Goal: Information Seeking & Learning: Compare options

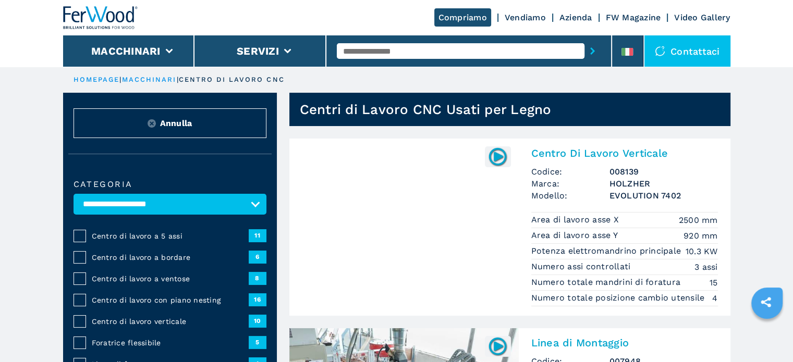
click at [101, 253] on span "Centro di lavoro a bordare" at bounding box center [170, 257] width 157 height 10
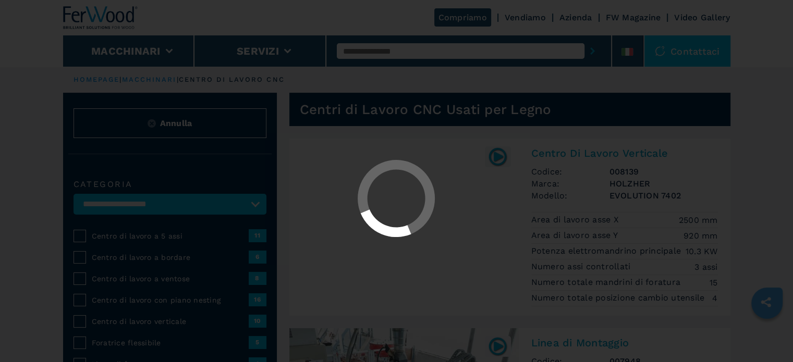
select select "**********"
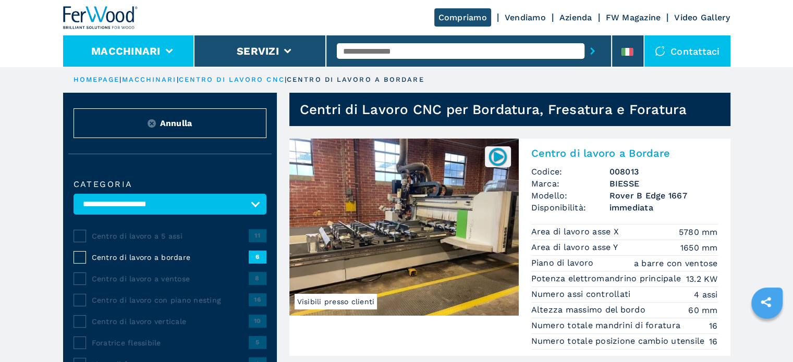
click at [132, 39] on li "Macchinari" at bounding box center [129, 50] width 132 height 31
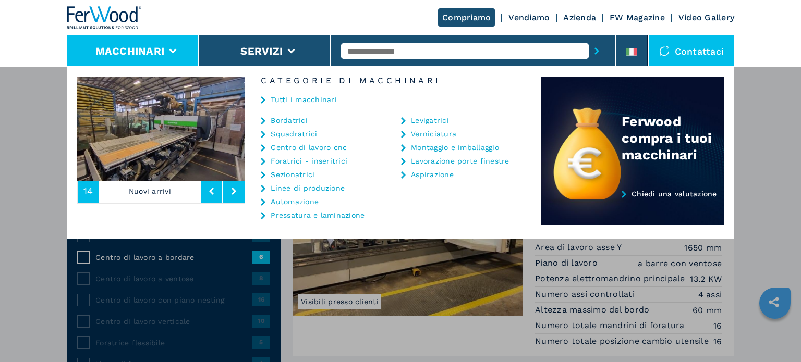
click at [293, 172] on link "Sezionatrici" at bounding box center [293, 174] width 44 height 7
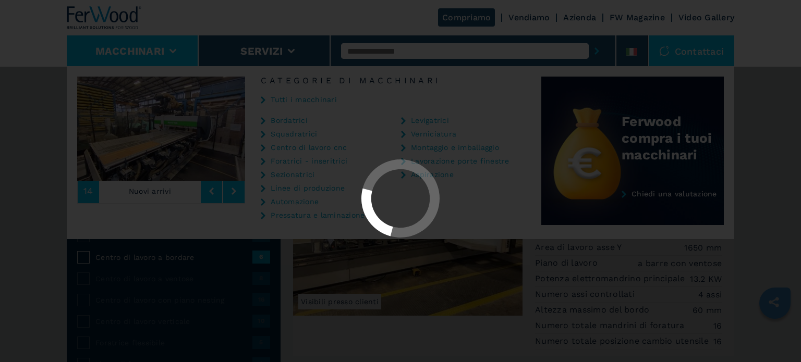
select select "**********"
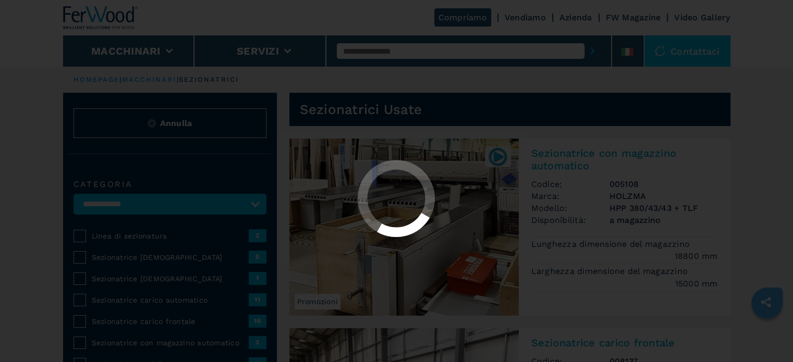
select select "**********"
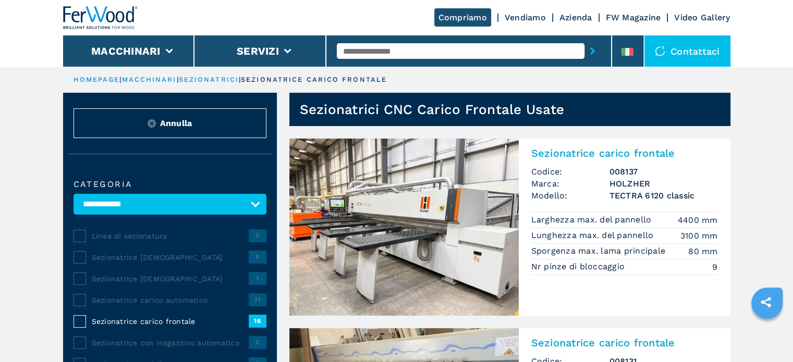
click at [390, 53] on input "text" at bounding box center [461, 51] width 248 height 16
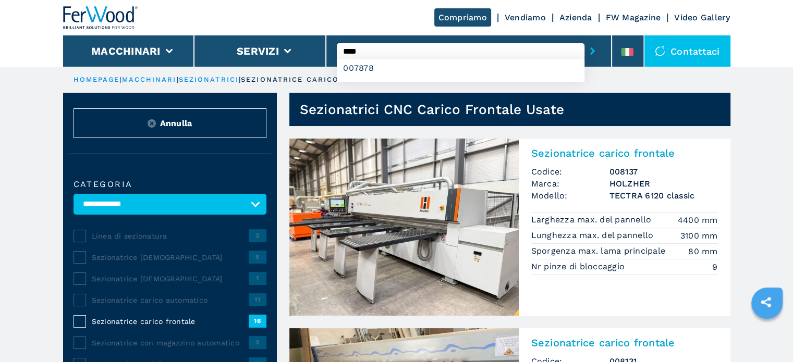
type input "****"
click at [585, 39] on button "submit-button" at bounding box center [593, 51] width 16 height 24
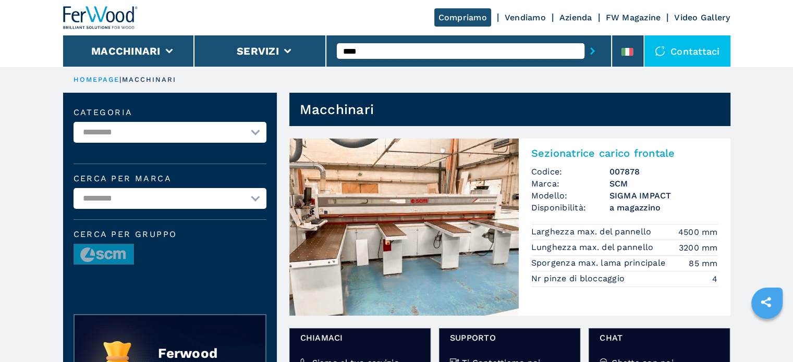
click at [612, 202] on span "a magazzino" at bounding box center [664, 208] width 108 height 12
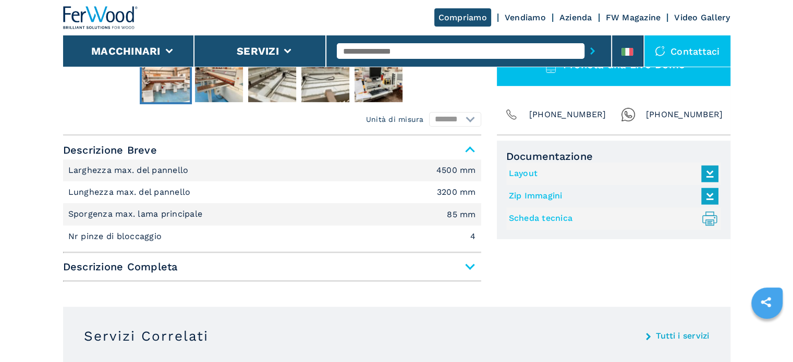
scroll to position [417, 0]
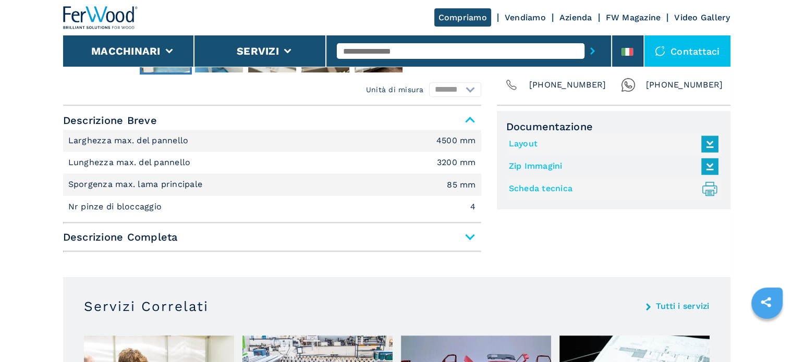
click at [469, 234] on span "Descrizione Completa" at bounding box center [272, 237] width 418 height 19
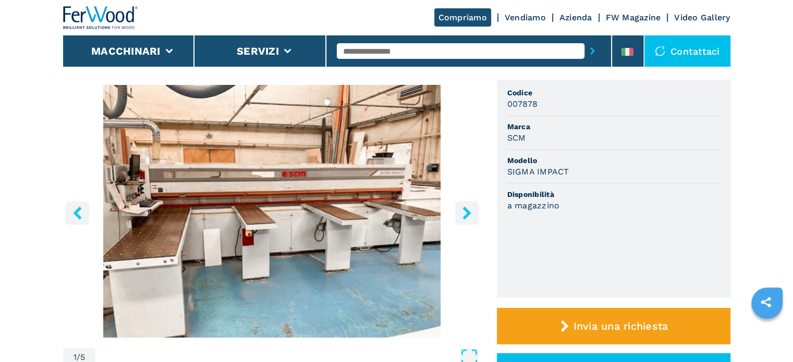
scroll to position [0, 0]
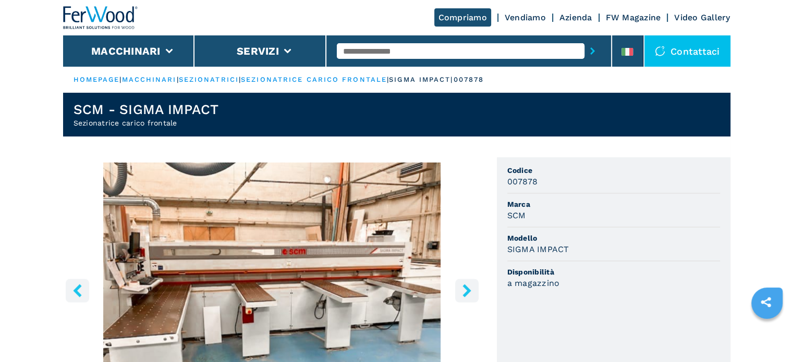
click at [464, 291] on icon "right-button" at bounding box center [466, 290] width 13 height 13
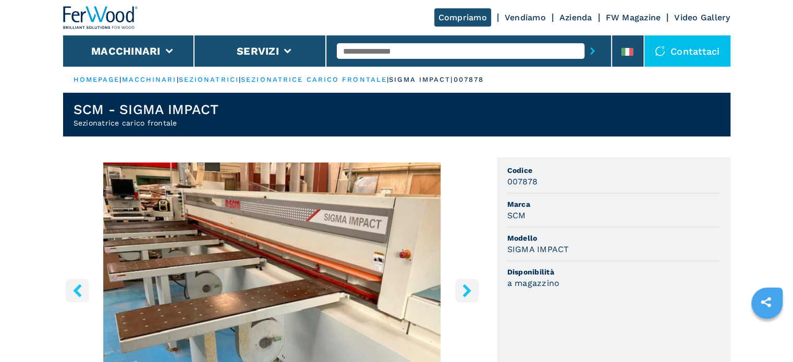
click at [464, 291] on icon "right-button" at bounding box center [466, 290] width 13 height 13
click at [455, 289] on button "right-button" at bounding box center [466, 290] width 23 height 23
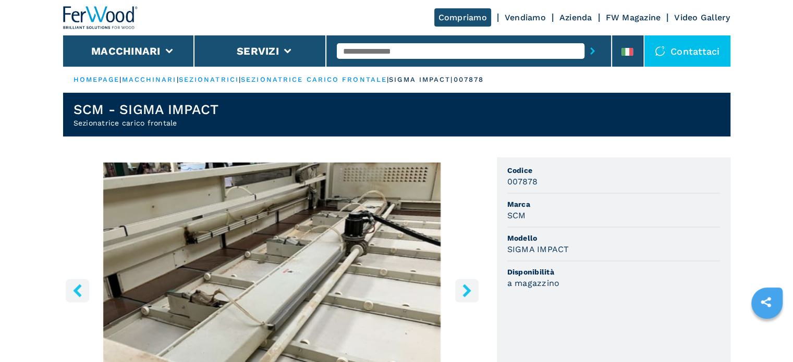
click at [468, 290] on icon "right-button" at bounding box center [467, 290] width 8 height 13
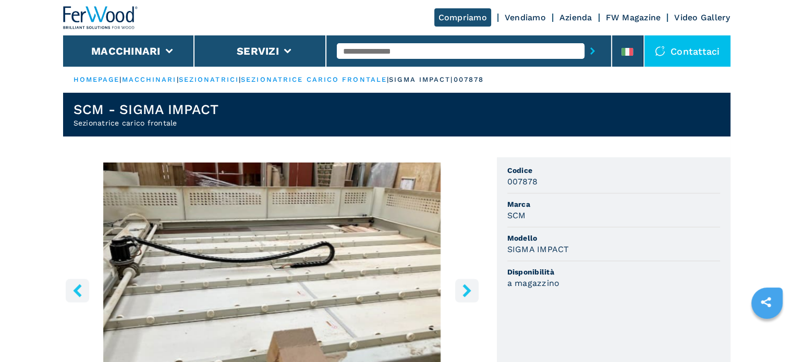
click at [467, 290] on icon "right-button" at bounding box center [467, 290] width 8 height 13
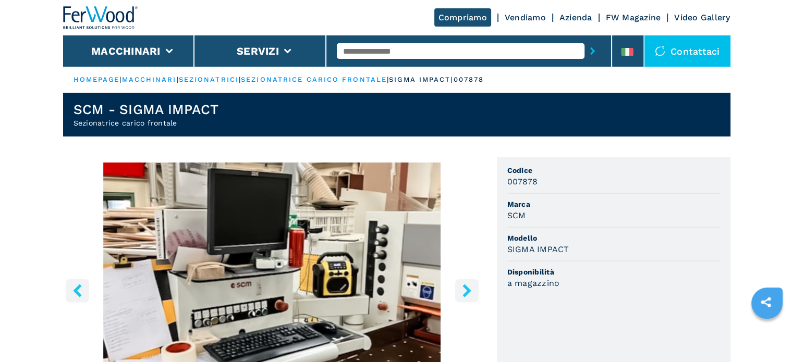
click at [467, 290] on icon "right-button" at bounding box center [467, 290] width 8 height 13
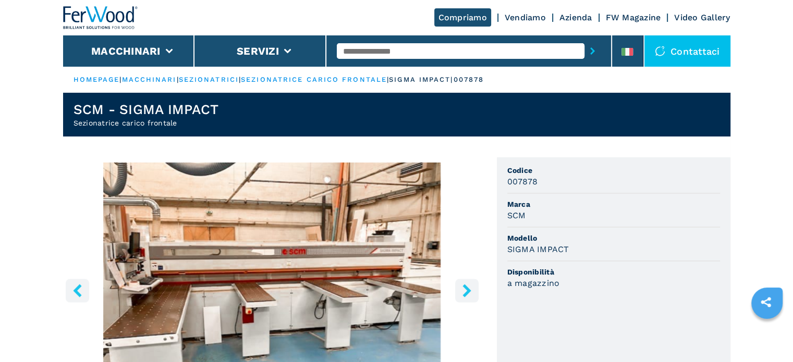
click at [467, 290] on icon "right-button" at bounding box center [467, 290] width 8 height 13
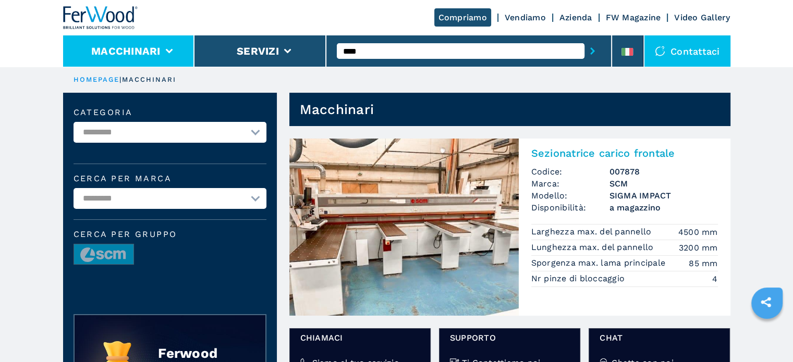
click at [136, 53] on button "Macchinari" at bounding box center [125, 51] width 69 height 13
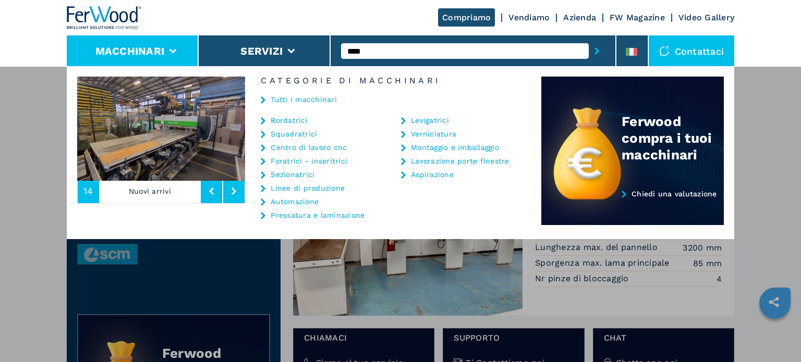
click at [296, 173] on link "Sezionatrici" at bounding box center [293, 174] width 44 height 7
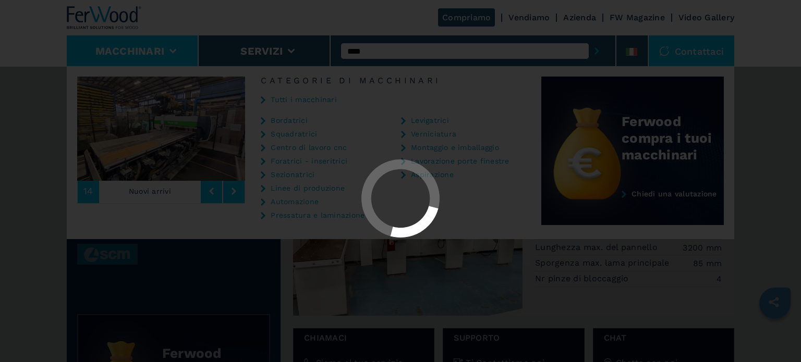
select select "**********"
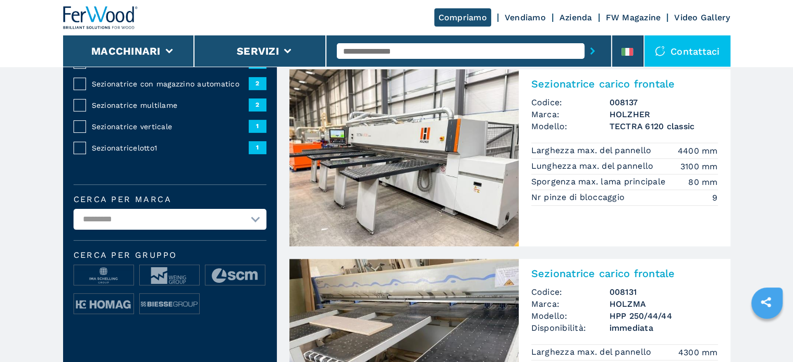
scroll to position [261, 0]
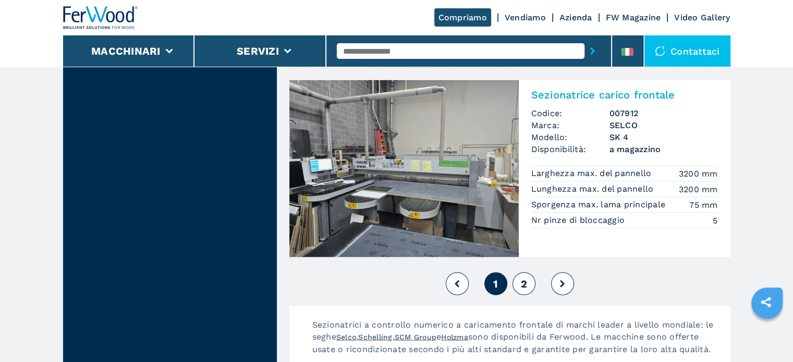
scroll to position [2295, 0]
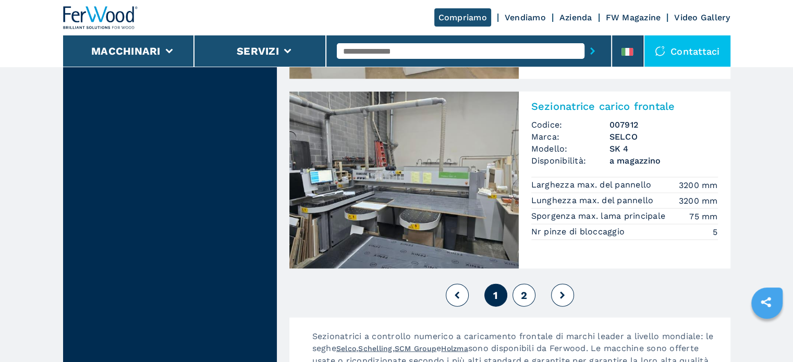
click at [529, 296] on button "2" at bounding box center [524, 295] width 23 height 23
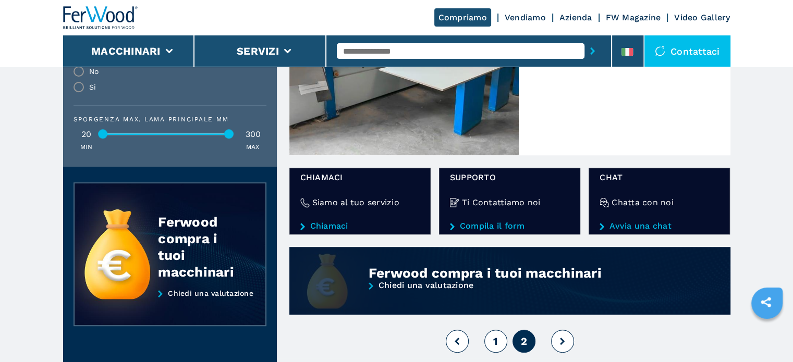
scroll to position [887, 0]
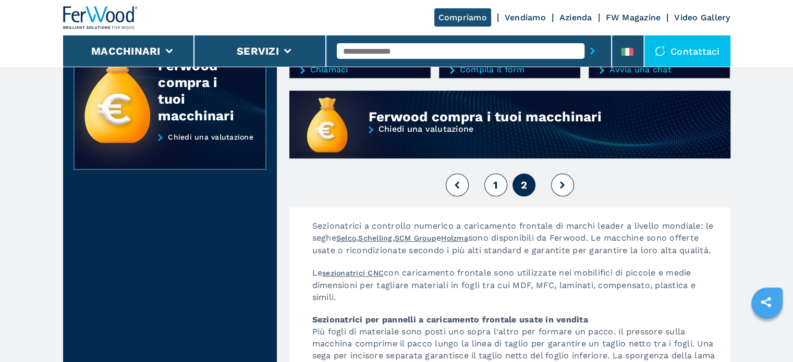
click at [495, 189] on span "1" at bounding box center [495, 185] width 5 height 13
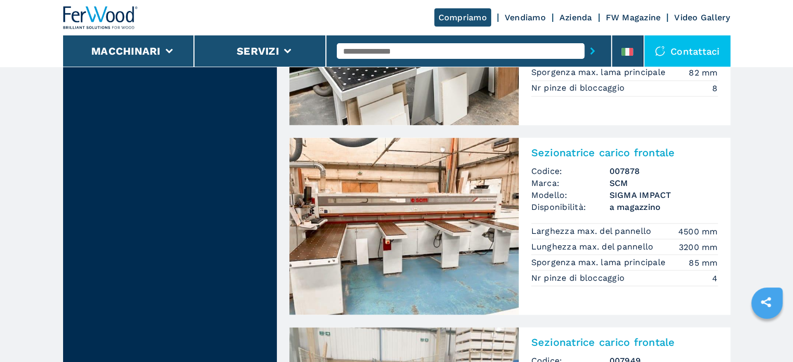
scroll to position [1877, 0]
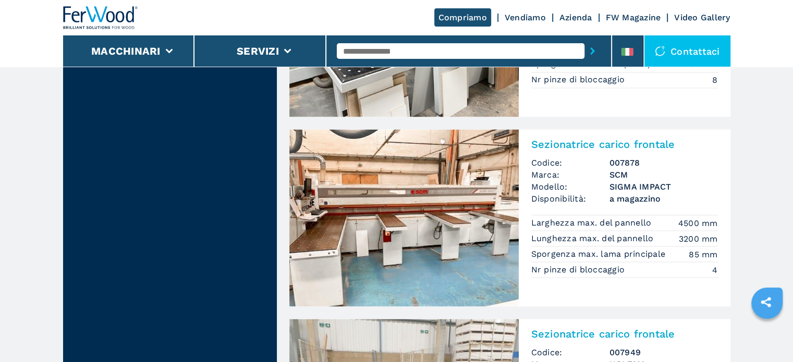
click at [633, 187] on h3 "SIGMA IMPACT" at bounding box center [664, 186] width 108 height 12
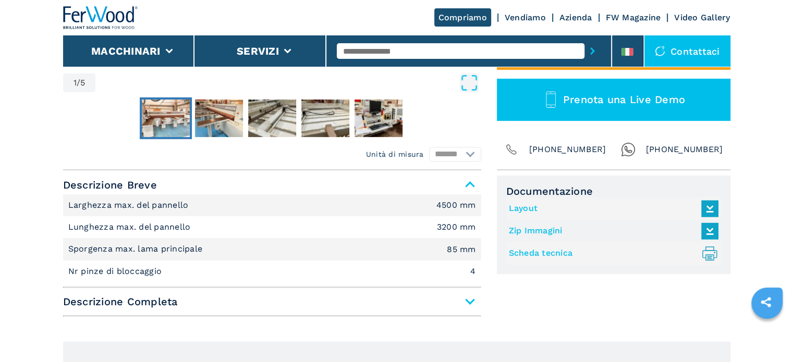
scroll to position [365, 0]
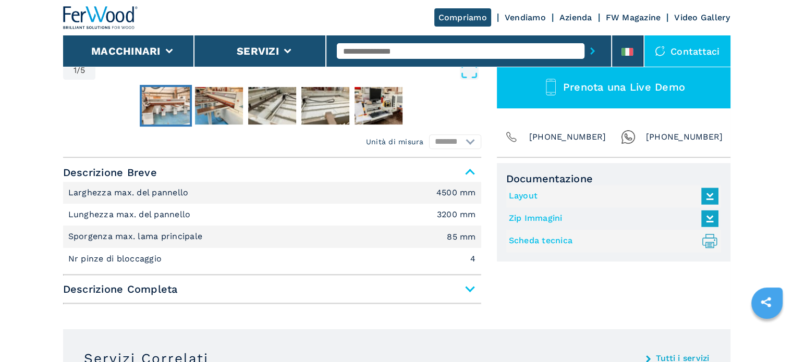
click at [530, 197] on link "Layout" at bounding box center [611, 196] width 204 height 17
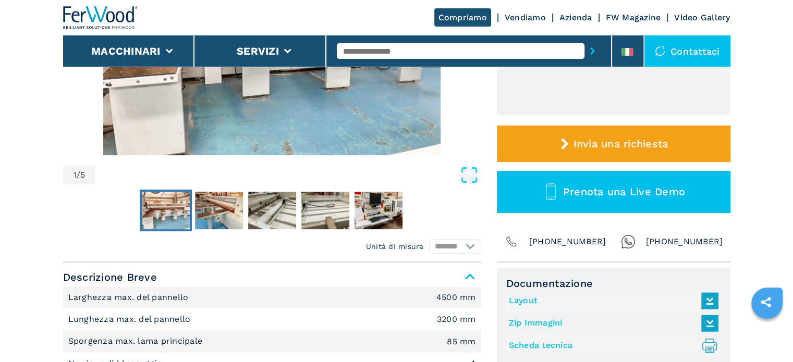
scroll to position [261, 0]
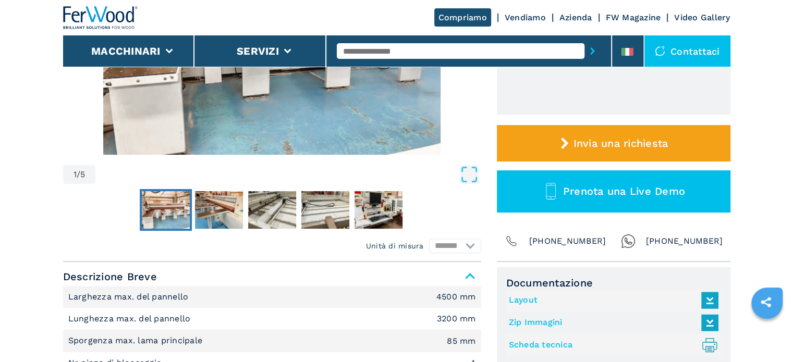
click at [707, 300] on icon at bounding box center [710, 300] width 22 height 22
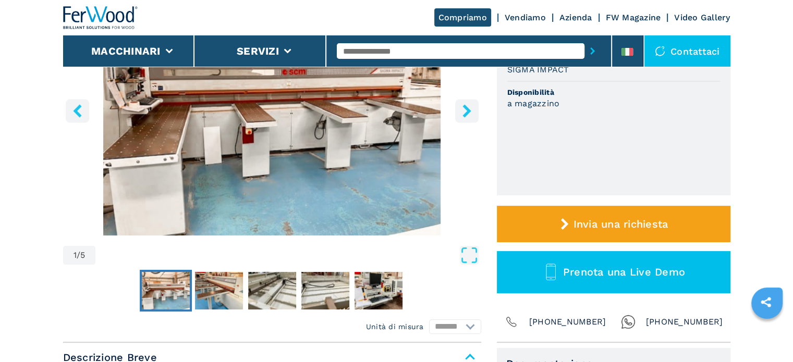
scroll to position [52, 0]
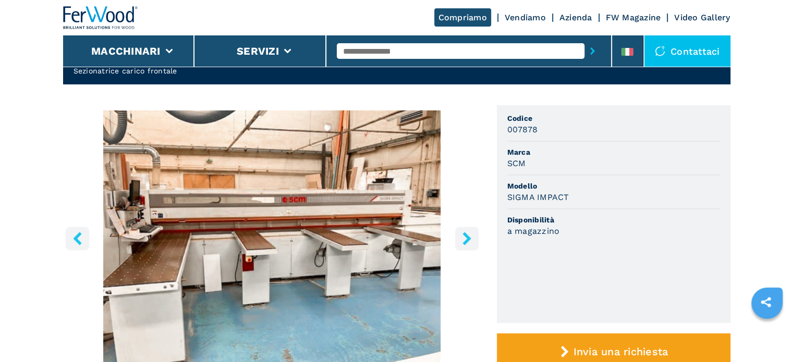
click at [378, 47] on input "text" at bounding box center [461, 51] width 248 height 16
type input "****"
click at [585, 39] on button "submit-button" at bounding box center [593, 51] width 16 height 24
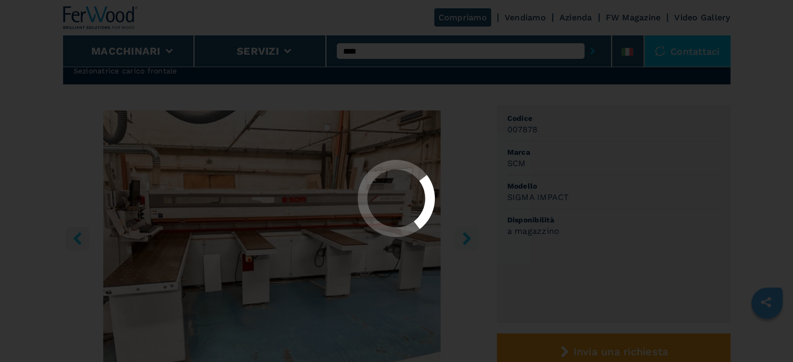
scroll to position [0, 0]
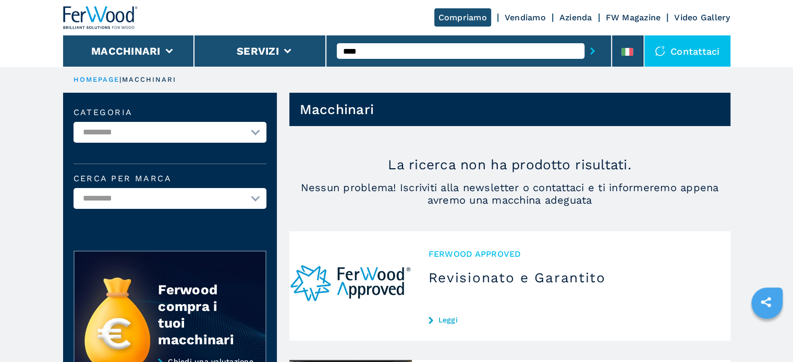
click at [344, 48] on input "****" at bounding box center [461, 51] width 248 height 16
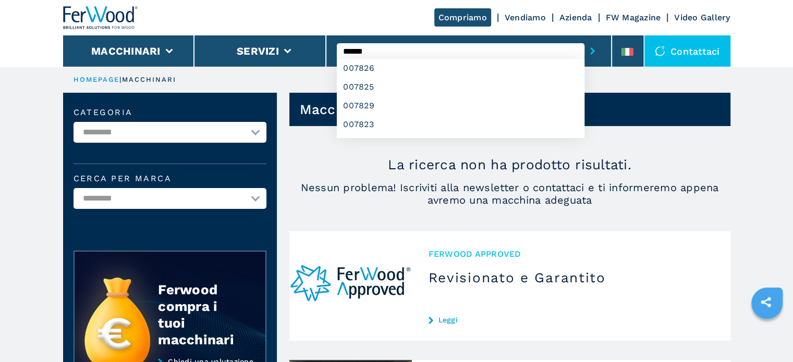
click at [585, 39] on button "submit-button" at bounding box center [593, 51] width 16 height 24
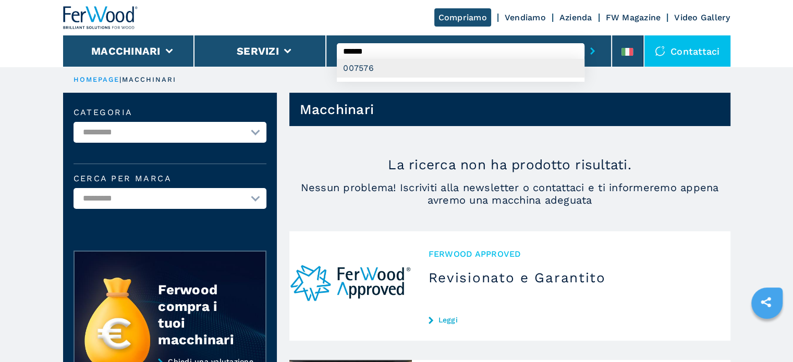
type input "******"
click at [385, 70] on div "007576" at bounding box center [461, 68] width 248 height 19
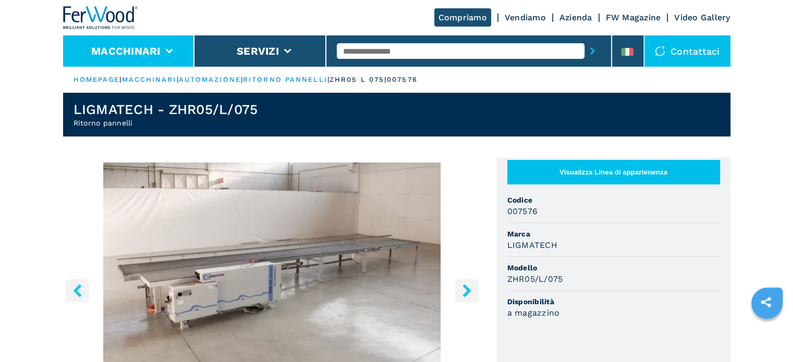
click at [133, 57] on button "Macchinari" at bounding box center [125, 51] width 69 height 13
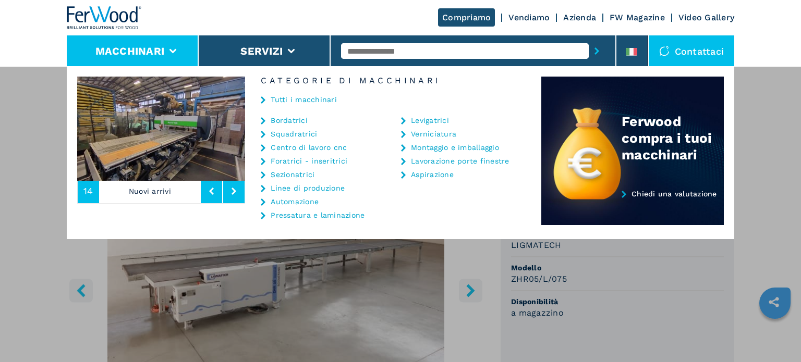
click at [321, 146] on link "Centro di lavoro cnc" at bounding box center [309, 147] width 76 height 7
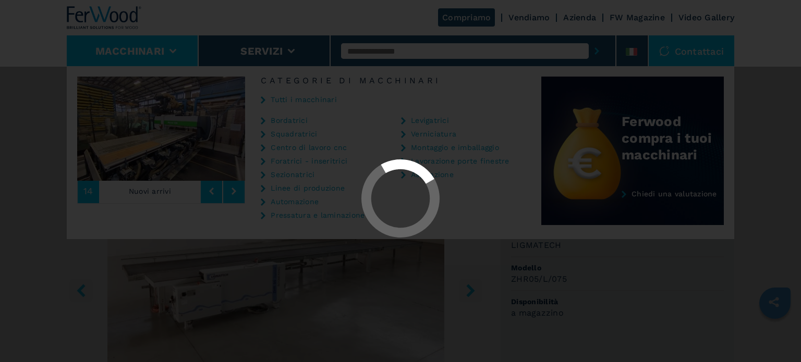
select select "**********"
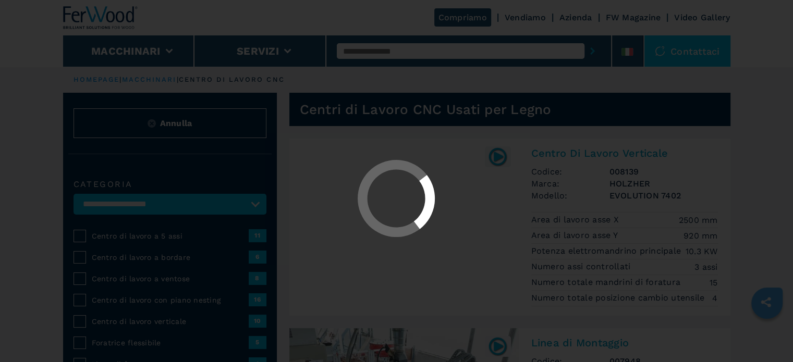
select select "**********"
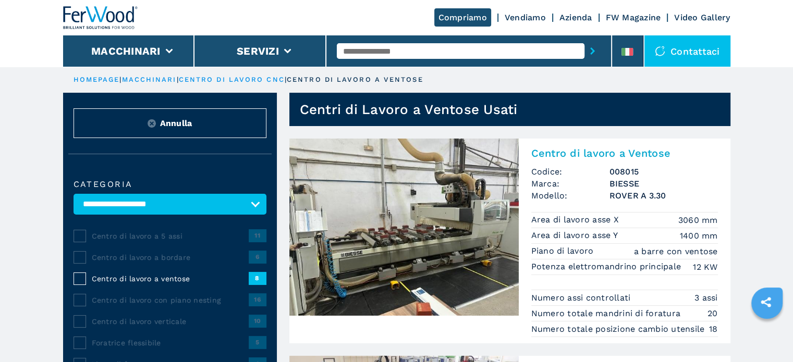
click at [118, 232] on span "Centro di lavoro a 5 assi" at bounding box center [170, 236] width 157 height 10
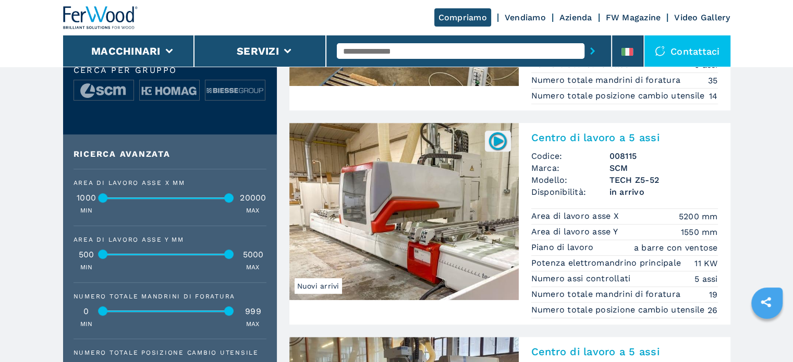
scroll to position [469, 0]
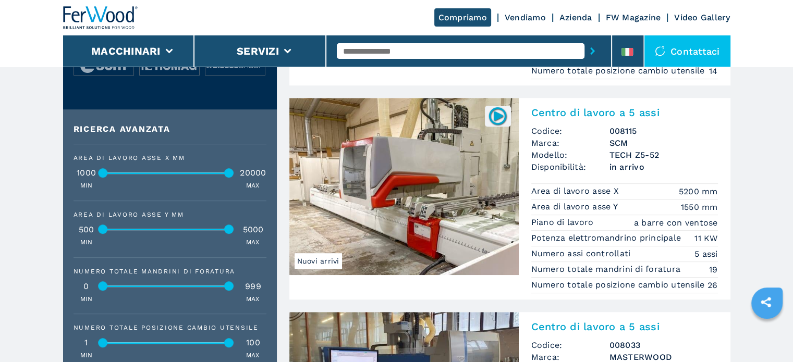
click at [625, 144] on h3 "SCM" at bounding box center [664, 143] width 108 height 12
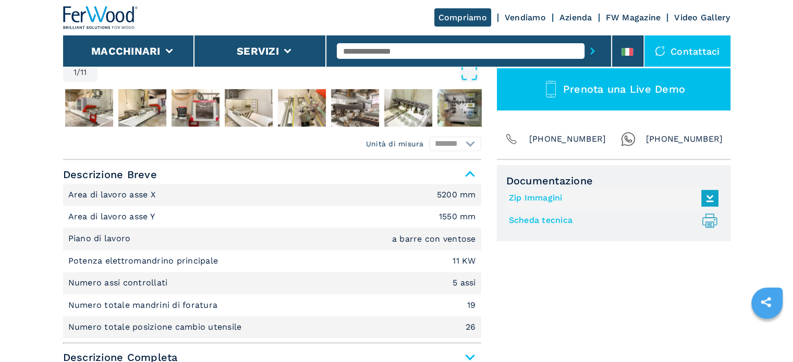
scroll to position [365, 0]
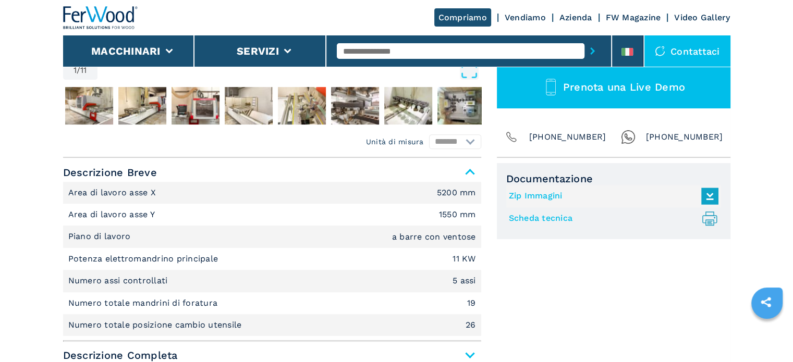
click at [543, 220] on link "Scheda tecnica .prefix__st0{stroke-linecap:round;stroke-linejoin:round}.prefix_…" at bounding box center [611, 218] width 204 height 17
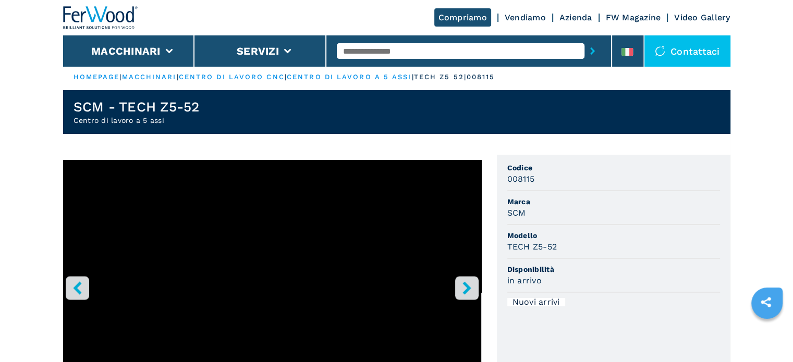
scroll to position [0, 0]
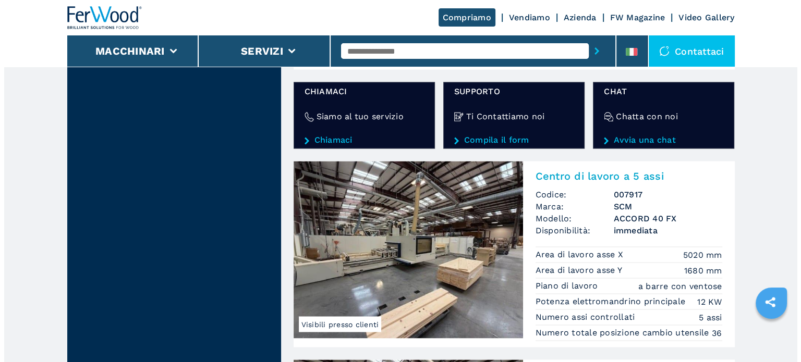
scroll to position [1617, 0]
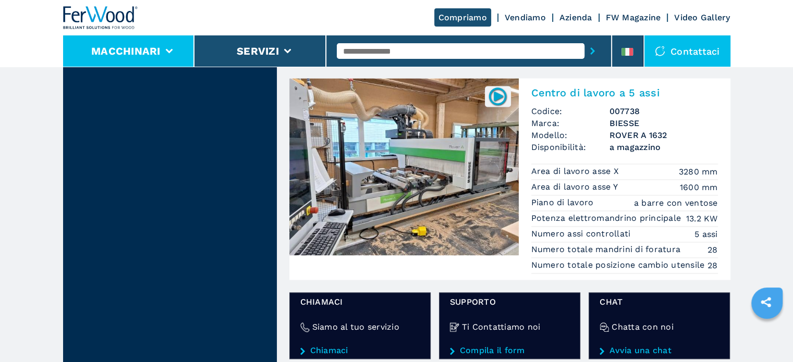
click at [136, 46] on button "Macchinari" at bounding box center [125, 51] width 69 height 13
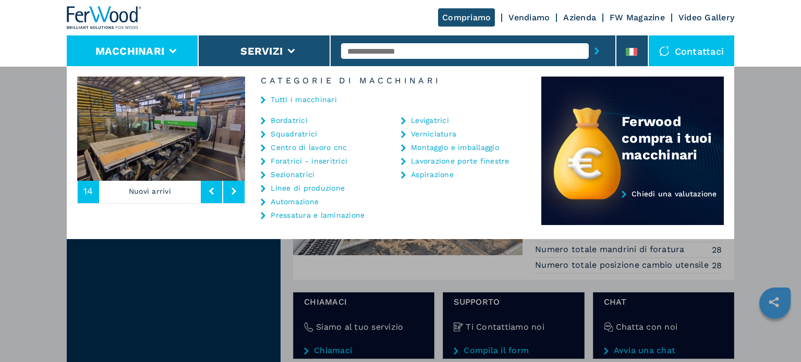
click at [289, 117] on link "Bordatrici" at bounding box center [289, 120] width 37 height 7
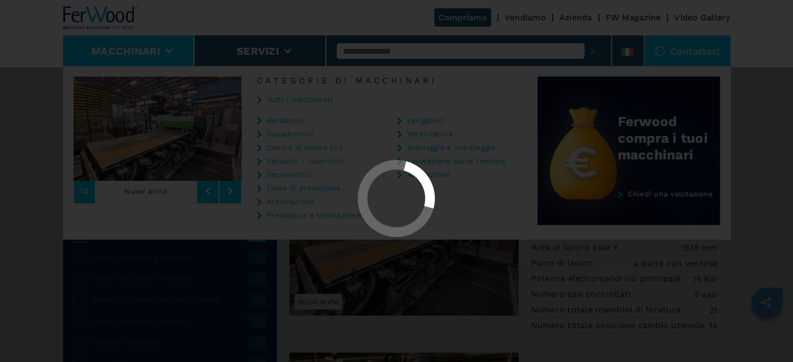
select select "**********"
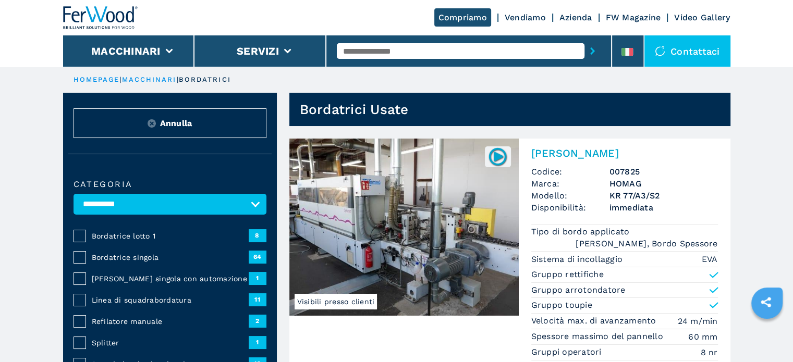
click at [121, 252] on span "Bordatrice singola" at bounding box center [170, 257] width 157 height 10
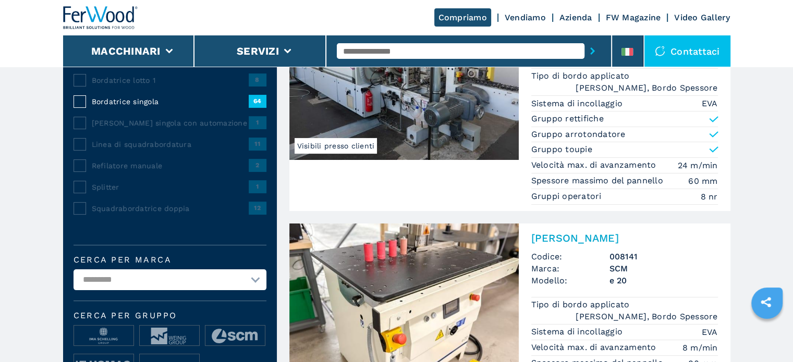
scroll to position [209, 0]
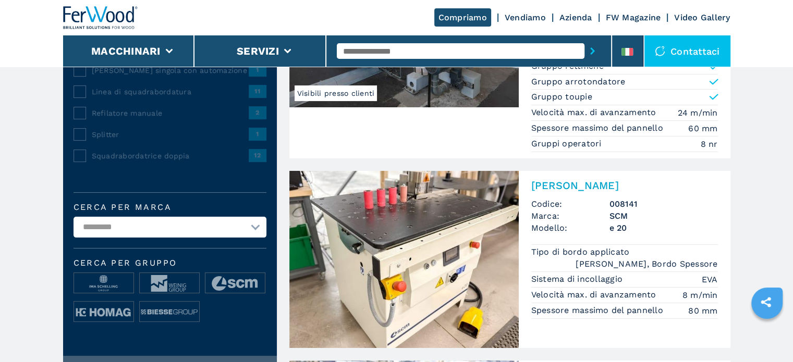
click at [259, 225] on select "**********" at bounding box center [170, 227] width 193 height 21
select select "*****"
click at [74, 217] on select "**********" at bounding box center [170, 227] width 193 height 21
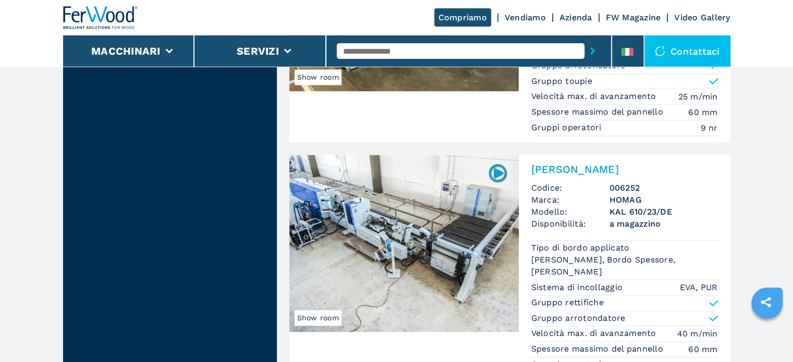
scroll to position [1564, 0]
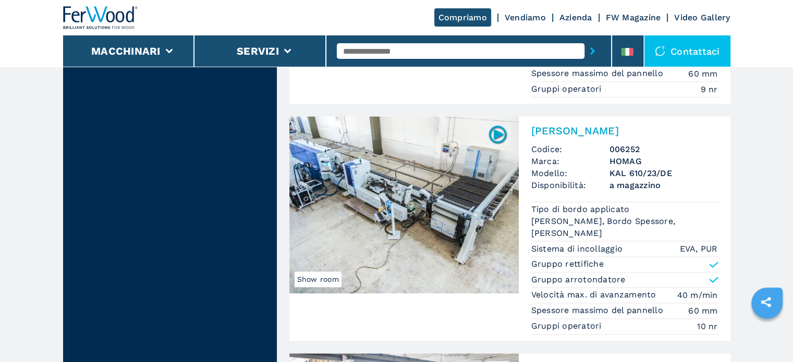
click at [625, 167] on h3 "KAL 610/23/DE" at bounding box center [664, 173] width 108 height 12
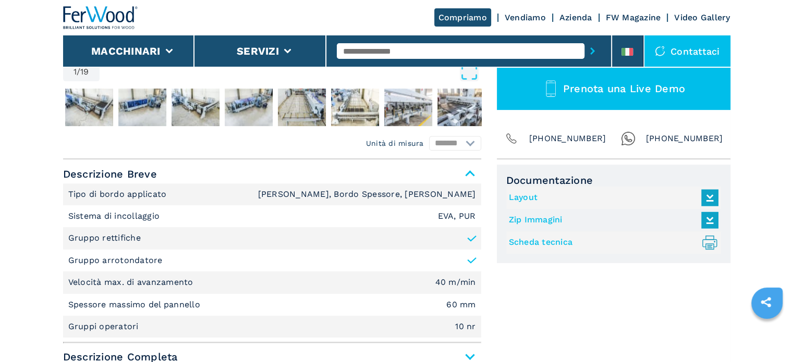
scroll to position [417, 0]
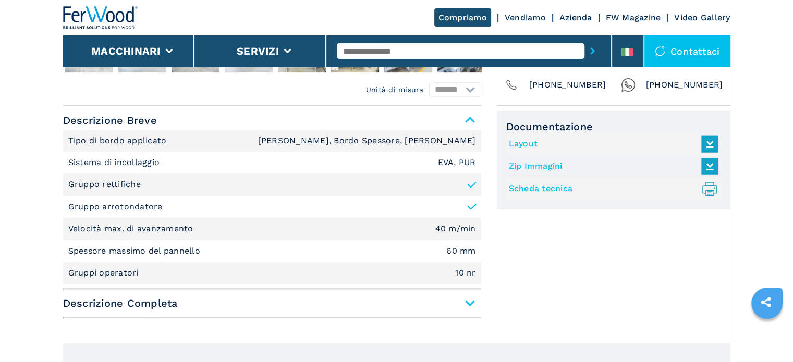
click at [468, 297] on span "Descrizione Completa" at bounding box center [272, 303] width 418 height 19
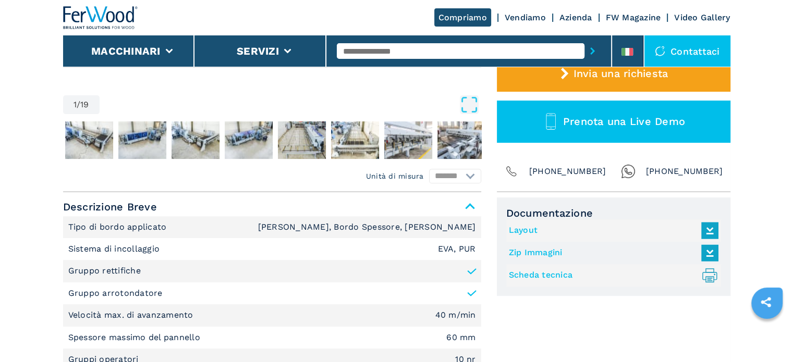
scroll to position [313, 0]
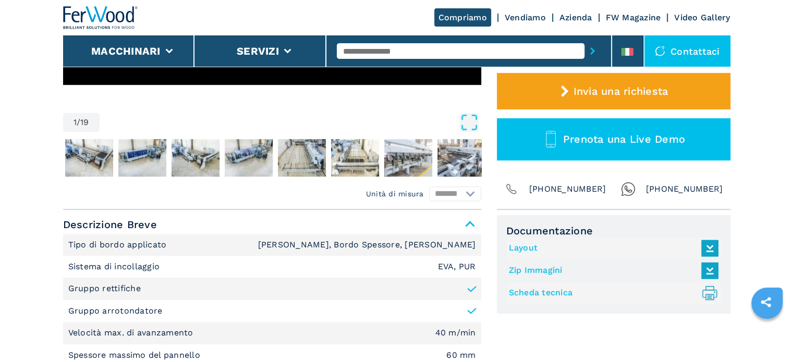
click at [520, 250] on link "Layout" at bounding box center [611, 248] width 204 height 17
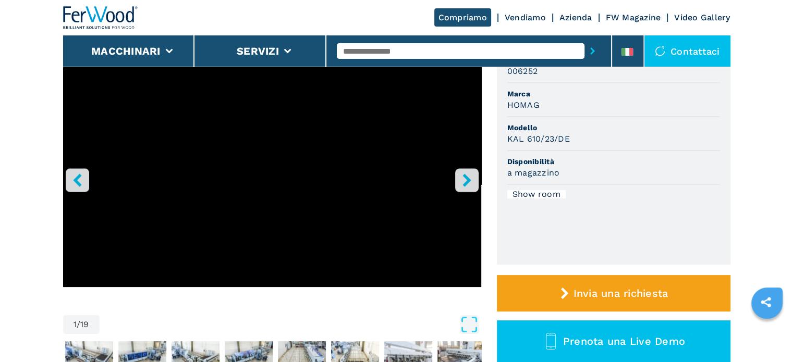
scroll to position [104, 0]
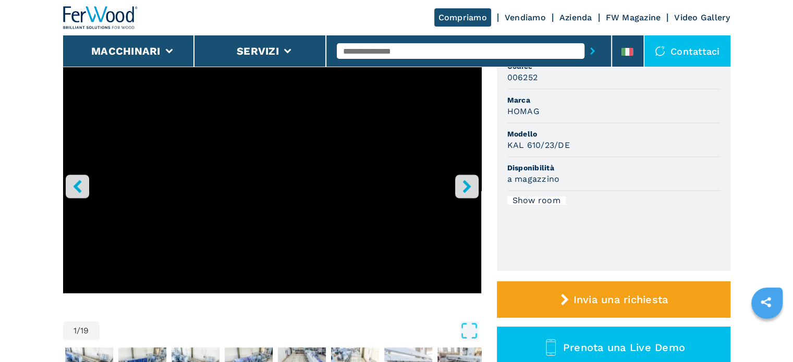
click at [464, 189] on icon "right-button" at bounding box center [467, 186] width 8 height 13
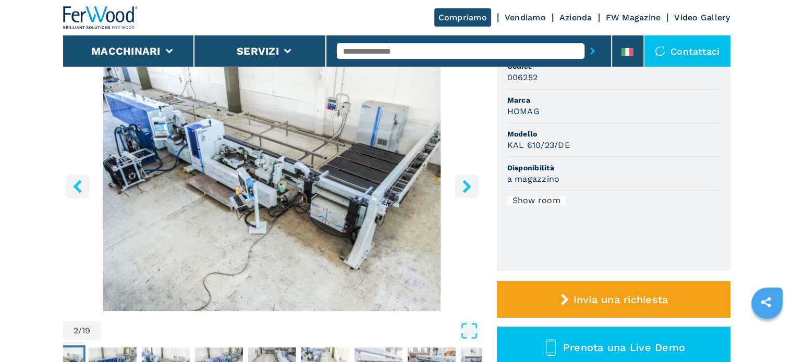
click at [464, 189] on icon "right-button" at bounding box center [467, 186] width 8 height 13
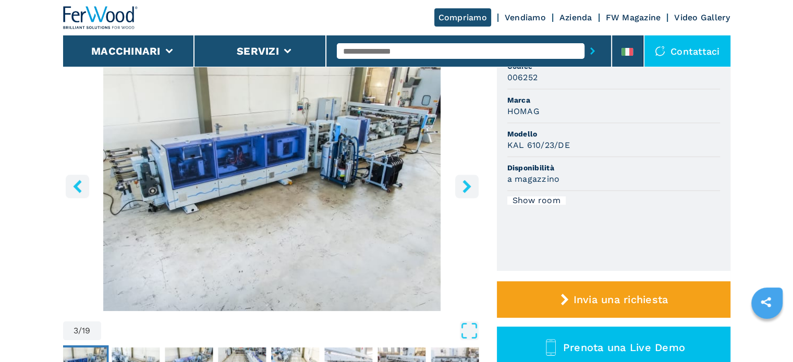
click at [467, 178] on button "right-button" at bounding box center [466, 186] width 23 height 23
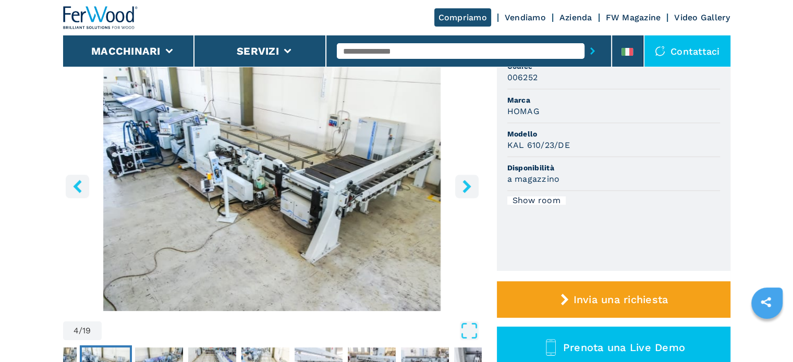
click at [467, 178] on button "right-button" at bounding box center [466, 186] width 23 height 23
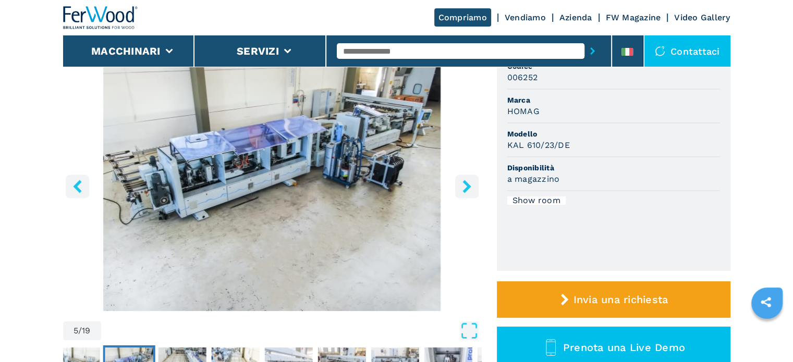
click at [467, 178] on button "right-button" at bounding box center [466, 186] width 23 height 23
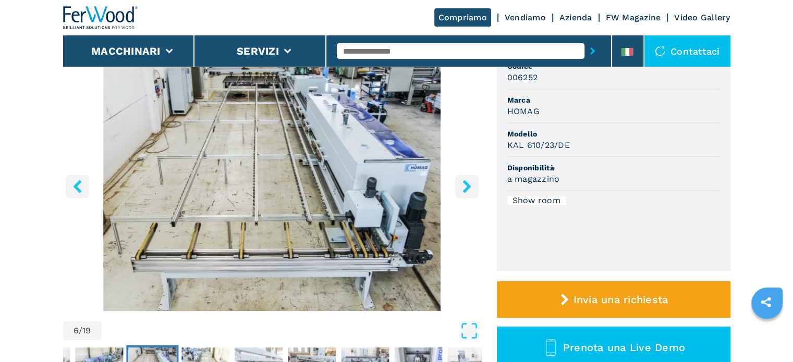
click at [467, 178] on button "right-button" at bounding box center [466, 186] width 23 height 23
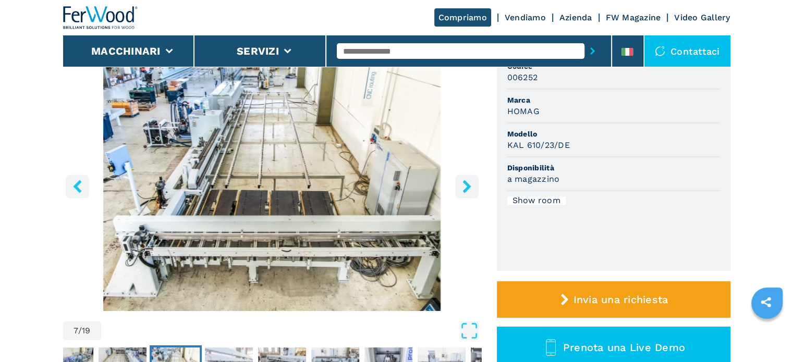
click at [467, 178] on button "right-button" at bounding box center [466, 186] width 23 height 23
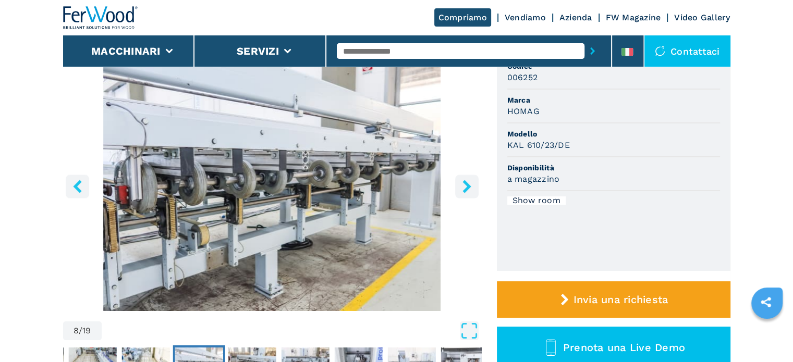
click at [467, 178] on button "right-button" at bounding box center [466, 186] width 23 height 23
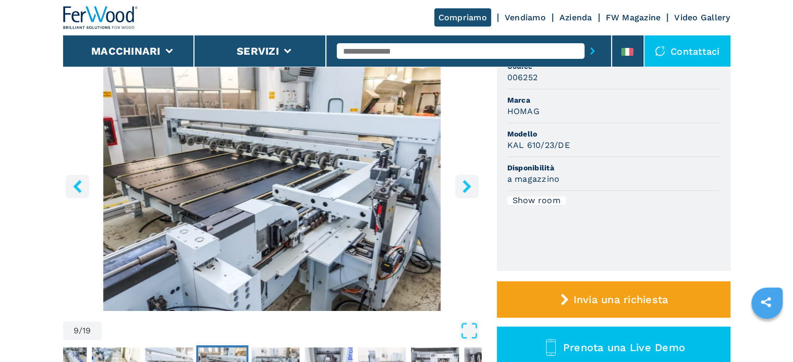
click at [467, 178] on button "right-button" at bounding box center [466, 186] width 23 height 23
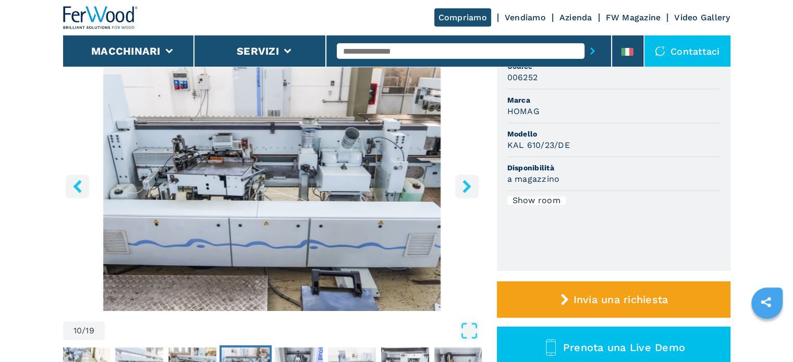
click at [467, 178] on button "right-button" at bounding box center [466, 186] width 23 height 23
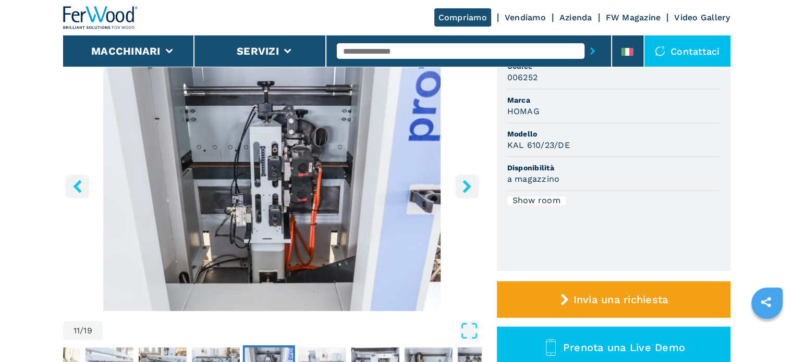
click at [465, 185] on icon "right-button" at bounding box center [466, 186] width 13 height 13
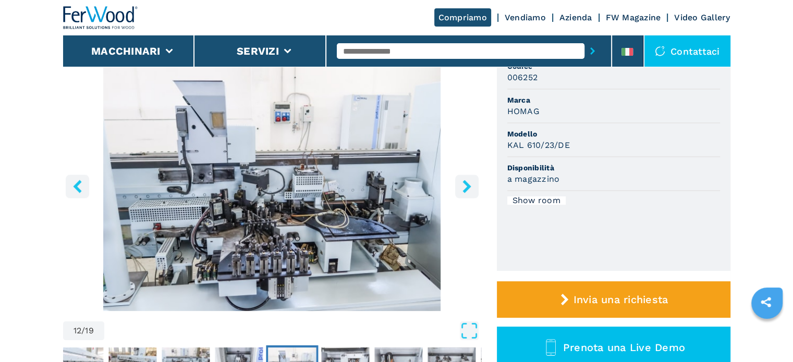
click at [465, 185] on icon "right-button" at bounding box center [466, 186] width 13 height 13
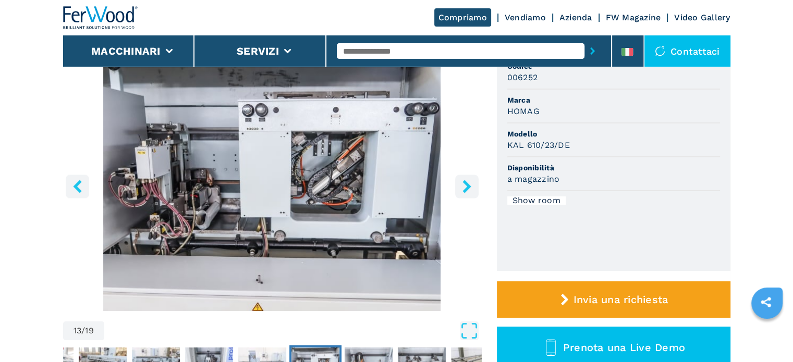
click at [465, 185] on icon "right-button" at bounding box center [466, 186] width 13 height 13
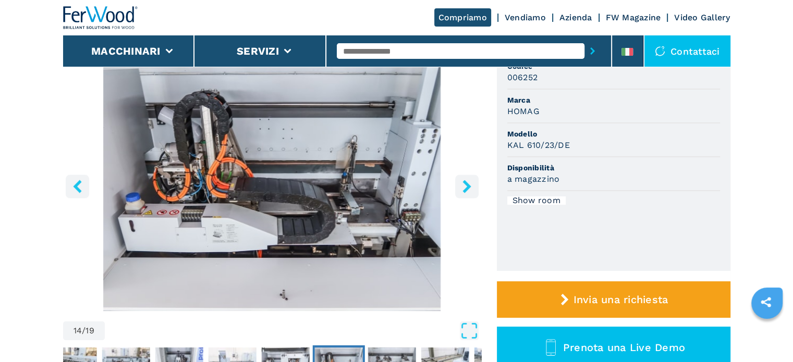
click at [465, 185] on icon "right-button" at bounding box center [466, 186] width 13 height 13
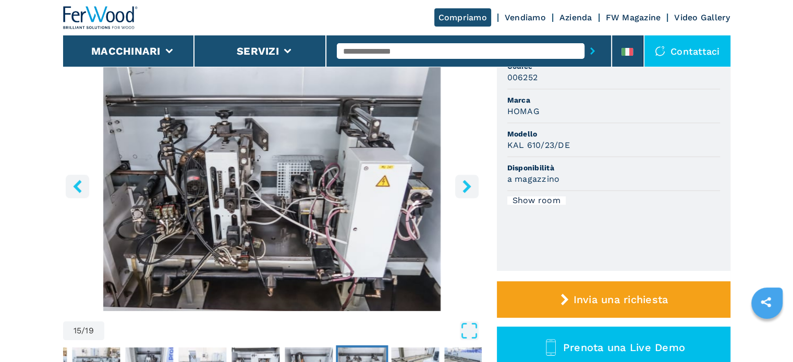
click at [465, 185] on icon "right-button" at bounding box center [466, 186] width 13 height 13
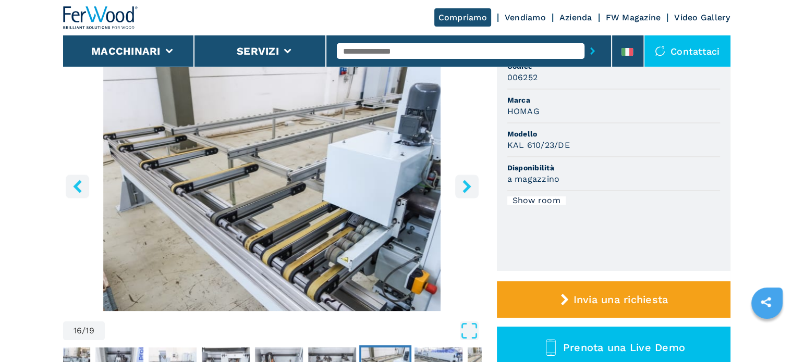
click at [465, 185] on icon "right-button" at bounding box center [466, 186] width 13 height 13
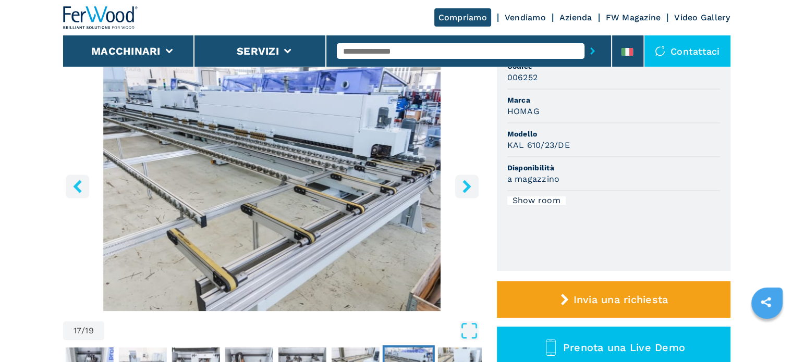
click at [465, 185] on icon "right-button" at bounding box center [466, 186] width 13 height 13
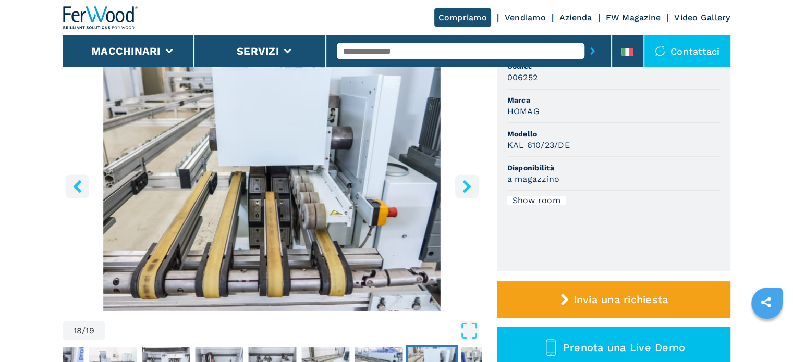
click at [465, 185] on icon "right-button" at bounding box center [466, 186] width 13 height 13
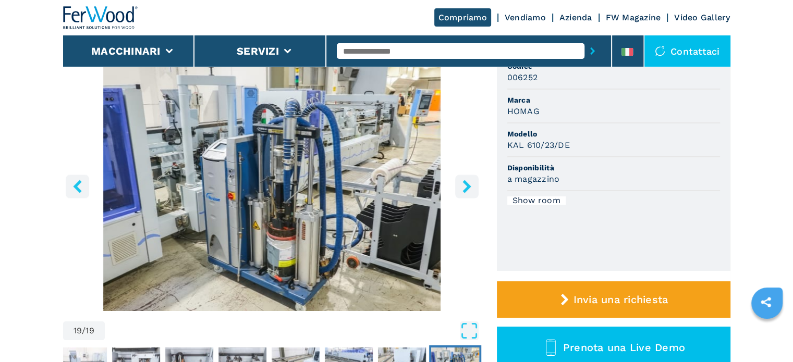
click at [465, 185] on icon "right-button" at bounding box center [466, 186] width 13 height 13
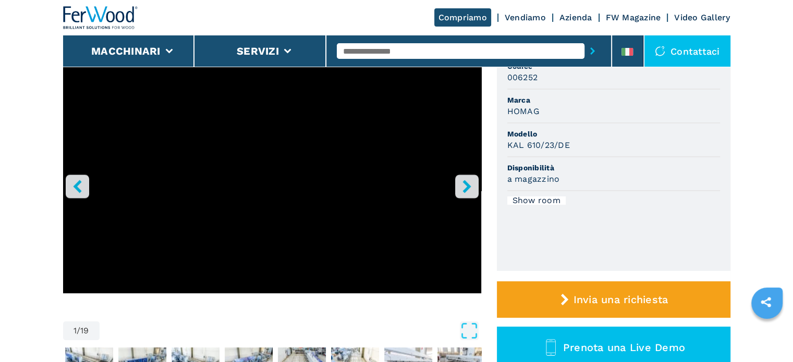
click at [83, 187] on icon "left-button" at bounding box center [77, 186] width 13 height 13
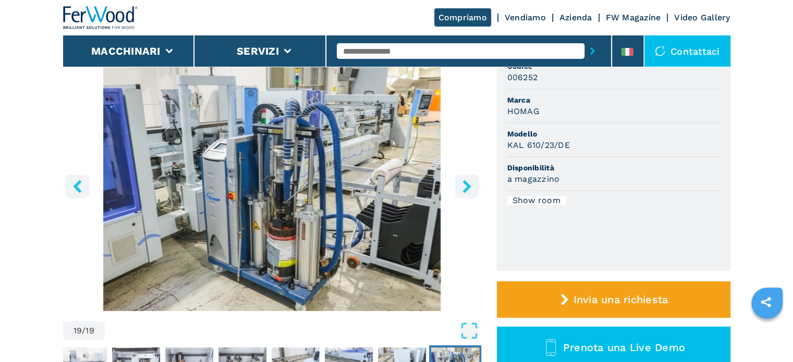
click at [85, 186] on button "left-button" at bounding box center [77, 186] width 23 height 23
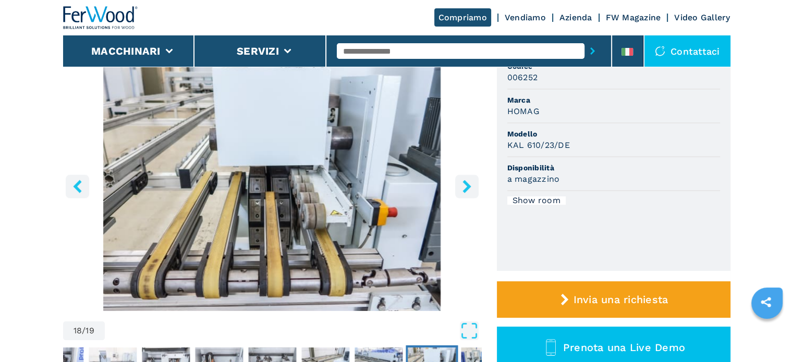
click at [86, 186] on button "left-button" at bounding box center [77, 186] width 23 height 23
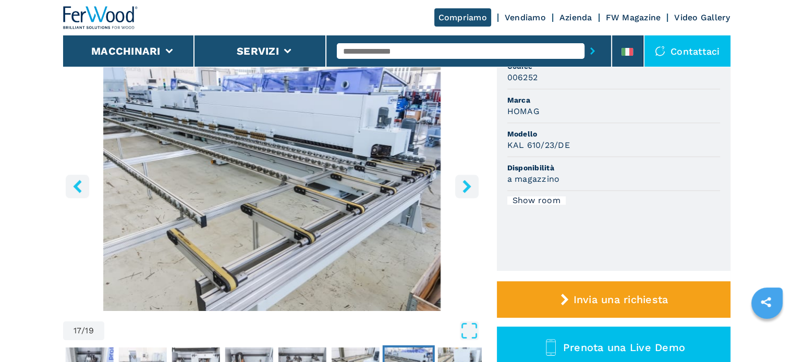
click at [86, 186] on button "left-button" at bounding box center [77, 186] width 23 height 23
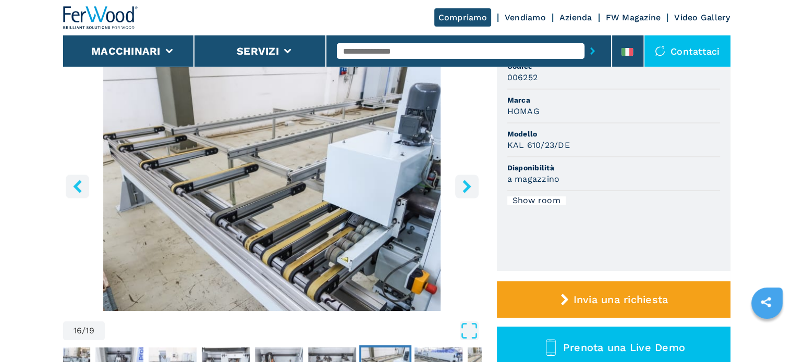
click at [86, 186] on button "left-button" at bounding box center [77, 186] width 23 height 23
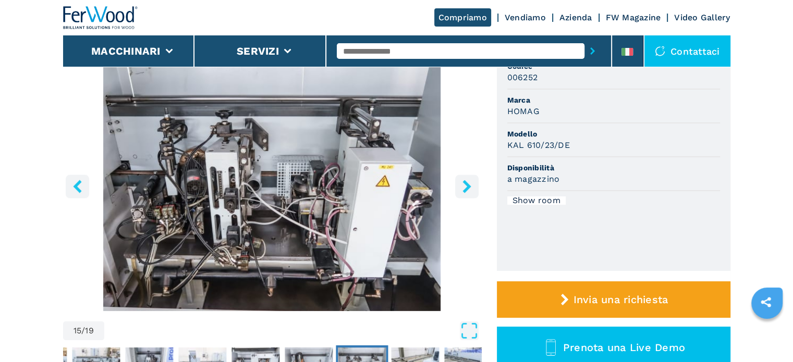
click at [86, 186] on button "left-button" at bounding box center [77, 186] width 23 height 23
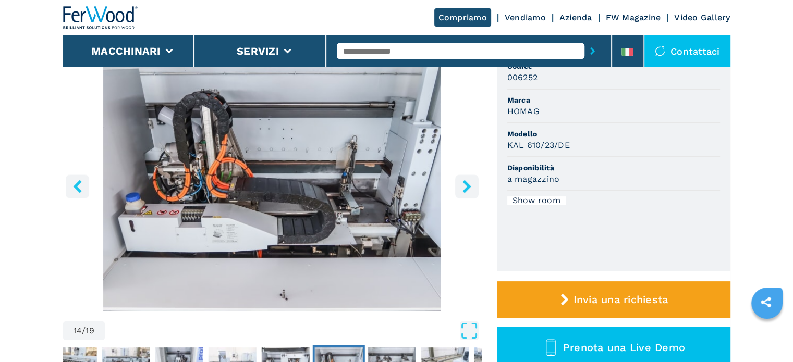
click at [86, 186] on button "left-button" at bounding box center [77, 186] width 23 height 23
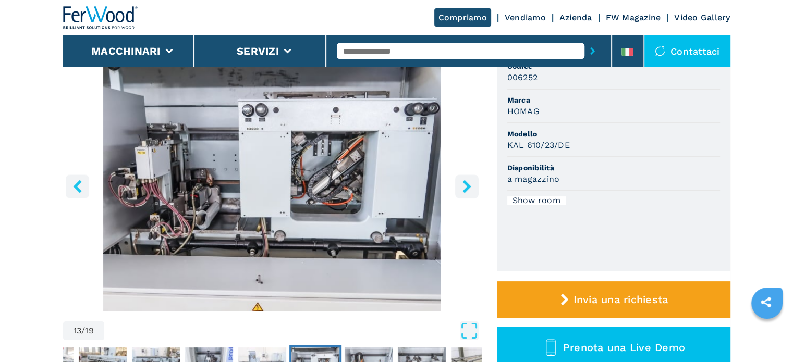
click at [86, 186] on button "left-button" at bounding box center [77, 186] width 23 height 23
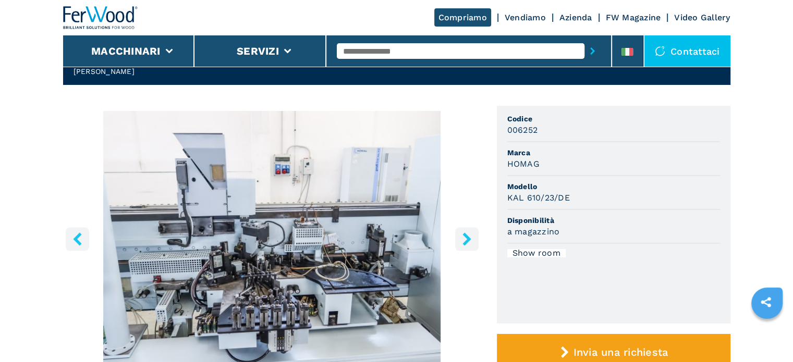
scroll to position [0, 0]
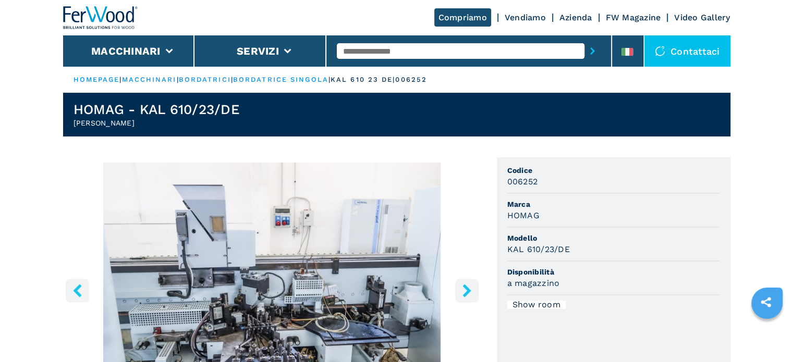
click at [466, 285] on icon "right-button" at bounding box center [466, 290] width 13 height 13
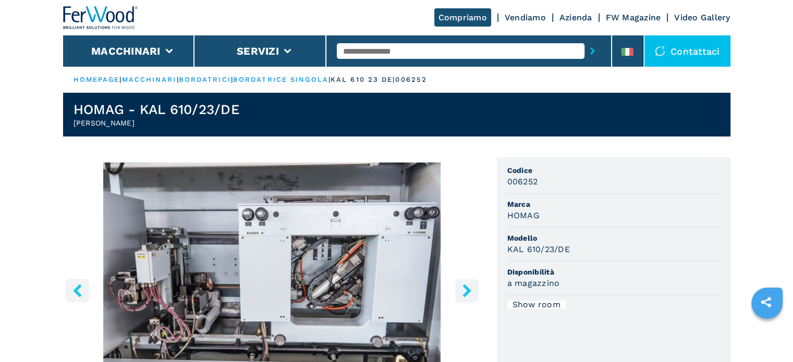
click at [466, 285] on icon "right-button" at bounding box center [466, 290] width 13 height 13
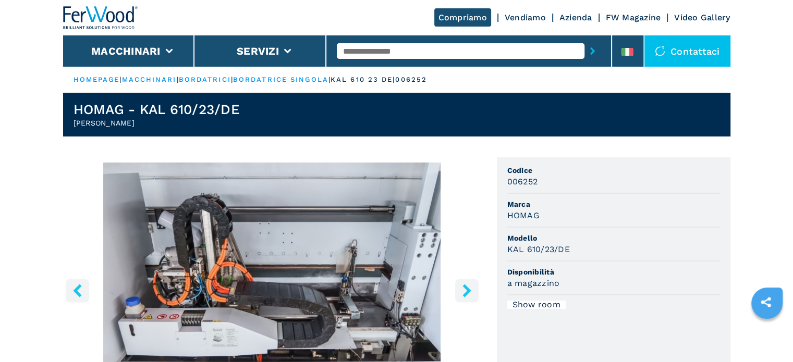
click at [466, 285] on icon "right-button" at bounding box center [466, 290] width 13 height 13
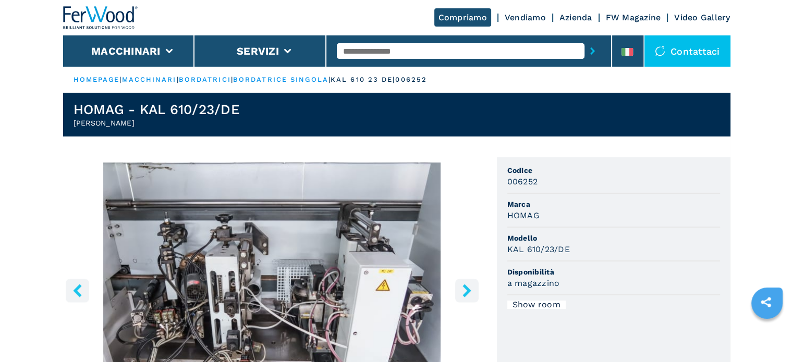
click at [466, 285] on icon "right-button" at bounding box center [466, 290] width 13 height 13
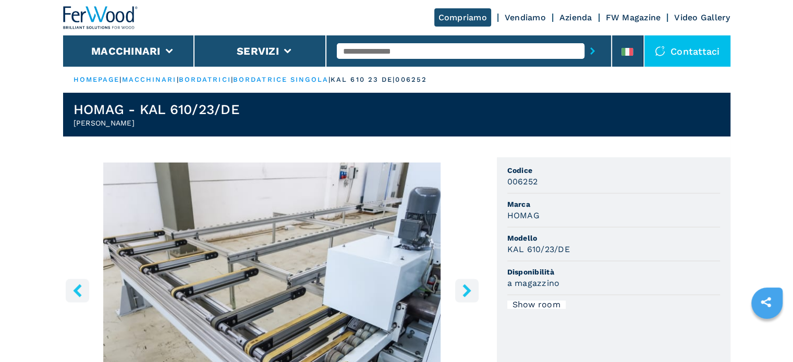
click at [466, 285] on icon "right-button" at bounding box center [466, 290] width 13 height 13
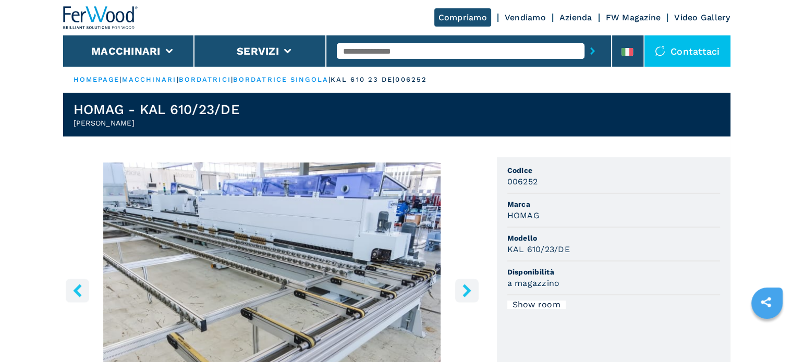
click at [466, 285] on icon "right-button" at bounding box center [466, 290] width 13 height 13
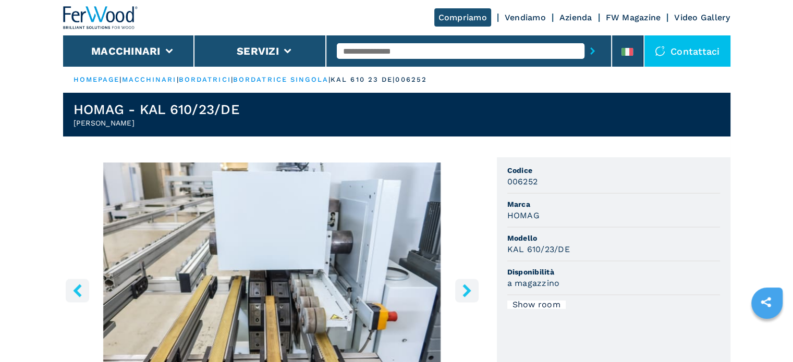
click at [466, 285] on icon "right-button" at bounding box center [466, 290] width 13 height 13
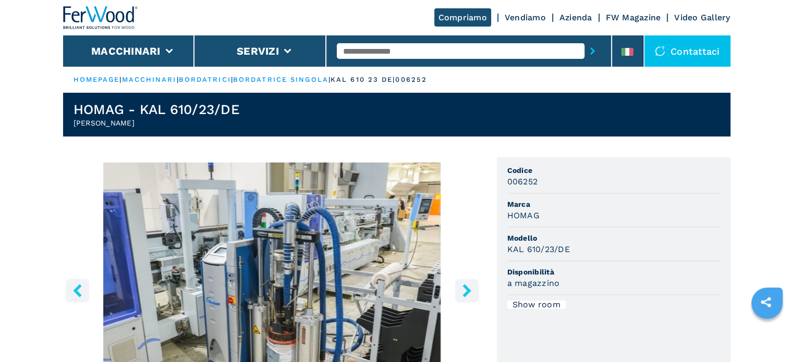
click at [466, 285] on icon "right-button" at bounding box center [466, 290] width 13 height 13
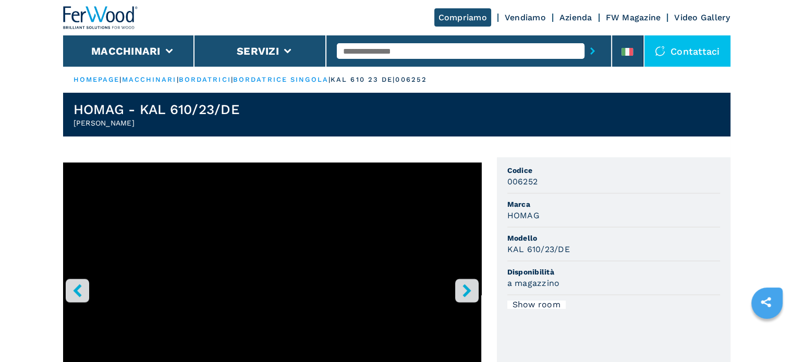
click at [466, 285] on icon "right-button" at bounding box center [466, 290] width 13 height 13
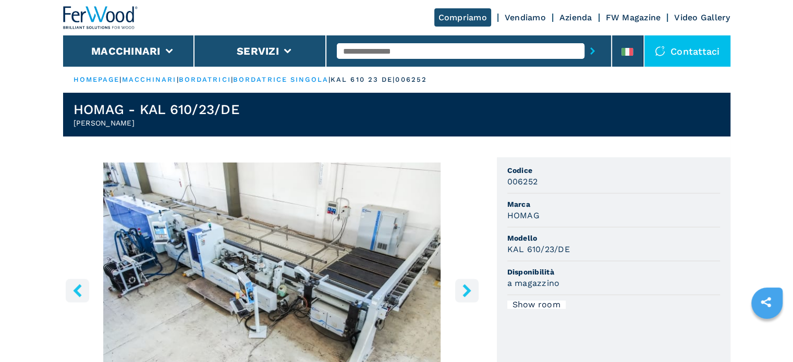
click at [342, 270] on img "Go to Slide 2" at bounding box center [272, 289] width 418 height 253
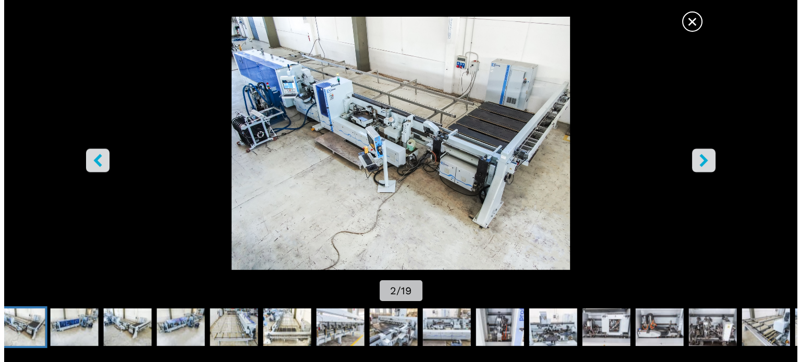
scroll to position [209, 0]
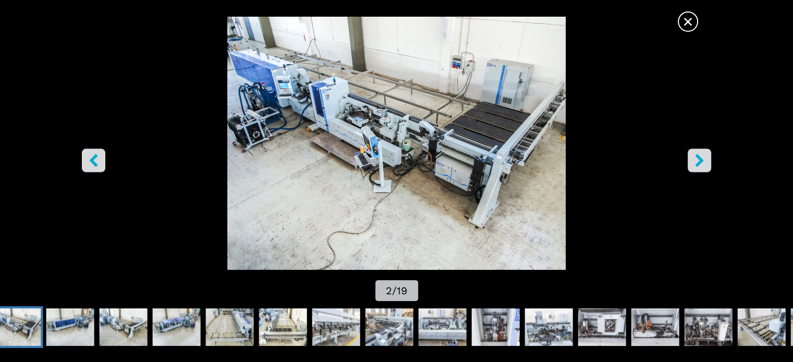
click at [700, 160] on icon "right-button" at bounding box center [699, 160] width 8 height 13
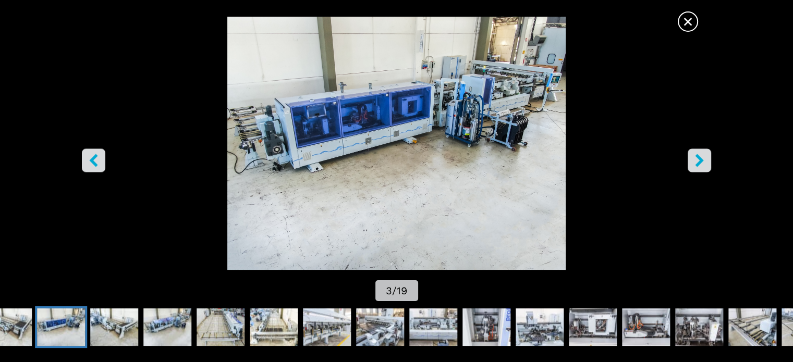
click at [700, 160] on icon "right-button" at bounding box center [699, 160] width 8 height 13
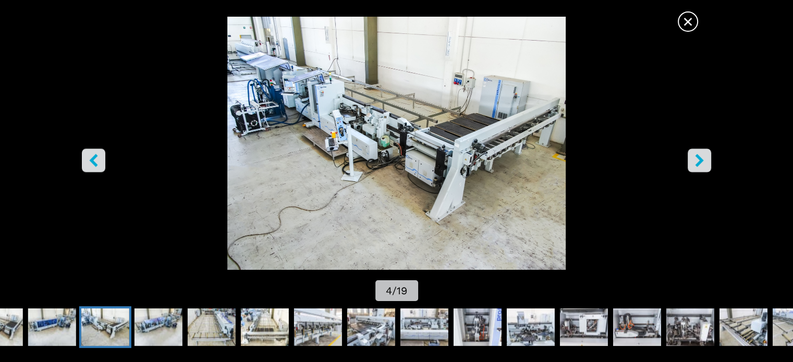
click at [700, 160] on icon "right-button" at bounding box center [699, 160] width 8 height 13
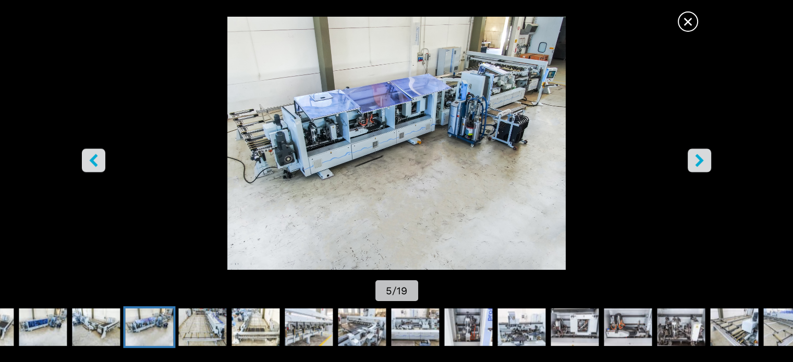
click at [700, 160] on icon "right-button" at bounding box center [699, 160] width 8 height 13
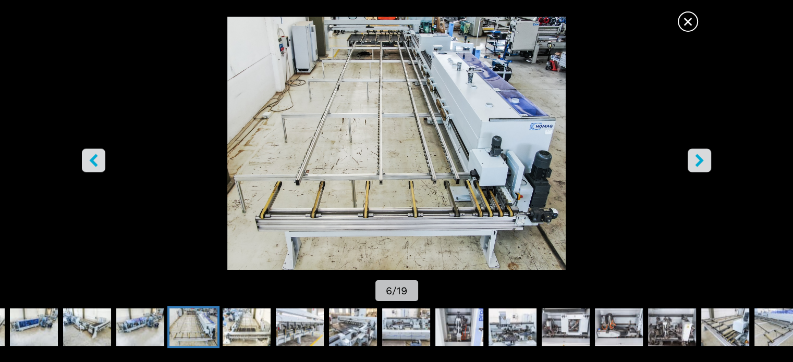
click at [435, 139] on img "Go to Slide 6" at bounding box center [397, 144] width 714 height 254
click at [701, 159] on icon "right-button" at bounding box center [699, 160] width 8 height 13
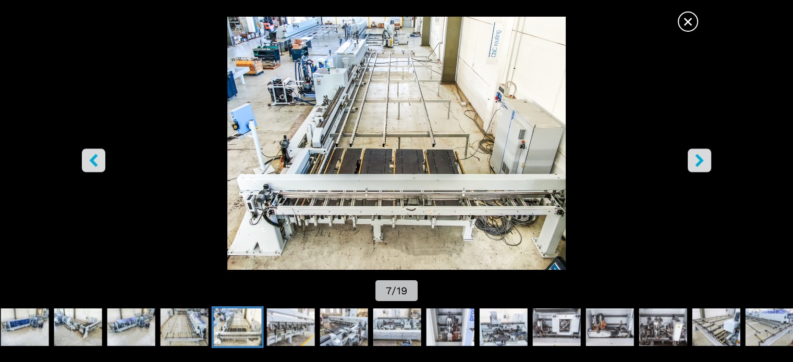
click at [705, 154] on icon "right-button" at bounding box center [699, 160] width 13 height 13
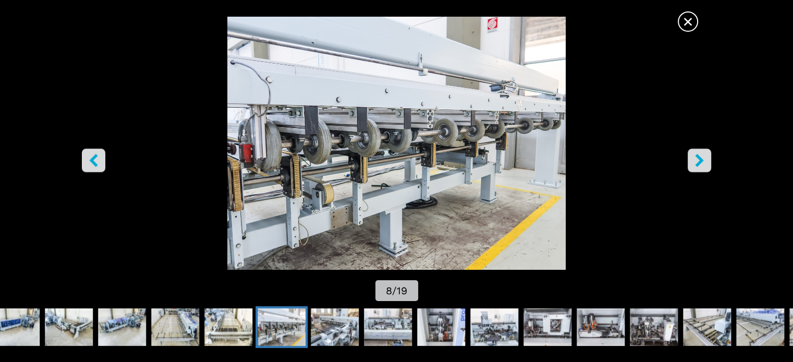
click at [705, 154] on icon "right-button" at bounding box center [699, 160] width 13 height 13
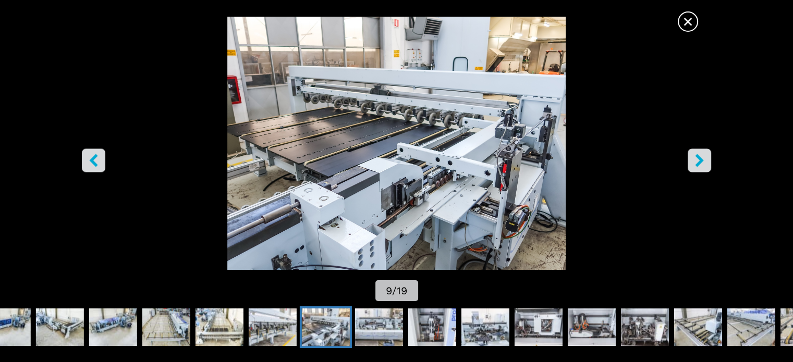
click at [705, 154] on icon "right-button" at bounding box center [699, 160] width 13 height 13
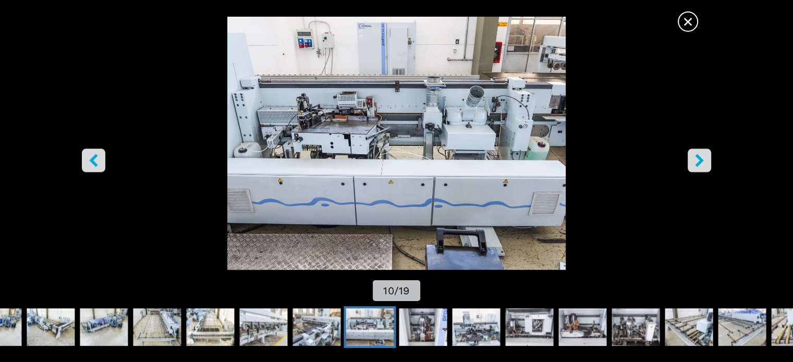
click at [705, 154] on icon "right-button" at bounding box center [699, 160] width 13 height 13
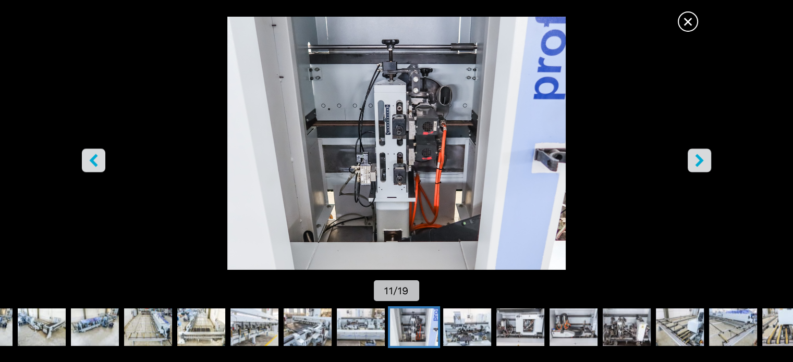
click at [93, 156] on icon "left-button" at bounding box center [93, 160] width 13 height 13
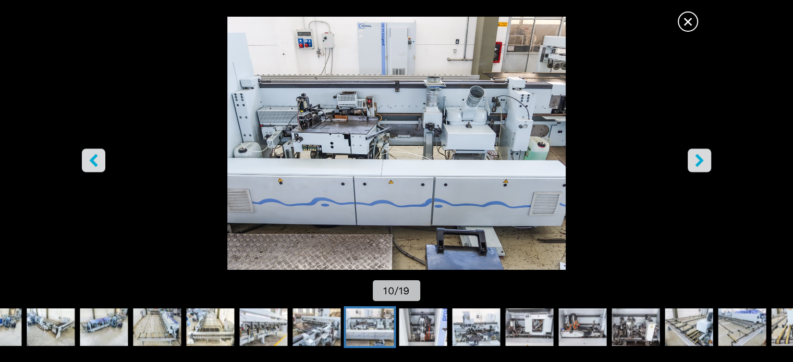
click at [93, 156] on icon "left-button" at bounding box center [93, 160] width 13 height 13
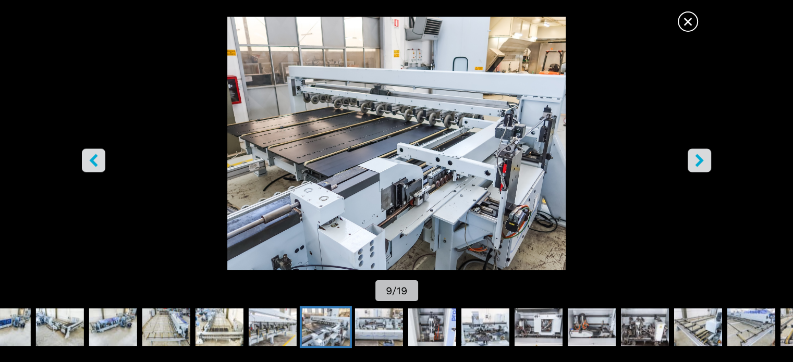
click at [686, 27] on span "×" at bounding box center [688, 19] width 18 height 18
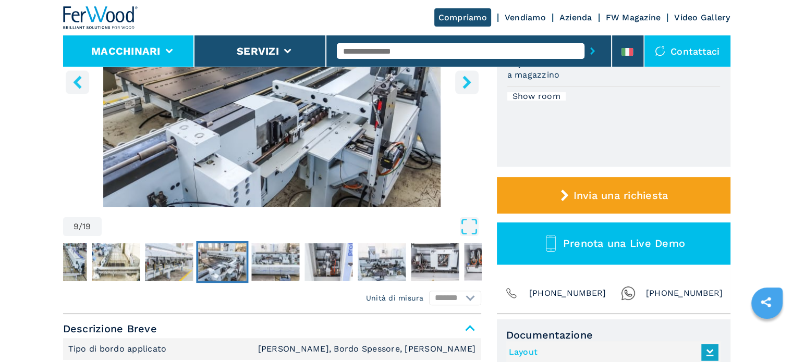
click at [106, 54] on button "Macchinari" at bounding box center [125, 51] width 69 height 13
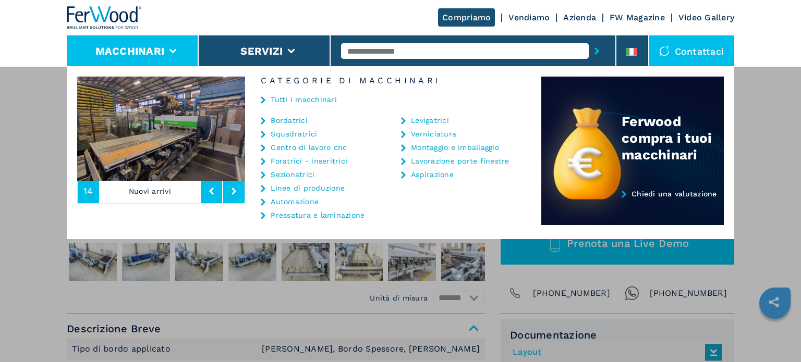
click at [288, 121] on link "Bordatrici" at bounding box center [289, 120] width 37 height 7
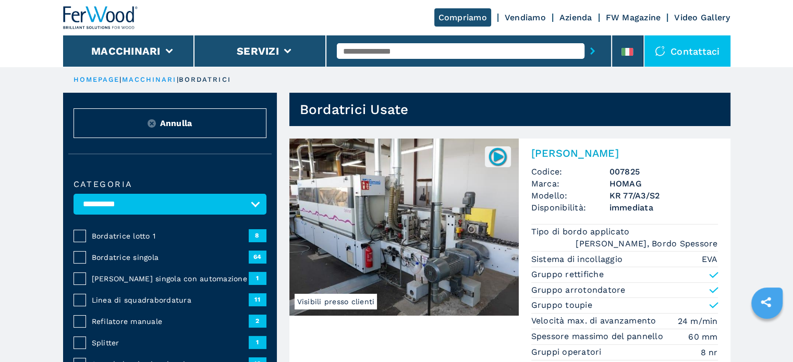
click at [141, 256] on span "Bordatrice singola" at bounding box center [170, 257] width 157 height 10
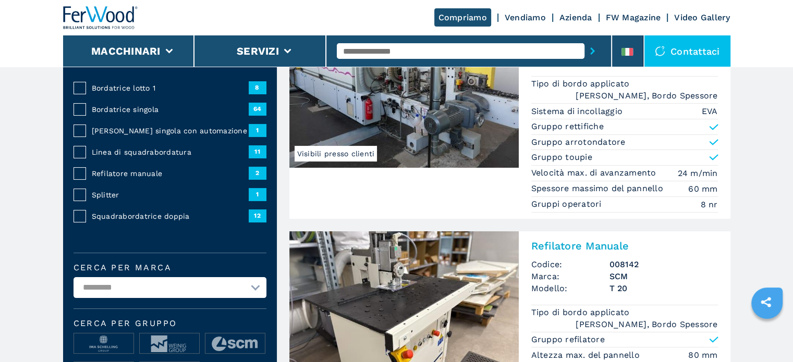
scroll to position [261, 0]
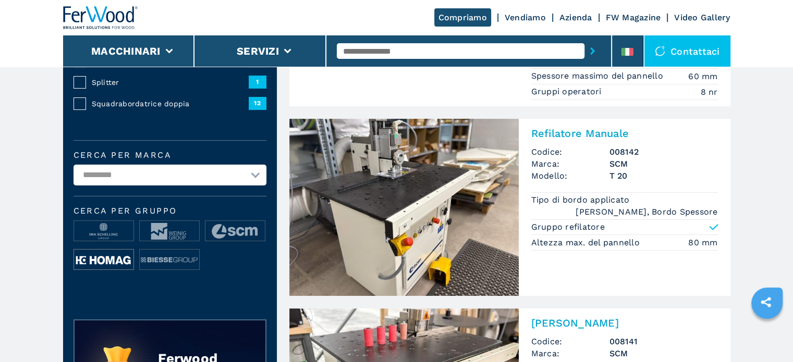
click at [105, 260] on img at bounding box center [103, 260] width 59 height 21
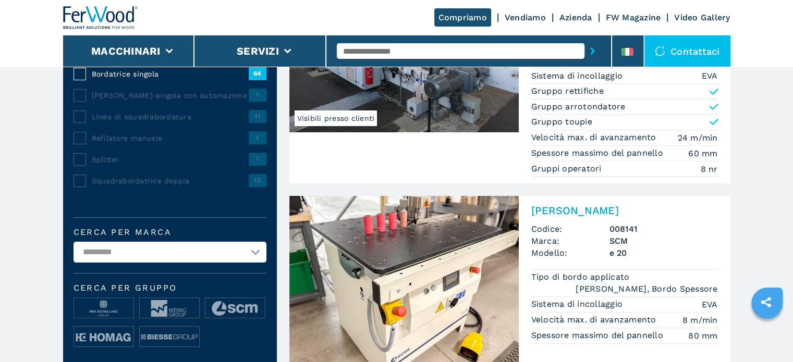
scroll to position [209, 0]
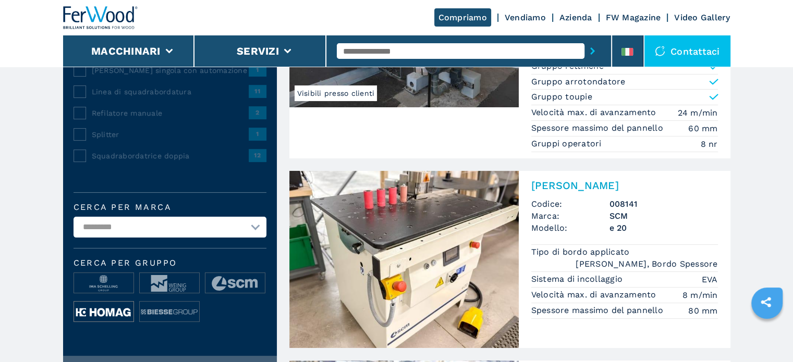
click at [103, 305] on img at bounding box center [103, 312] width 59 height 21
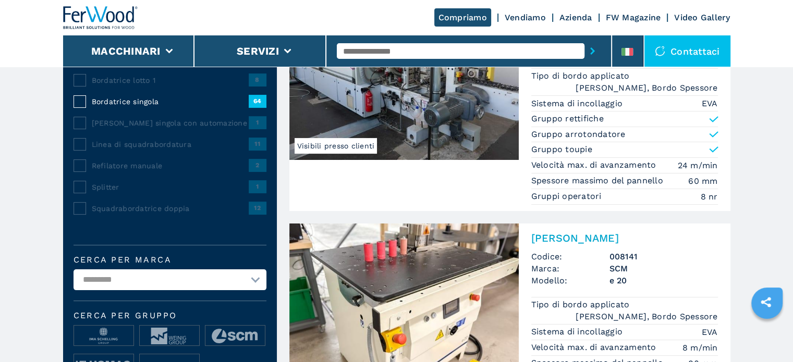
scroll to position [156, 0]
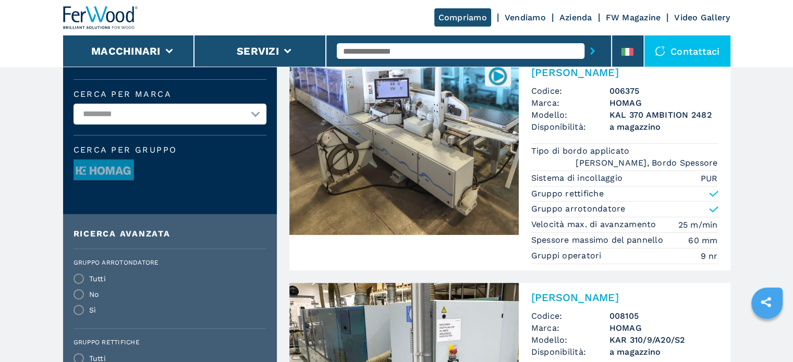
scroll to position [209, 0]
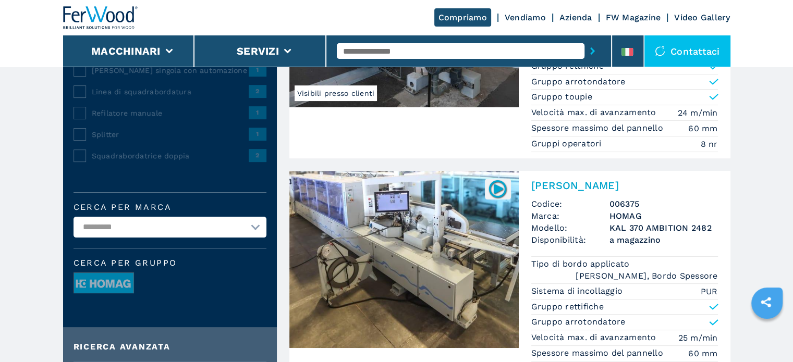
click at [246, 218] on select "**********" at bounding box center [170, 227] width 193 height 21
select select "*****"
click at [74, 217] on select "**********" at bounding box center [170, 227] width 193 height 21
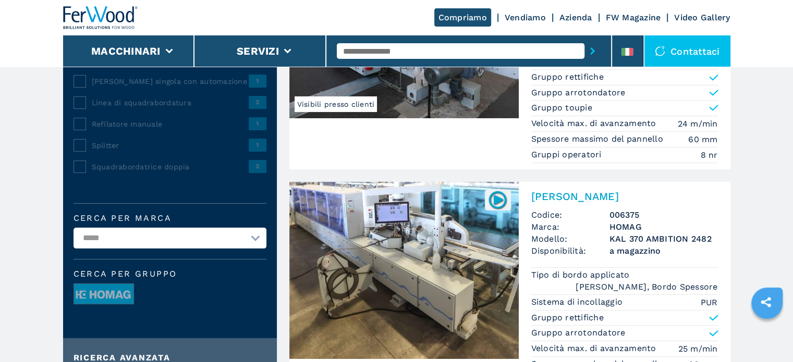
scroll to position [261, 0]
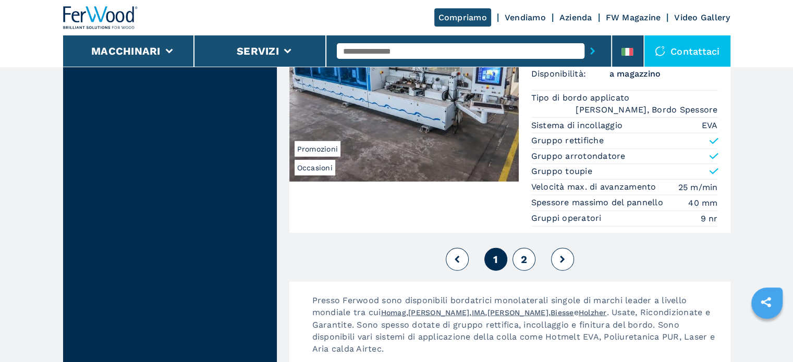
scroll to position [2920, 0]
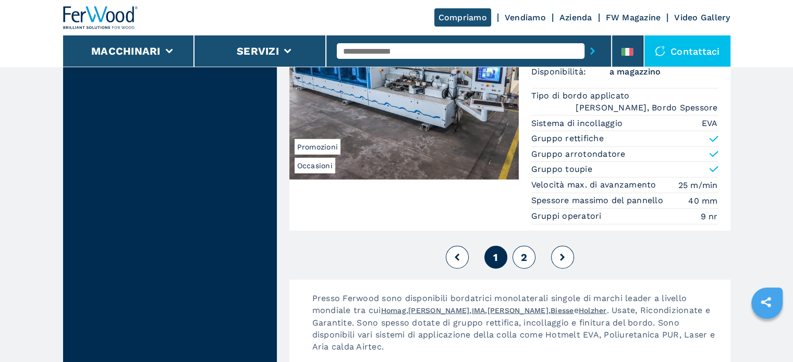
click at [521, 251] on span "2" at bounding box center [523, 257] width 6 height 13
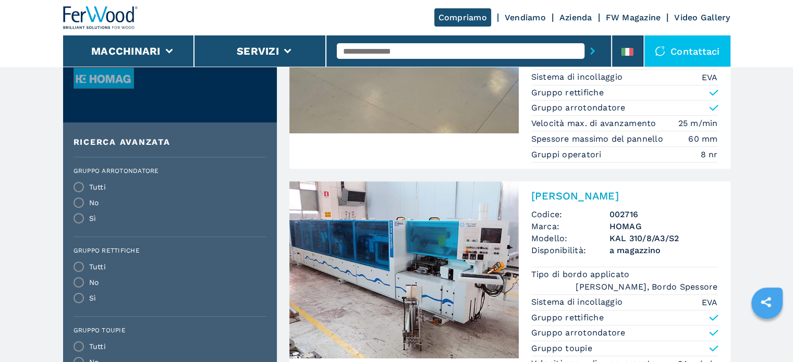
scroll to position [313, 0]
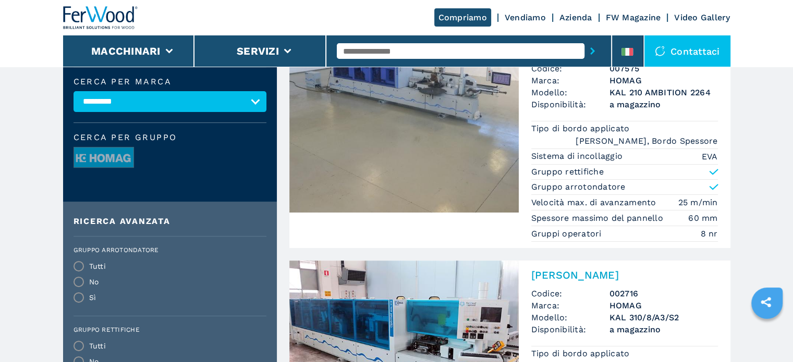
click at [241, 102] on select "**********" at bounding box center [170, 101] width 193 height 21
select select "**********"
click at [74, 91] on select "**********" at bounding box center [170, 101] width 193 height 21
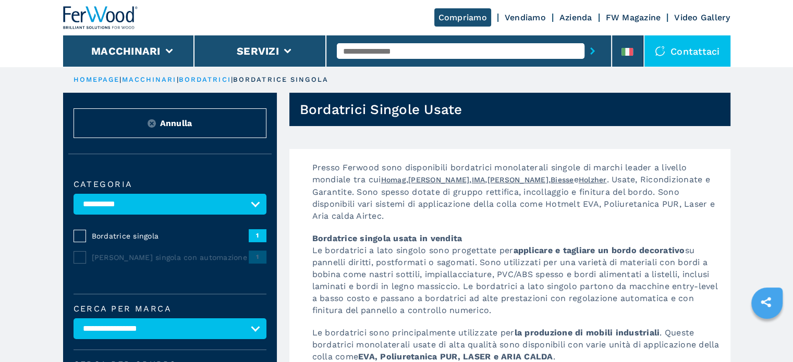
click at [388, 51] on input "text" at bounding box center [461, 51] width 248 height 16
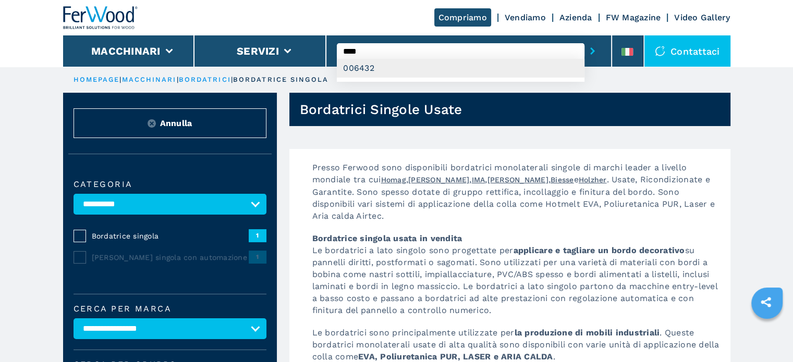
click at [379, 66] on div "006432" at bounding box center [461, 68] width 248 height 19
type input "******"
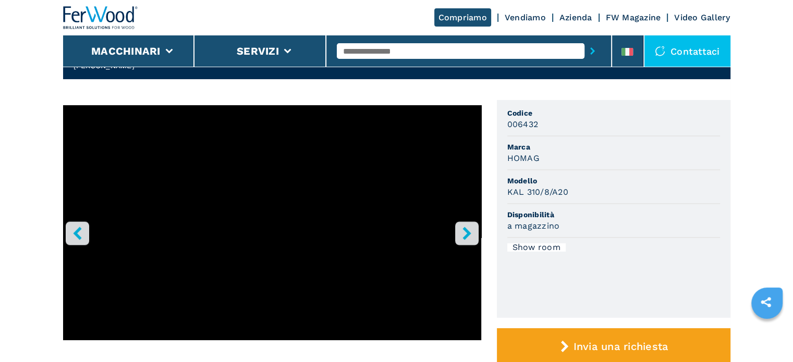
scroll to position [104, 0]
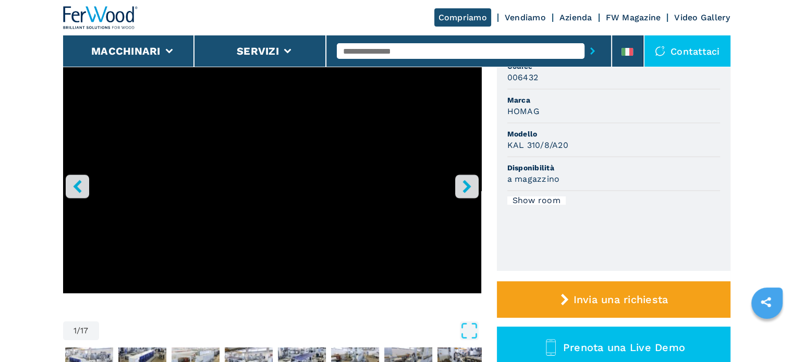
click at [430, 50] on input "text" at bounding box center [461, 51] width 248 height 16
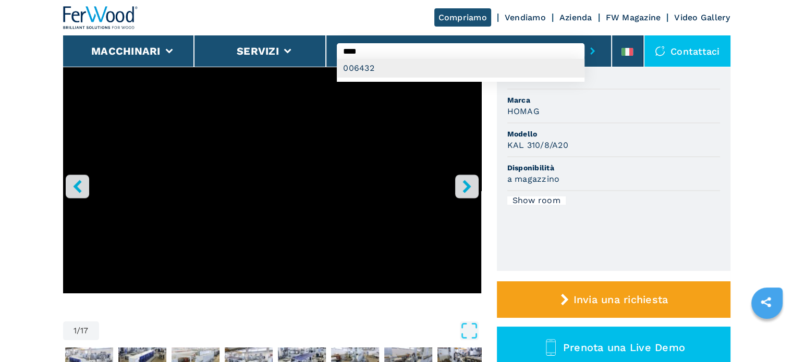
click at [402, 71] on div "006432" at bounding box center [461, 68] width 248 height 19
type input "******"
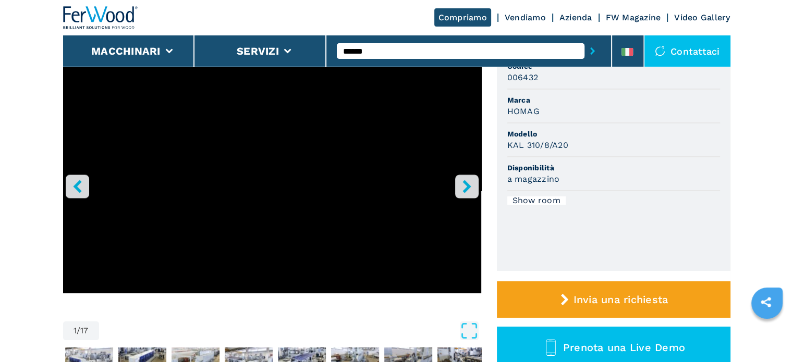
scroll to position [0, 0]
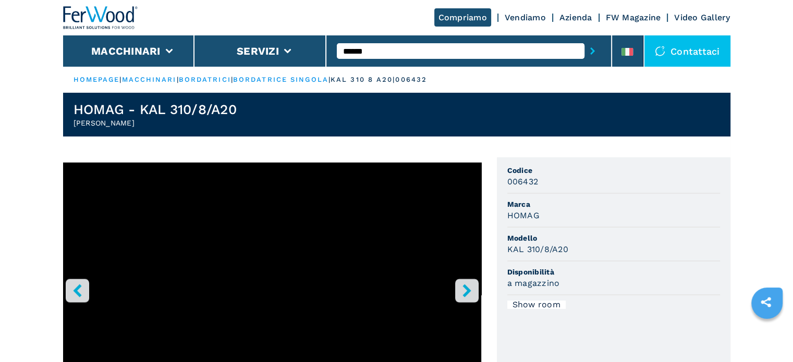
click at [585, 39] on button "submit-button" at bounding box center [593, 51] width 16 height 24
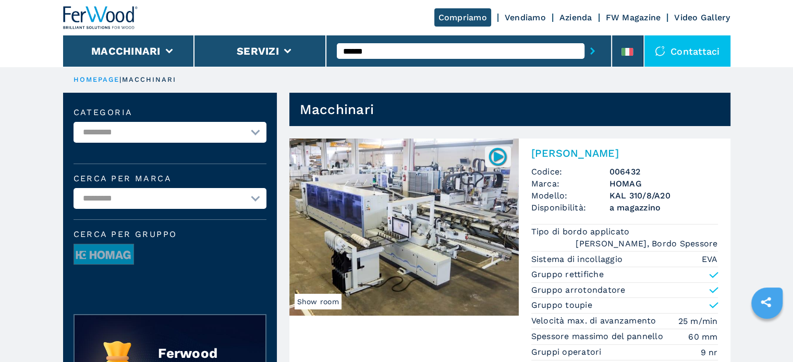
click at [646, 201] on h3 "KAL 310/8/A20" at bounding box center [664, 196] width 108 height 12
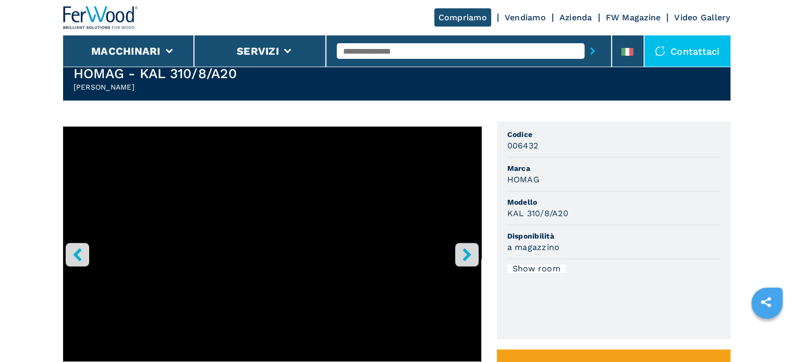
scroll to position [52, 0]
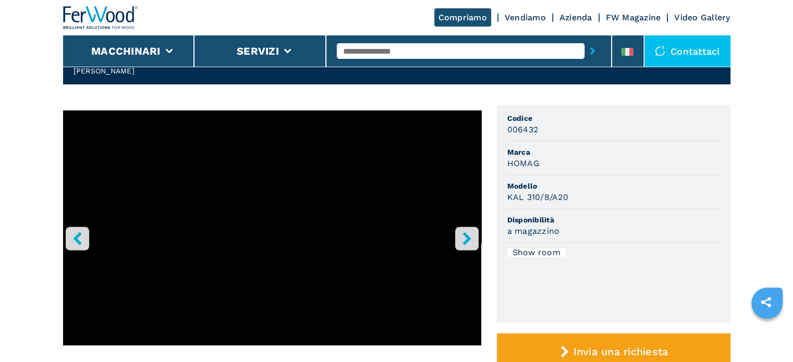
click at [467, 237] on icon "right-button" at bounding box center [467, 238] width 8 height 13
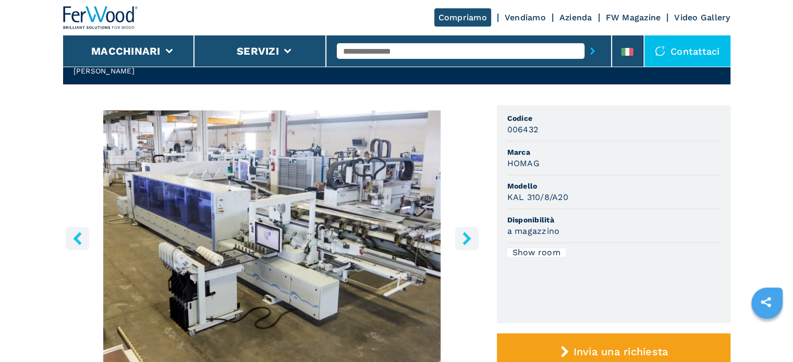
click at [467, 237] on icon "right-button" at bounding box center [467, 238] width 8 height 13
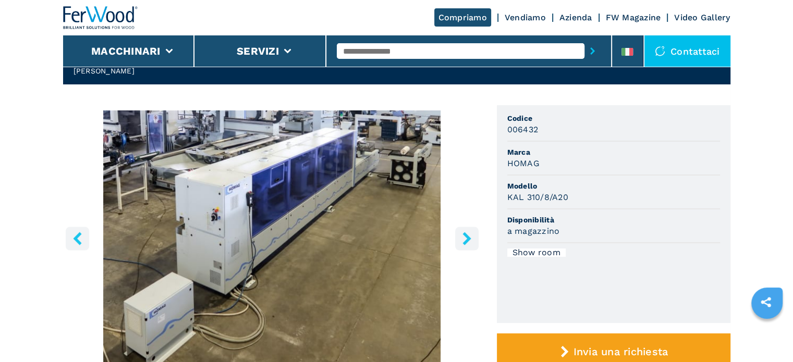
click at [466, 238] on icon "right-button" at bounding box center [466, 238] width 13 height 13
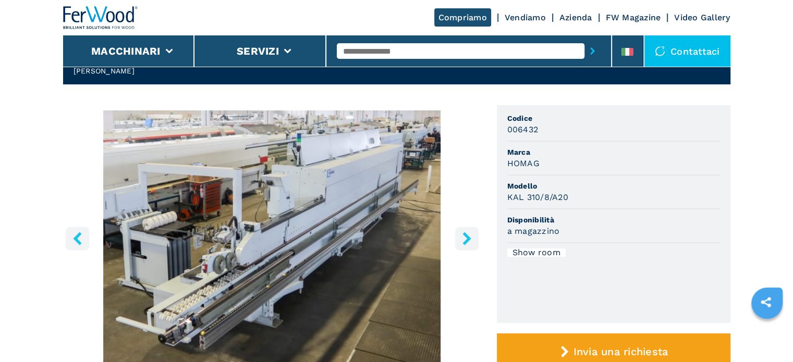
click at [466, 238] on icon "right-button" at bounding box center [466, 238] width 13 height 13
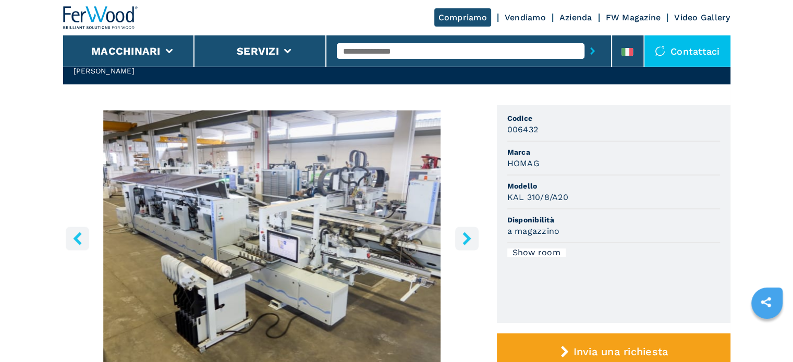
click at [466, 238] on icon "right-button" at bounding box center [466, 238] width 13 height 13
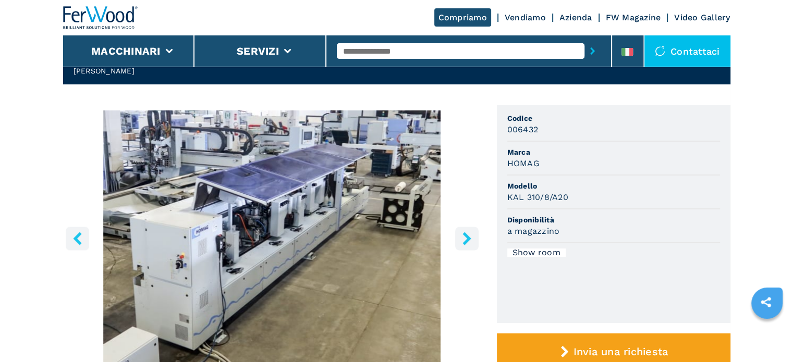
click at [466, 238] on icon "right-button" at bounding box center [466, 238] width 13 height 13
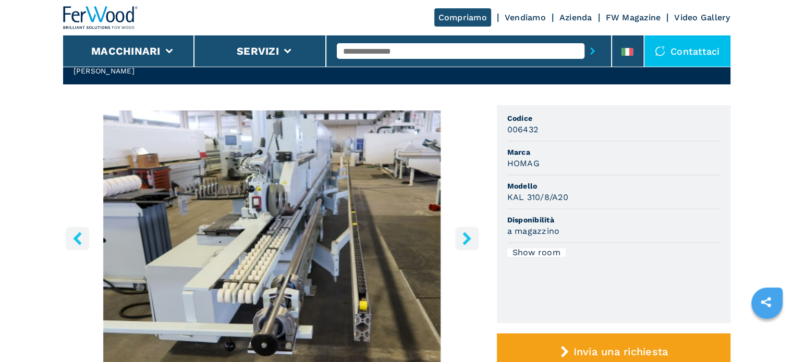
click at [466, 238] on icon "right-button" at bounding box center [466, 238] width 13 height 13
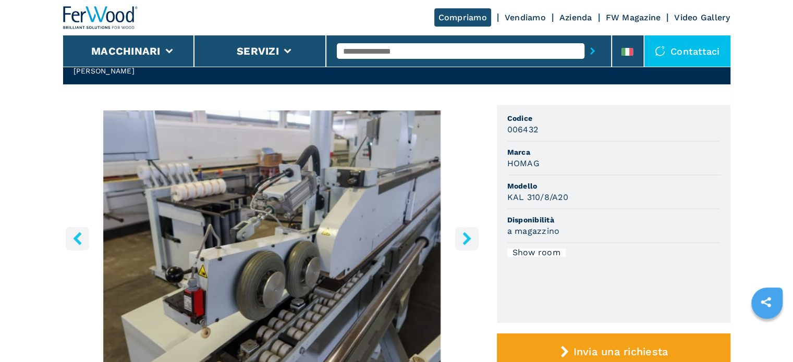
click at [466, 238] on icon "right-button" at bounding box center [466, 238] width 13 height 13
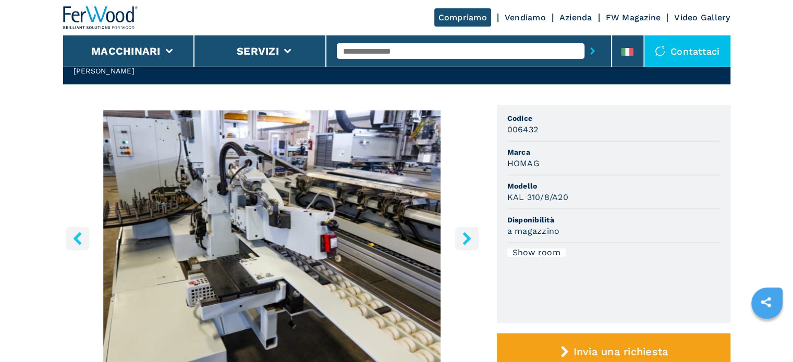
click at [466, 238] on icon "right-button" at bounding box center [466, 238] width 13 height 13
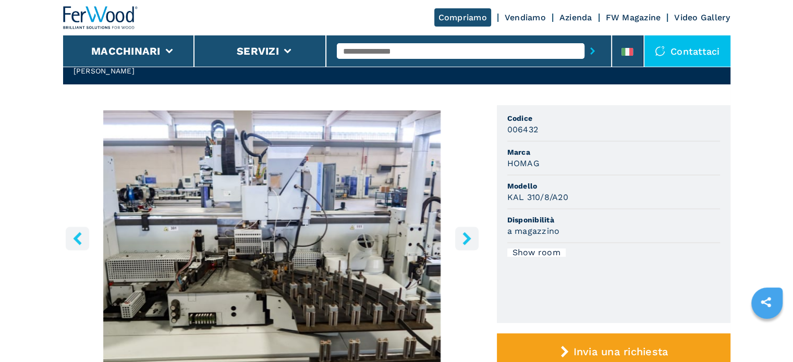
click at [466, 238] on icon "right-button" at bounding box center [466, 238] width 13 height 13
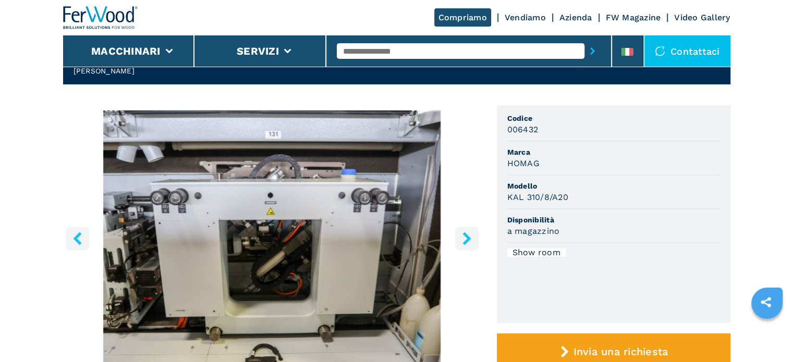
click at [466, 238] on icon "right-button" at bounding box center [466, 238] width 13 height 13
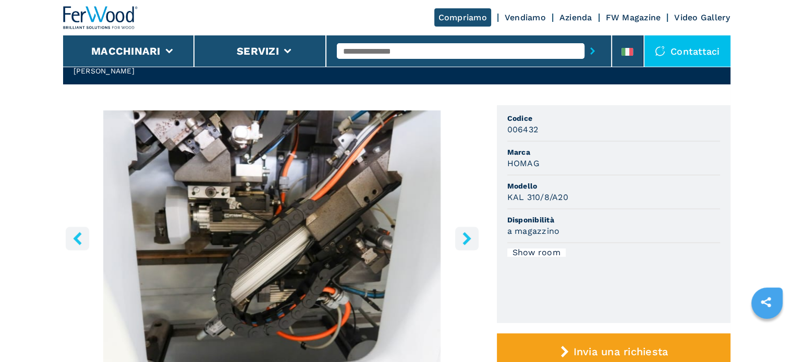
click at [466, 238] on icon "right-button" at bounding box center [466, 238] width 13 height 13
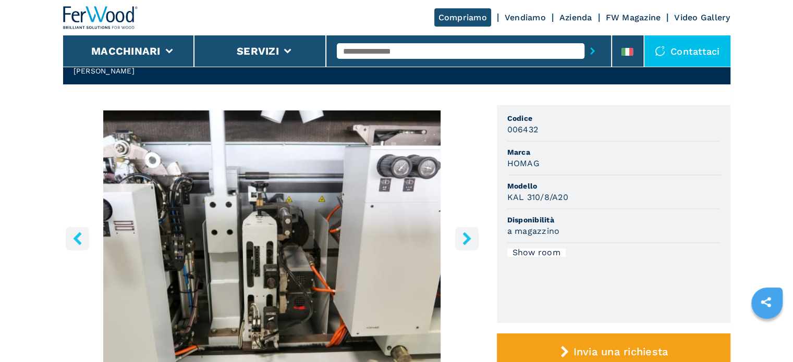
click at [466, 238] on icon "right-button" at bounding box center [466, 238] width 13 height 13
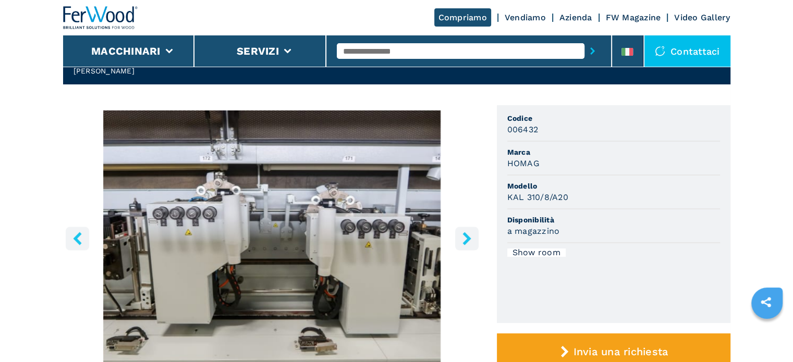
click at [466, 238] on icon "right-button" at bounding box center [466, 238] width 13 height 13
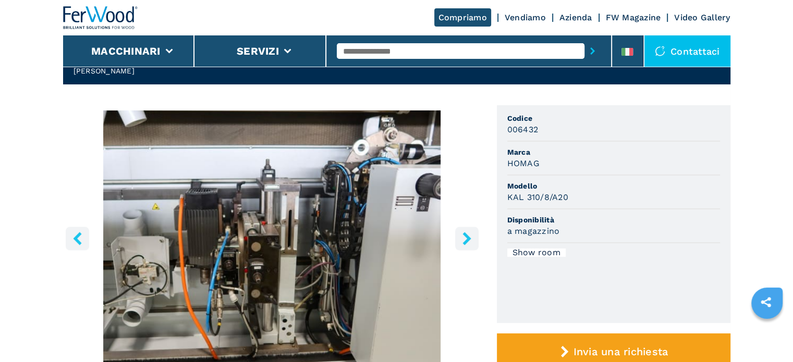
click at [476, 52] on input "text" at bounding box center [461, 51] width 248 height 16
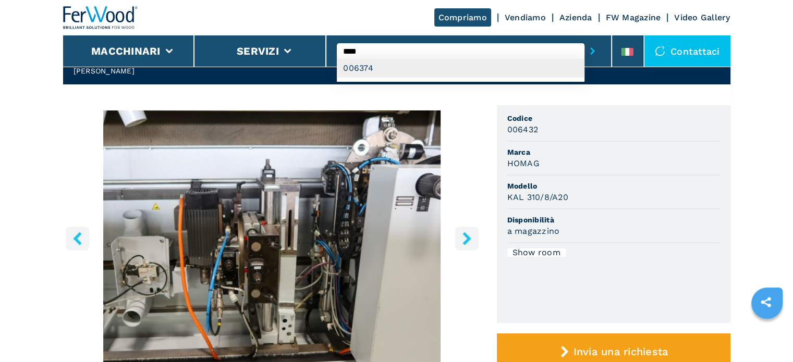
click at [408, 70] on div "006374" at bounding box center [461, 68] width 248 height 19
type input "******"
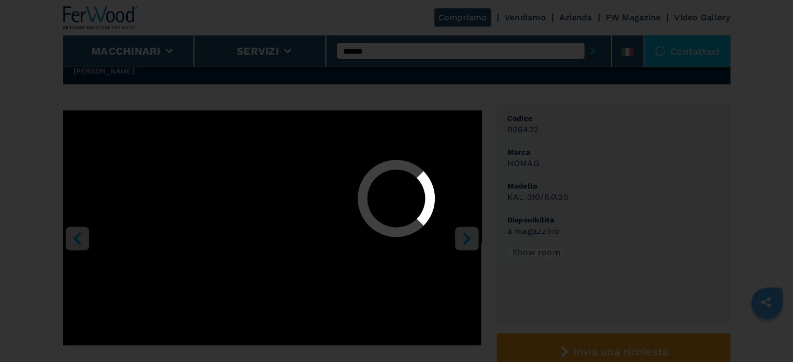
scroll to position [0, 0]
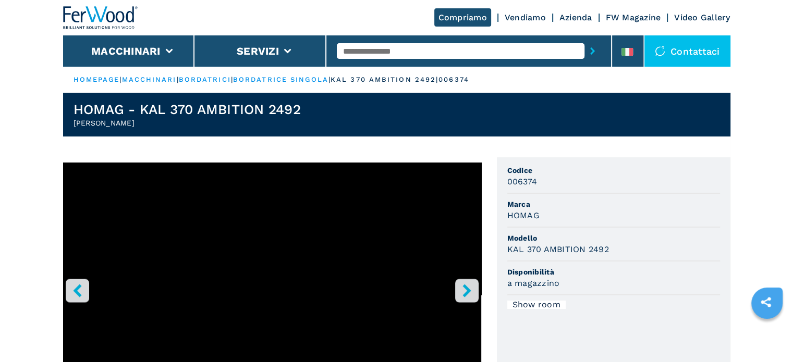
scroll to position [52, 0]
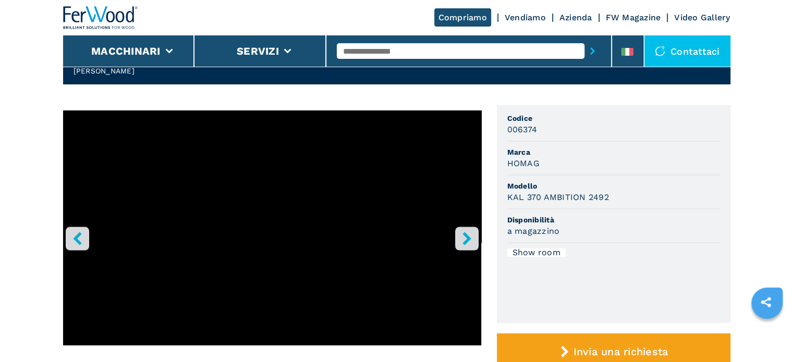
click at [467, 236] on icon "right-button" at bounding box center [467, 238] width 8 height 13
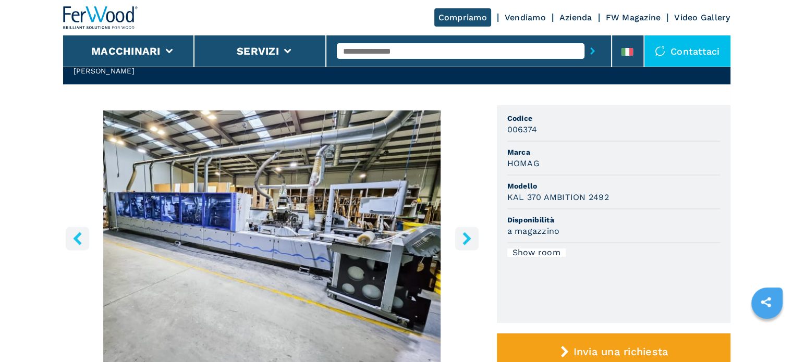
click at [467, 236] on icon "right-button" at bounding box center [467, 238] width 8 height 13
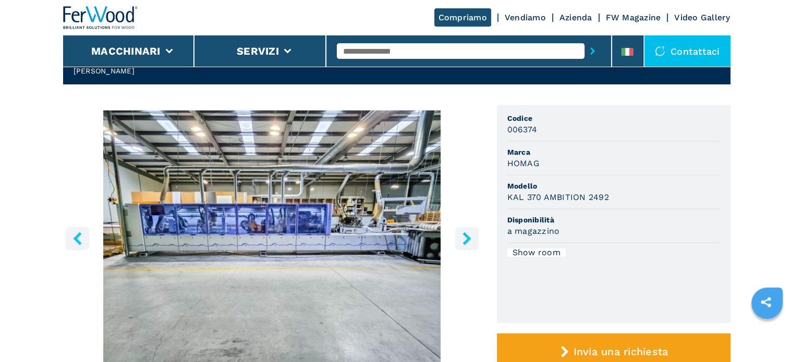
click at [467, 238] on icon "right-button" at bounding box center [467, 238] width 8 height 13
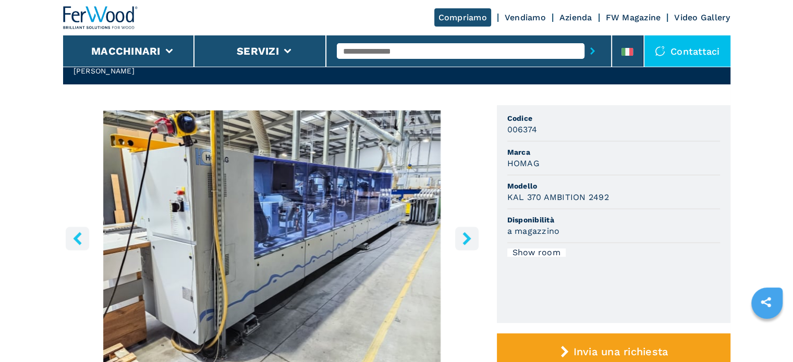
click at [467, 238] on icon "right-button" at bounding box center [467, 238] width 8 height 13
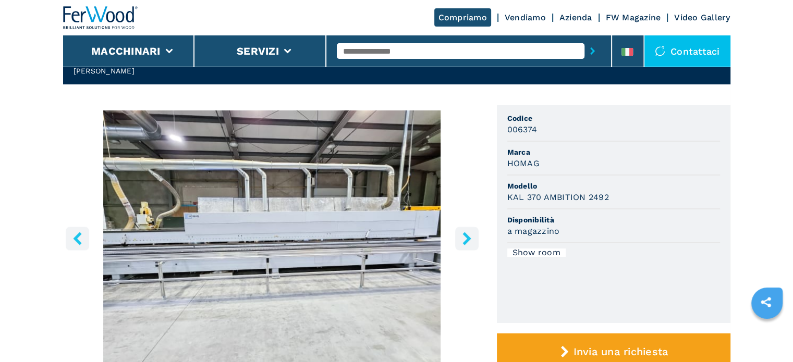
click at [467, 238] on icon "right-button" at bounding box center [467, 238] width 8 height 13
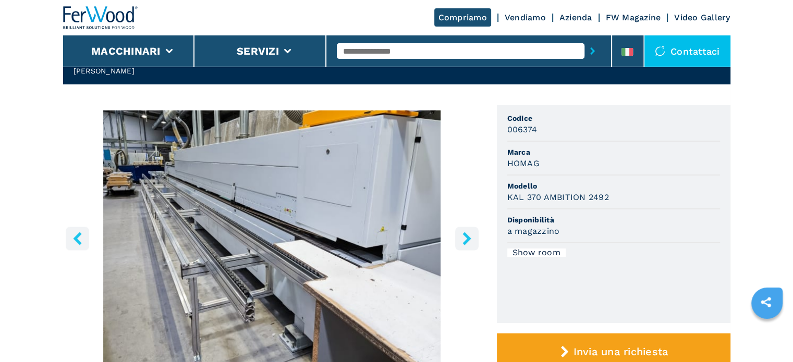
click at [467, 238] on icon "right-button" at bounding box center [467, 238] width 8 height 13
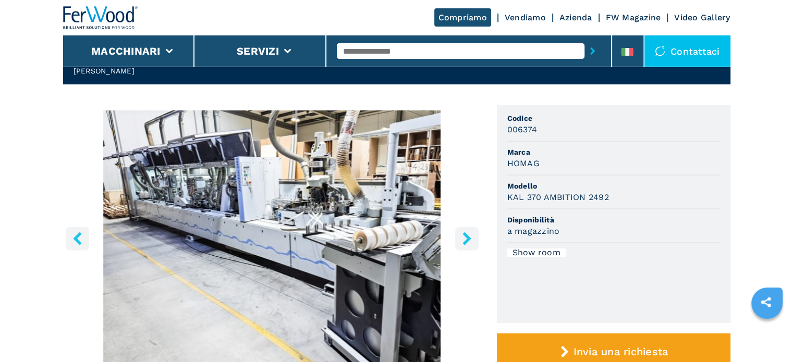
click at [467, 238] on icon "right-button" at bounding box center [467, 238] width 8 height 13
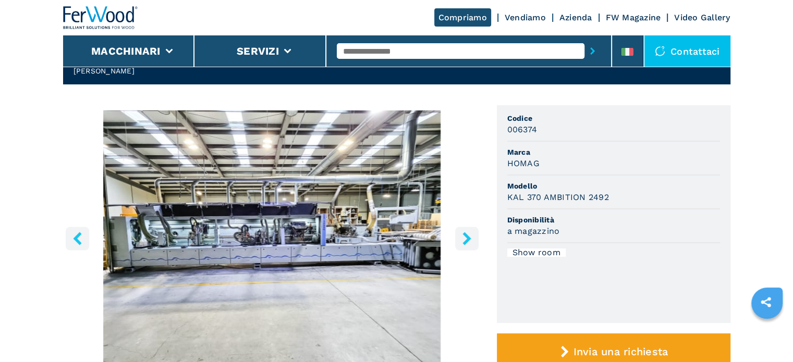
click at [466, 239] on icon "right-button" at bounding box center [466, 238] width 13 height 13
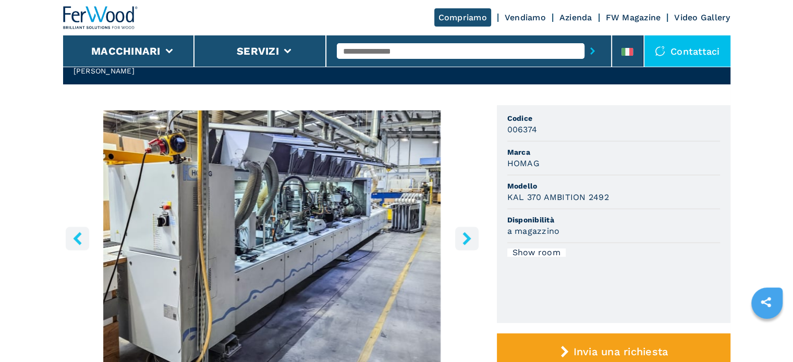
click at [465, 239] on icon "right-button" at bounding box center [466, 238] width 13 height 13
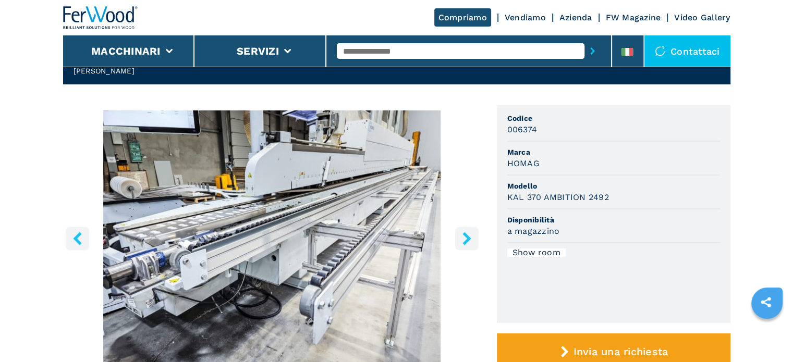
click at [465, 240] on icon "right-button" at bounding box center [466, 238] width 13 height 13
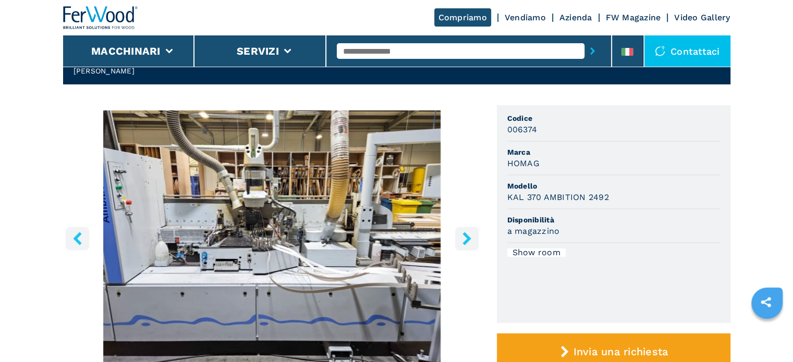
click at [465, 241] on icon "right-button" at bounding box center [467, 238] width 8 height 13
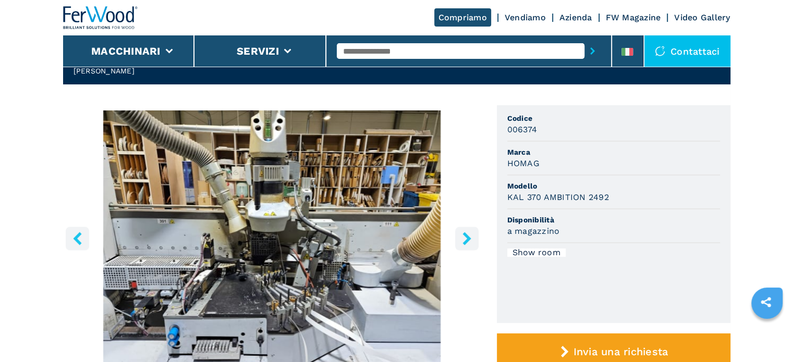
click at [465, 241] on icon "right-button" at bounding box center [467, 238] width 8 height 13
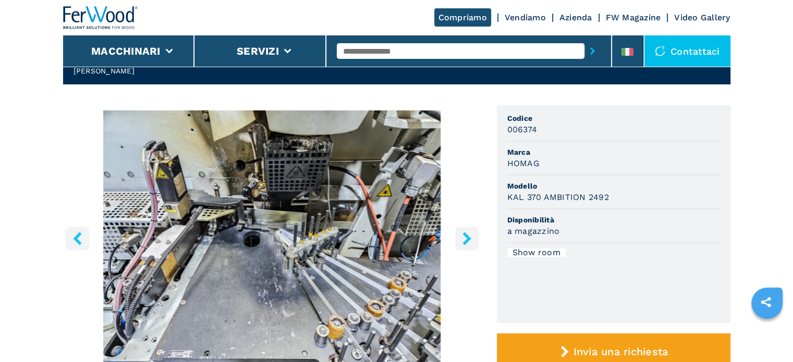
click at [465, 241] on icon "right-button" at bounding box center [467, 238] width 8 height 13
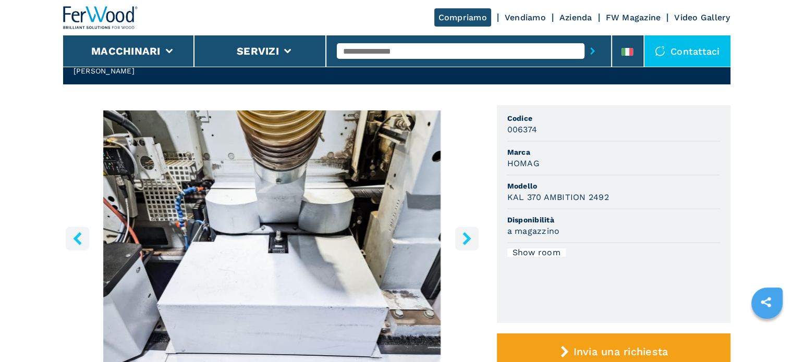
click at [465, 241] on icon "right-button" at bounding box center [467, 238] width 8 height 13
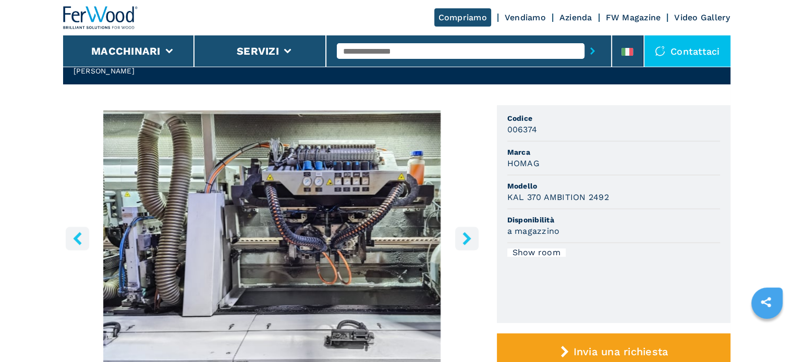
click at [464, 241] on icon "right-button" at bounding box center [467, 238] width 8 height 13
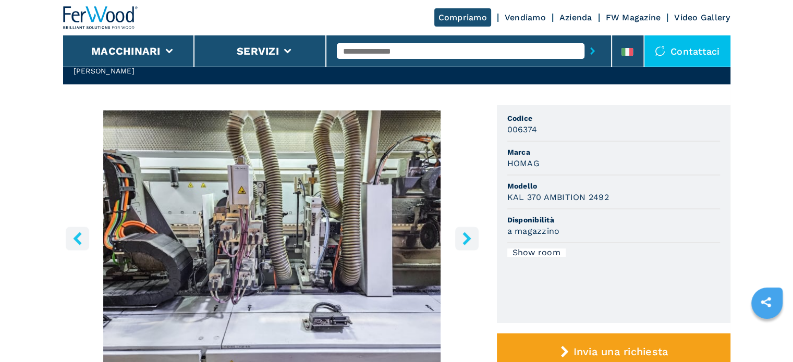
click at [464, 242] on icon "right-button" at bounding box center [467, 238] width 8 height 13
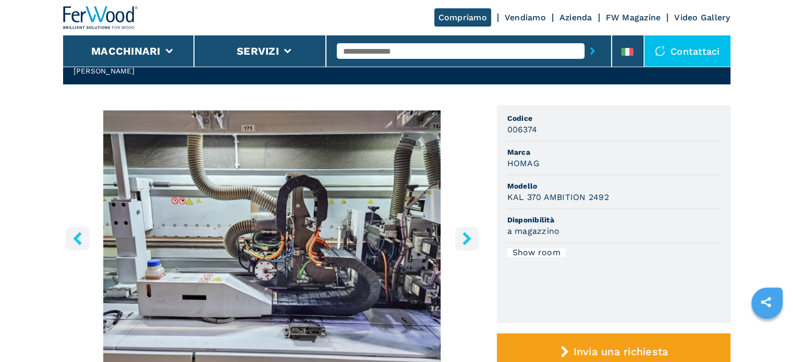
click at [464, 242] on icon "right-button" at bounding box center [467, 238] width 8 height 13
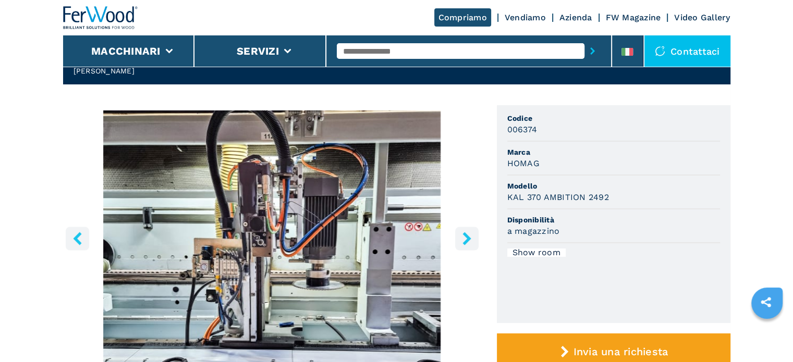
click at [464, 242] on icon "right-button" at bounding box center [467, 238] width 8 height 13
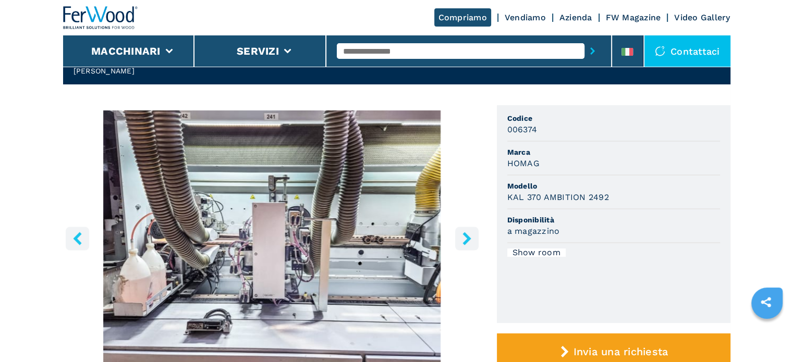
click at [464, 242] on icon "right-button" at bounding box center [467, 238] width 8 height 13
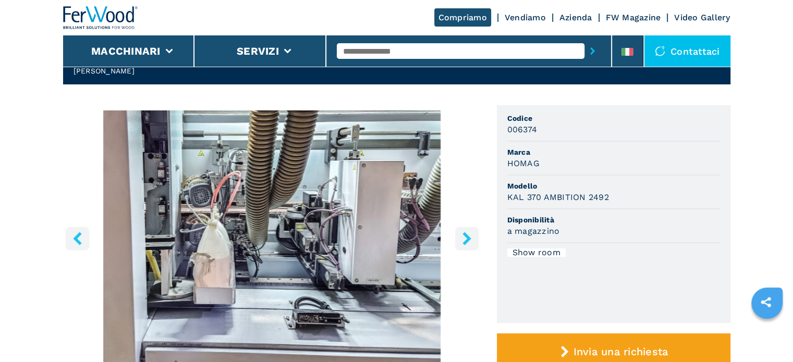
click at [464, 242] on icon "right-button" at bounding box center [467, 238] width 8 height 13
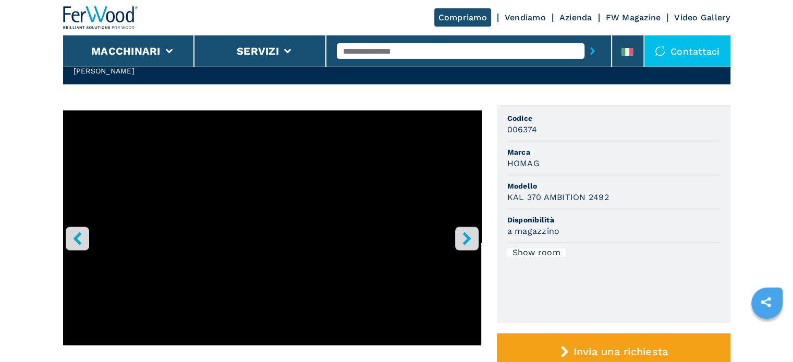
click at [393, 53] on input "text" at bounding box center [461, 51] width 248 height 16
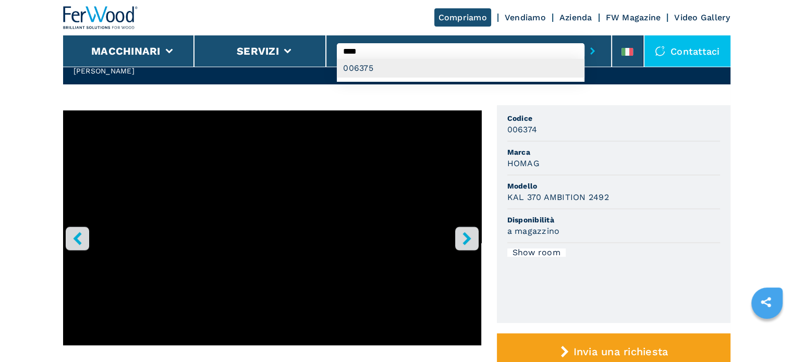
click at [440, 73] on div "006375" at bounding box center [461, 68] width 248 height 19
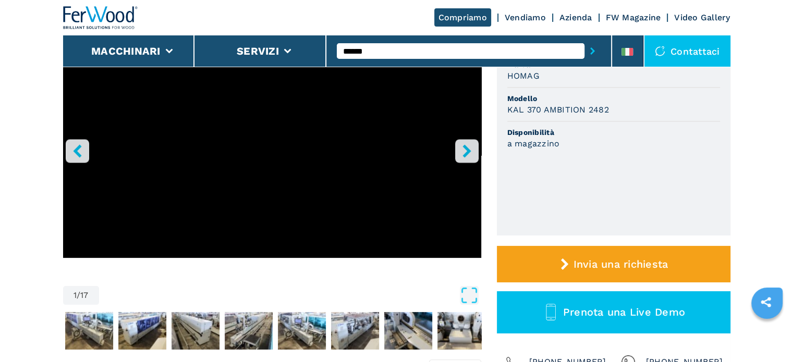
scroll to position [104, 0]
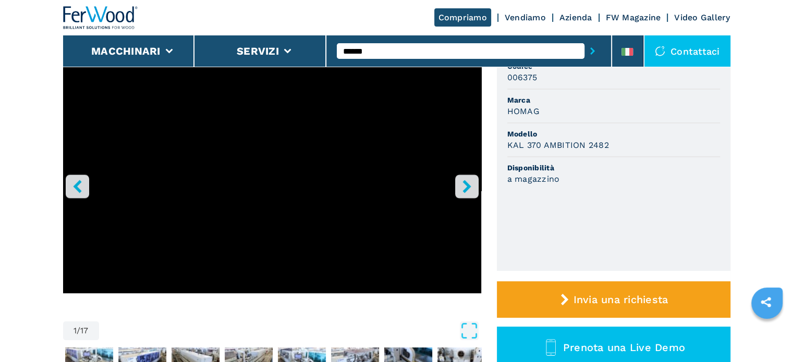
click at [463, 182] on icon "right-button" at bounding box center [467, 186] width 8 height 13
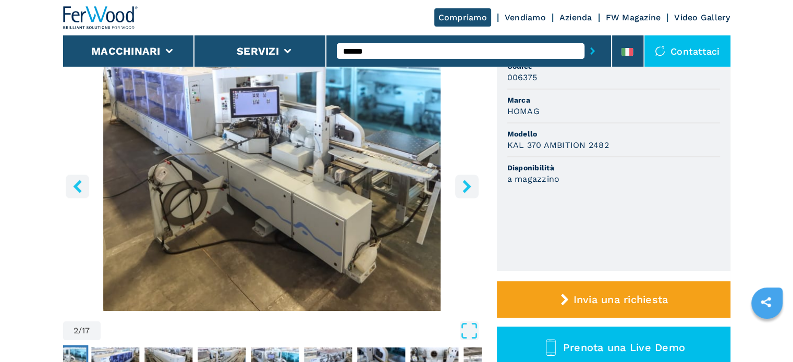
click at [460, 187] on icon "right-button" at bounding box center [466, 186] width 13 height 13
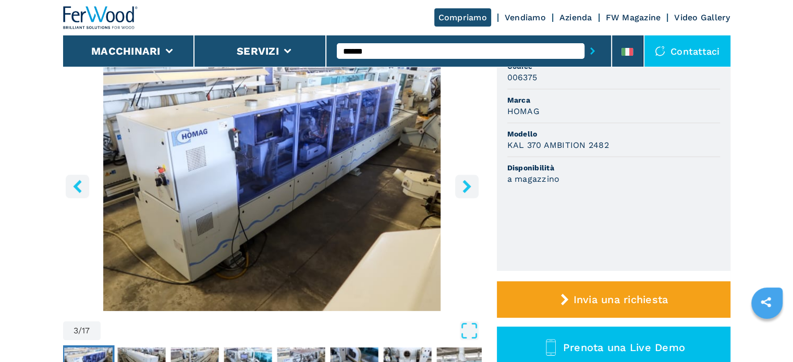
click at [460, 187] on icon "right-button" at bounding box center [466, 186] width 13 height 13
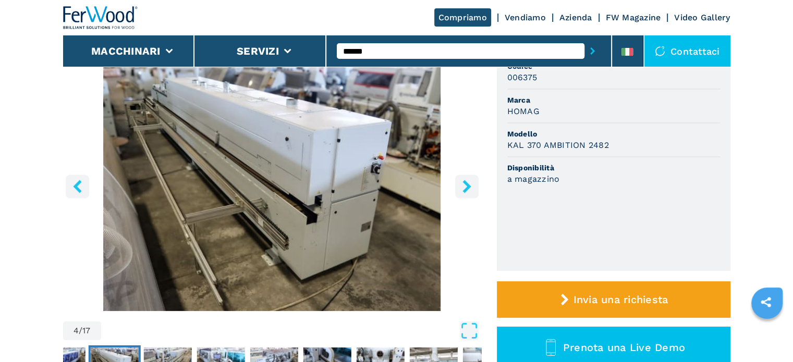
click at [460, 187] on icon "right-button" at bounding box center [466, 186] width 13 height 13
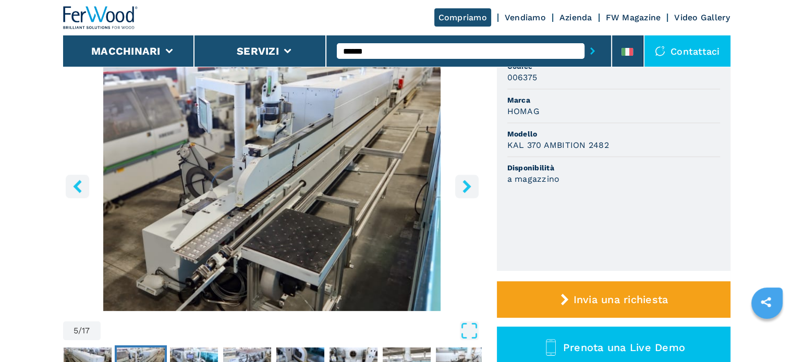
click at [460, 187] on icon "right-button" at bounding box center [466, 186] width 13 height 13
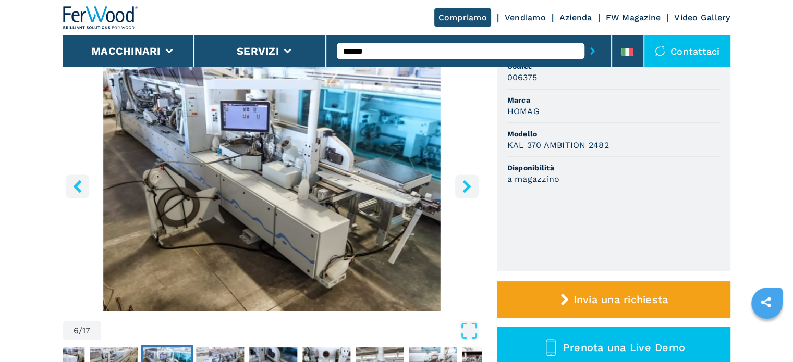
click at [465, 183] on icon "right-button" at bounding box center [467, 186] width 8 height 13
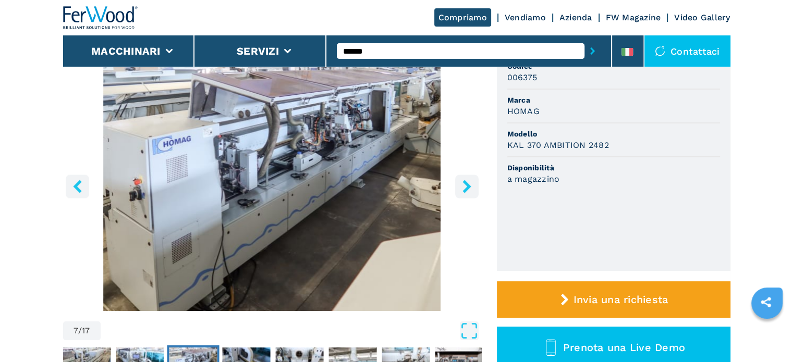
click at [465, 183] on icon "right-button" at bounding box center [467, 186] width 8 height 13
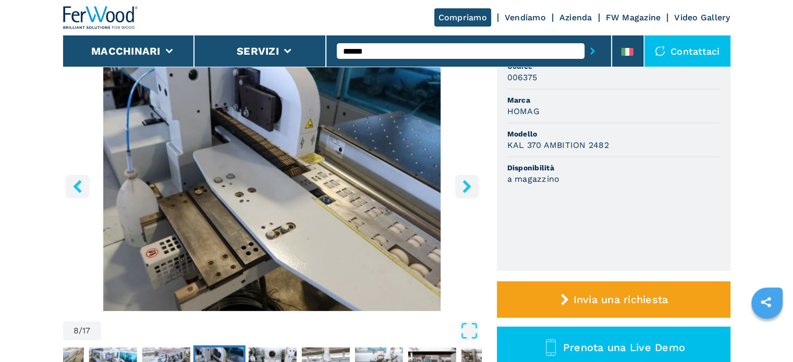
click at [465, 183] on icon "right-button" at bounding box center [467, 186] width 8 height 13
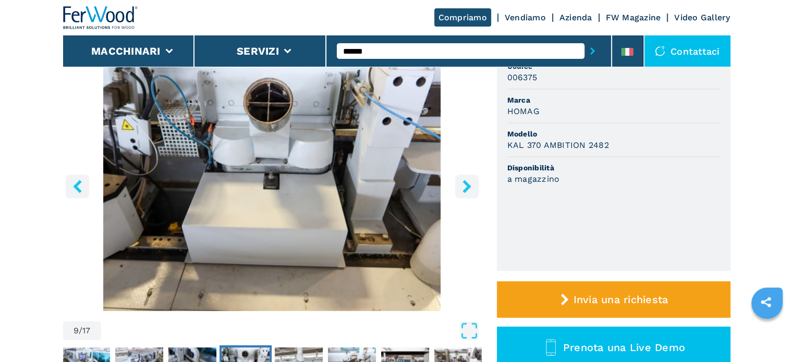
click at [463, 184] on icon "right-button" at bounding box center [466, 186] width 13 height 13
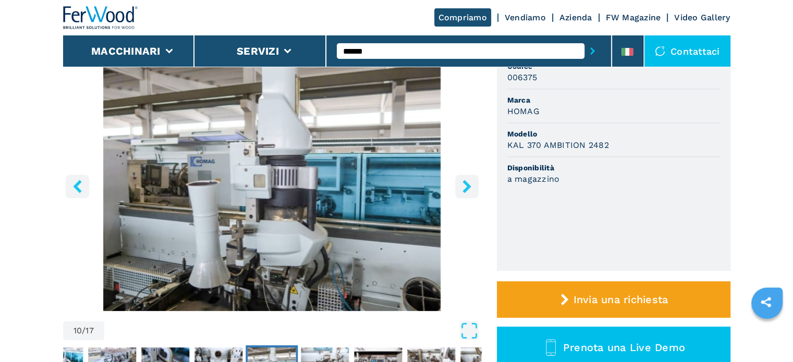
click at [463, 184] on icon "right-button" at bounding box center [466, 186] width 13 height 13
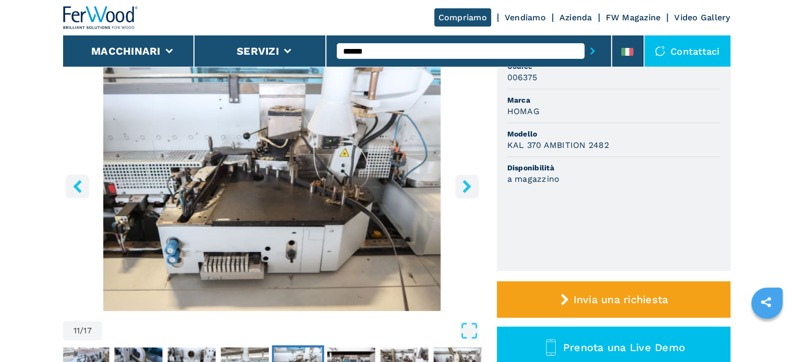
click at [463, 184] on icon "right-button" at bounding box center [466, 186] width 13 height 13
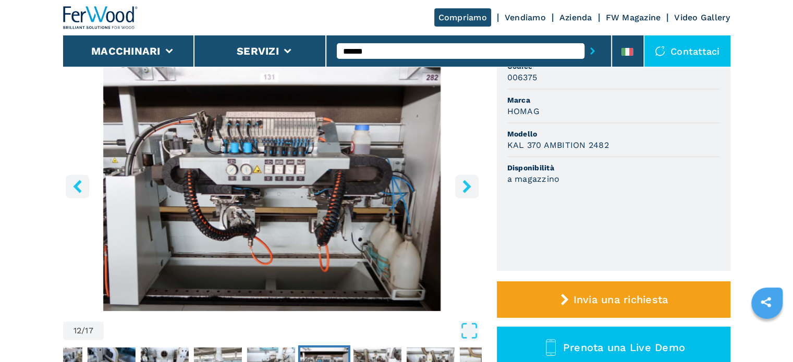
click at [463, 185] on icon "right-button" at bounding box center [466, 186] width 13 height 13
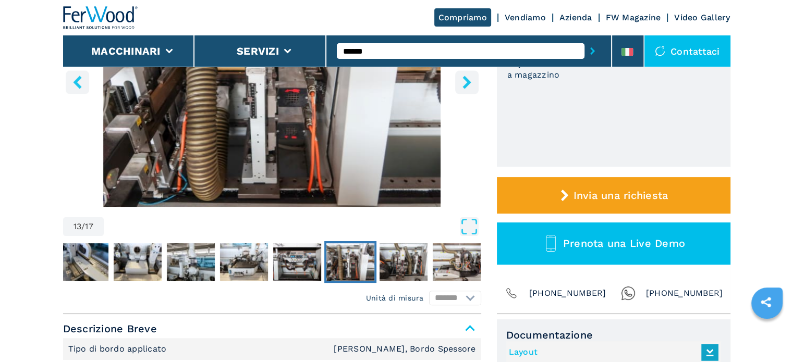
scroll to position [156, 0]
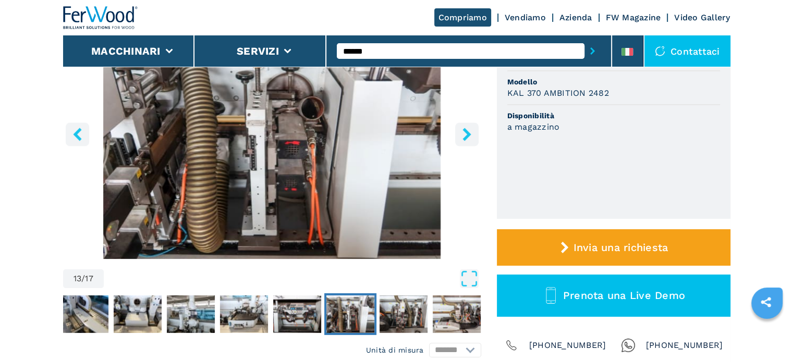
click at [471, 140] on icon "right-button" at bounding box center [466, 134] width 13 height 13
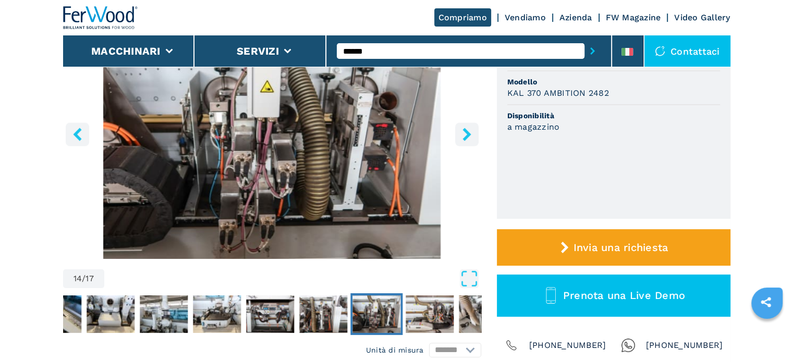
click at [463, 137] on icon "right-button" at bounding box center [466, 134] width 13 height 13
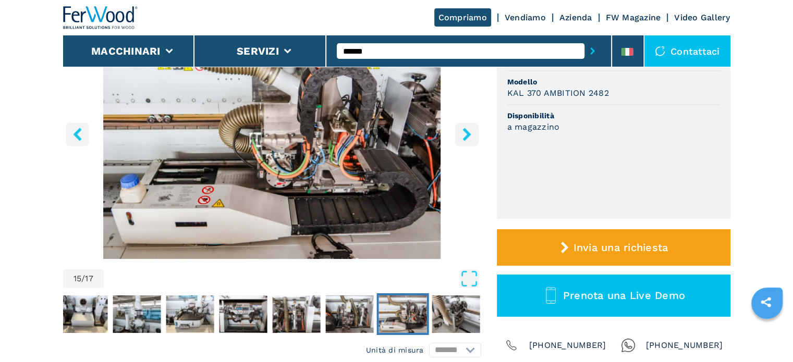
click at [463, 137] on icon "right-button" at bounding box center [466, 134] width 13 height 13
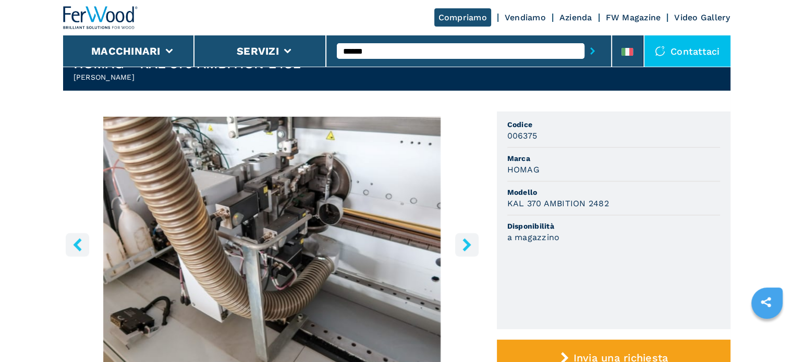
scroll to position [0, 0]
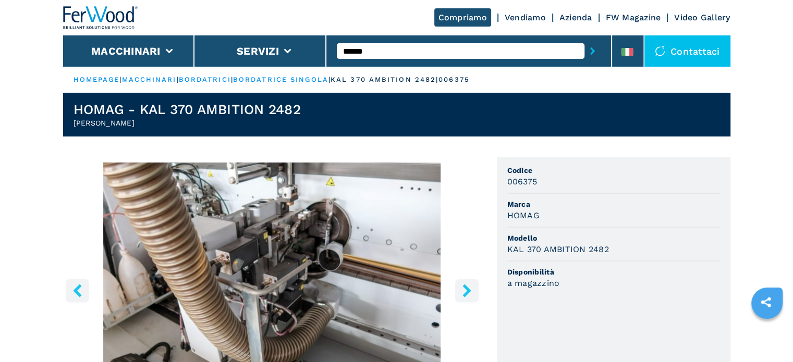
click at [463, 288] on icon "right-button" at bounding box center [466, 290] width 13 height 13
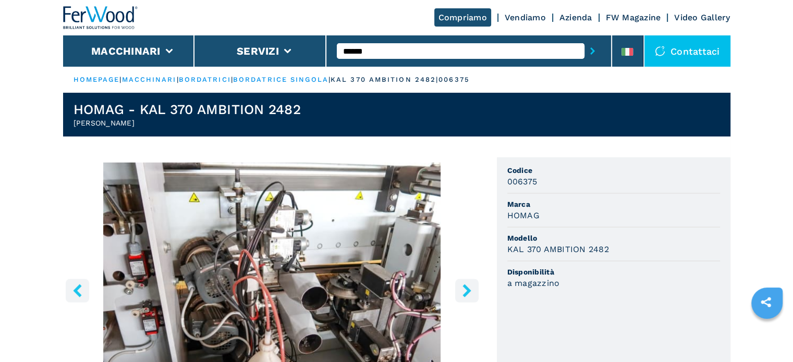
click at [463, 287] on icon "right-button" at bounding box center [466, 290] width 13 height 13
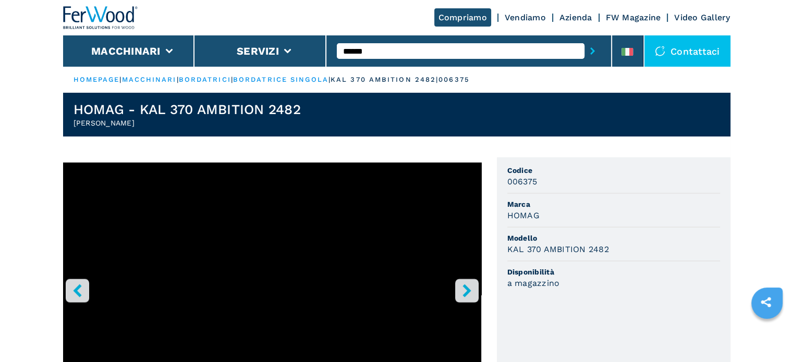
click at [396, 46] on input "******" at bounding box center [461, 51] width 248 height 16
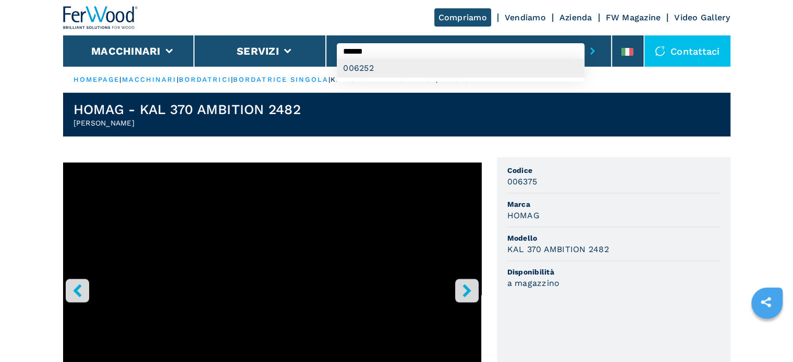
type input "******"
click at [351, 65] on div "006252" at bounding box center [461, 68] width 248 height 19
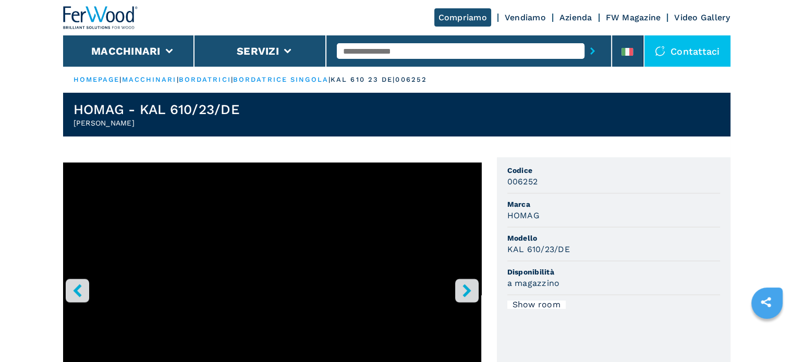
click at [442, 52] on input "text" at bounding box center [461, 51] width 248 height 16
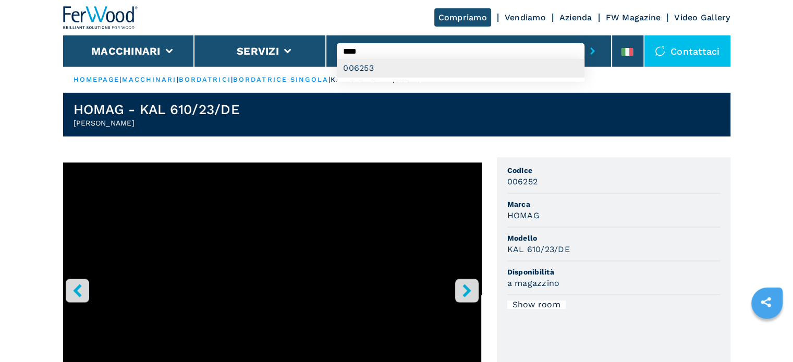
click at [378, 68] on div "006253" at bounding box center [461, 68] width 248 height 19
type input "******"
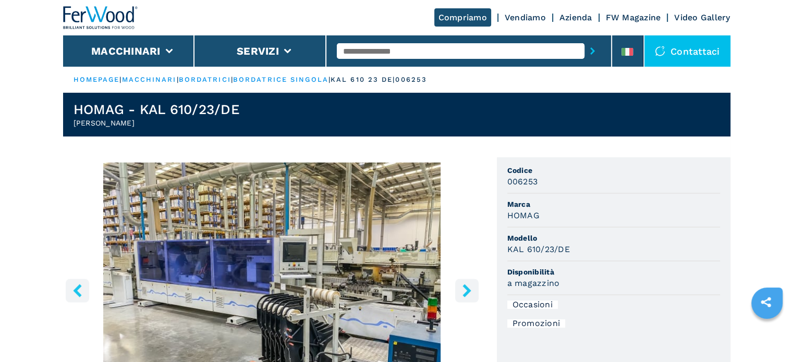
click at [464, 293] on icon "right-button" at bounding box center [466, 290] width 13 height 13
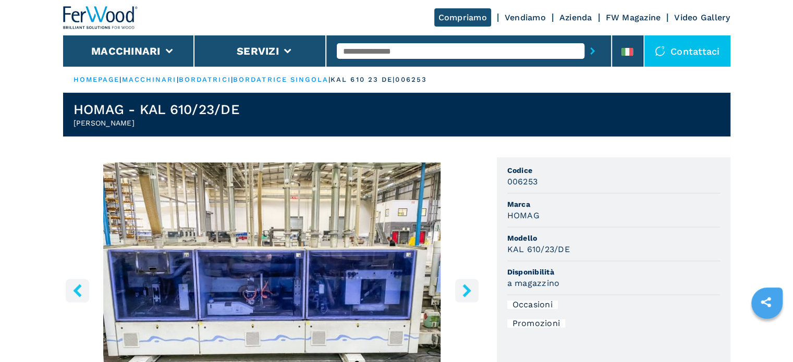
click at [466, 289] on icon "right-button" at bounding box center [467, 290] width 8 height 13
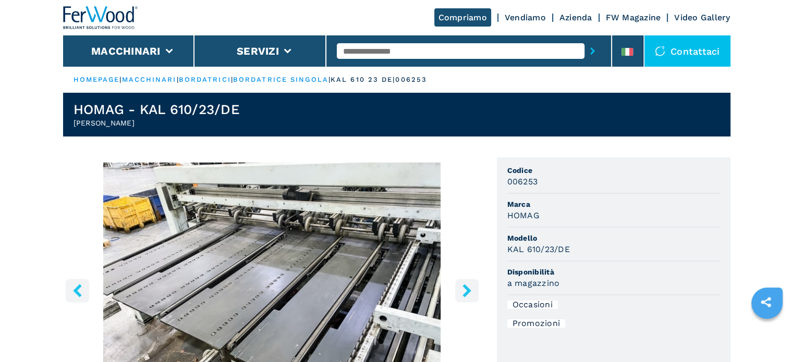
click at [466, 289] on icon "right-button" at bounding box center [467, 290] width 8 height 13
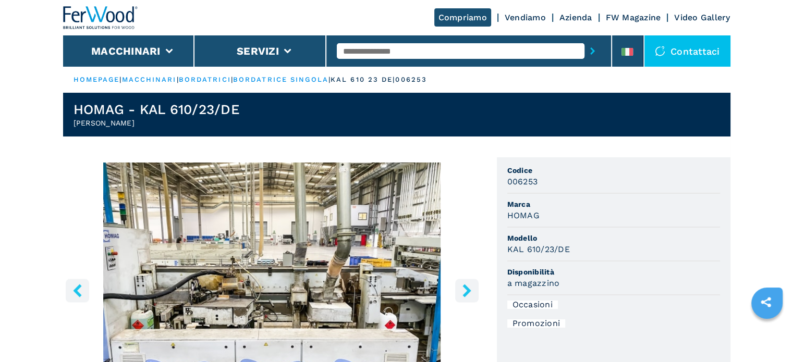
click at [466, 289] on icon "right-button" at bounding box center [467, 290] width 8 height 13
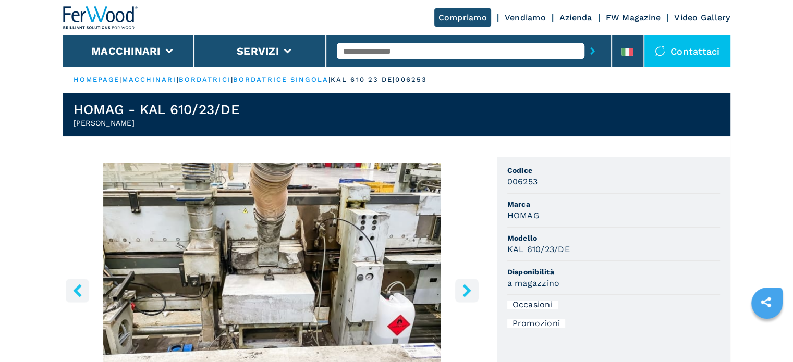
click at [466, 289] on icon "right-button" at bounding box center [467, 290] width 8 height 13
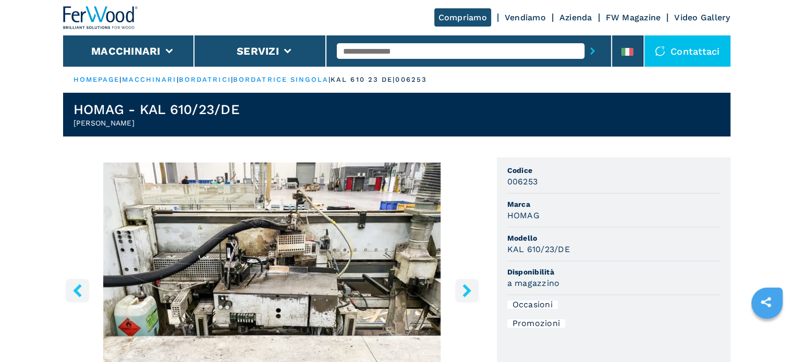
click at [466, 289] on icon "right-button" at bounding box center [467, 290] width 8 height 13
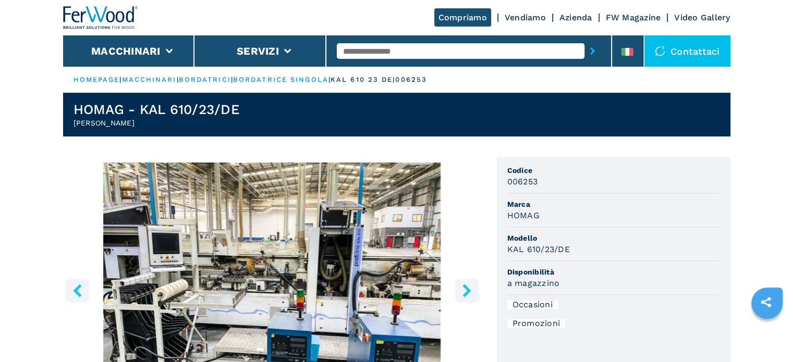
click at [466, 289] on icon "right-button" at bounding box center [467, 290] width 8 height 13
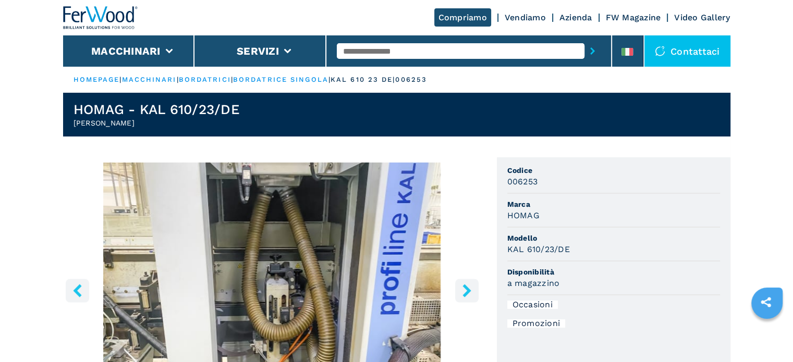
click at [466, 289] on icon "right-button" at bounding box center [467, 290] width 8 height 13
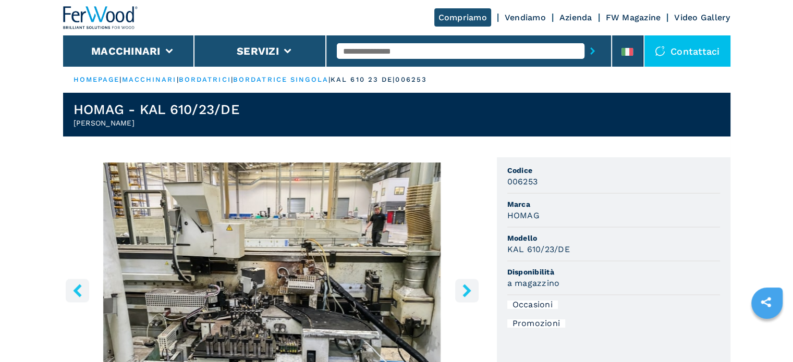
click at [466, 289] on icon "right-button" at bounding box center [467, 290] width 8 height 13
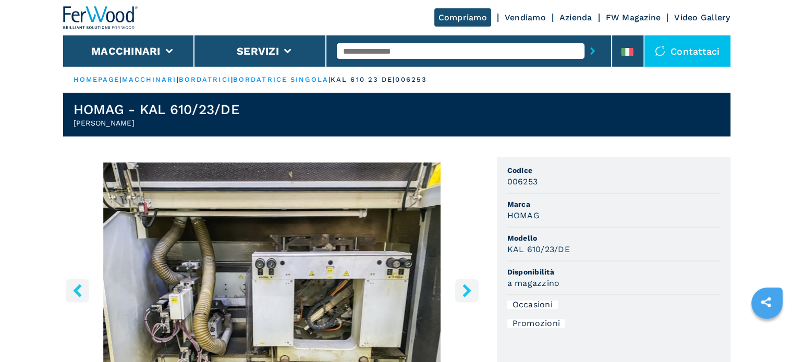
click at [466, 289] on icon "right-button" at bounding box center [467, 290] width 8 height 13
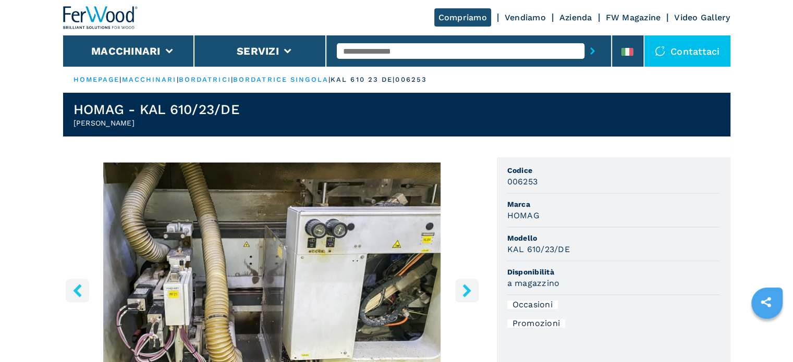
click at [466, 289] on icon "right-button" at bounding box center [467, 290] width 8 height 13
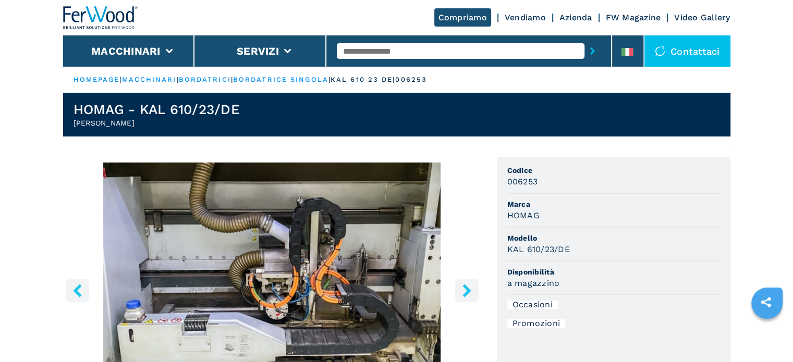
click at [466, 289] on icon "right-button" at bounding box center [467, 290] width 8 height 13
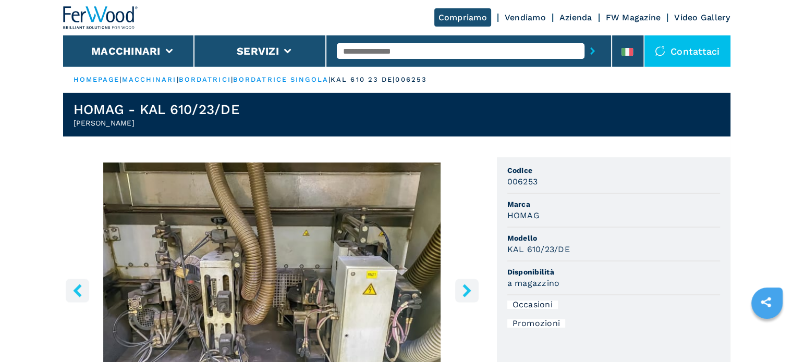
click at [466, 289] on icon "right-button" at bounding box center [467, 290] width 8 height 13
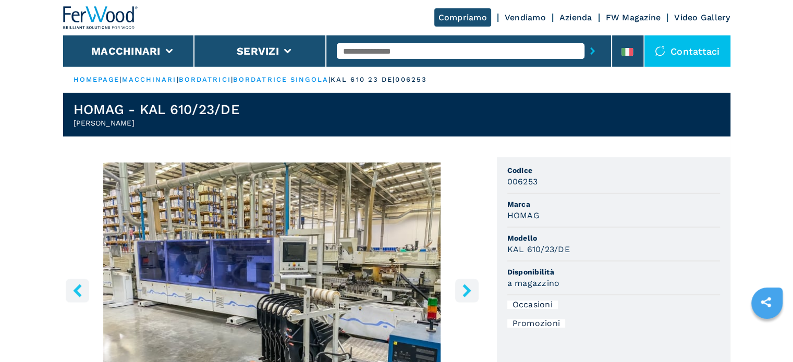
click at [466, 289] on icon "right-button" at bounding box center [467, 290] width 8 height 13
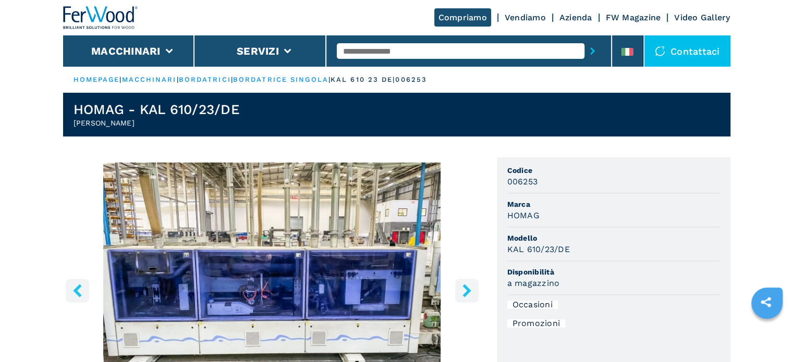
click at [466, 289] on icon "right-button" at bounding box center [467, 290] width 8 height 13
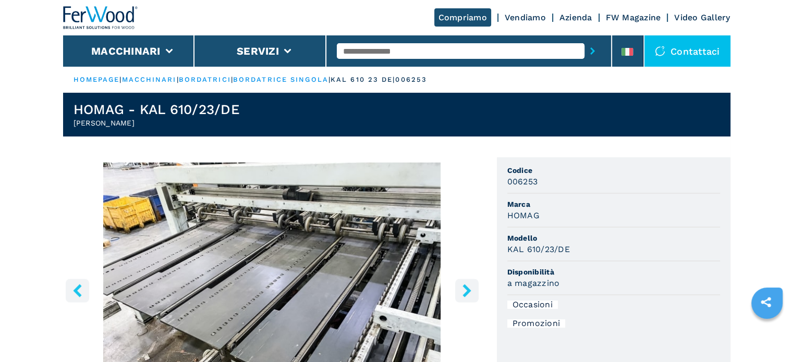
click at [521, 48] on input "text" at bounding box center [461, 51] width 248 height 16
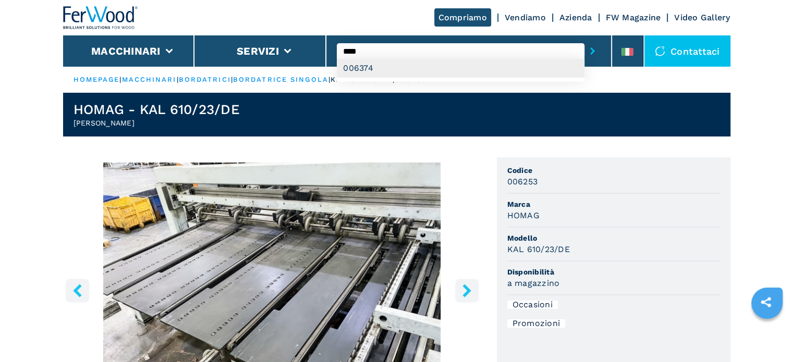
click at [367, 70] on div "006374" at bounding box center [461, 68] width 248 height 19
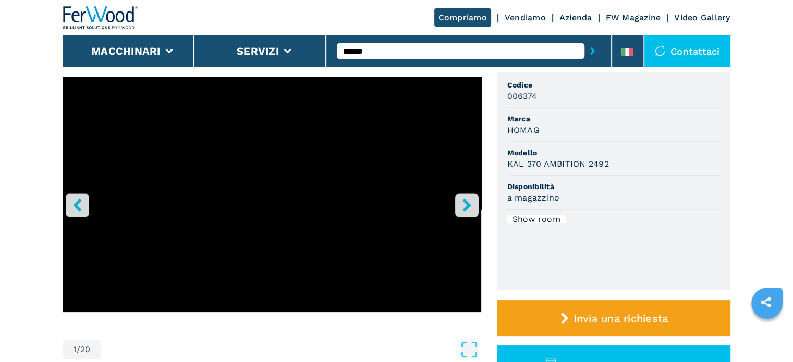
scroll to position [261, 0]
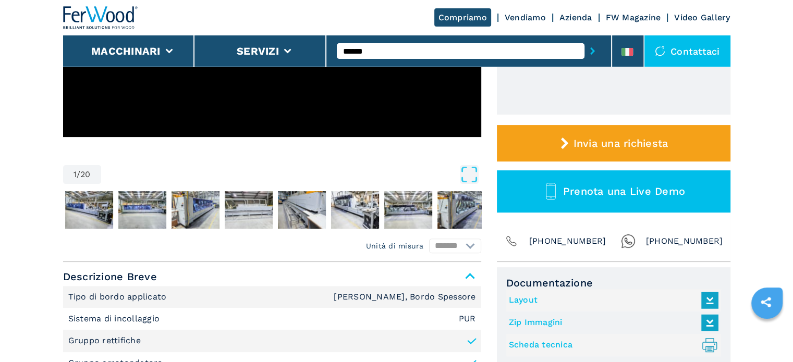
click at [711, 300] on icon at bounding box center [710, 300] width 22 height 22
click at [372, 51] on input "******" at bounding box center [461, 51] width 248 height 16
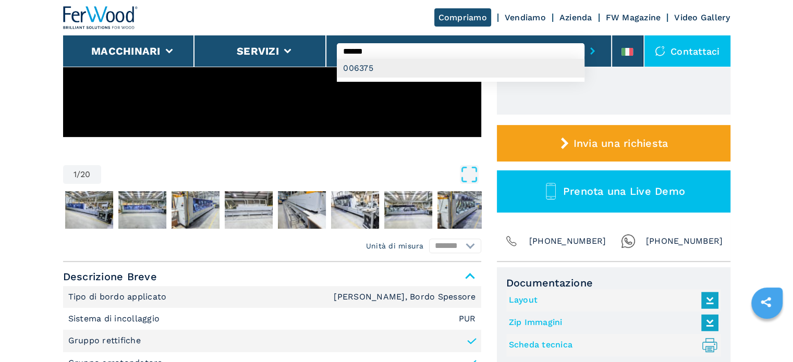
type input "******"
click at [362, 68] on div "006375" at bounding box center [461, 68] width 248 height 19
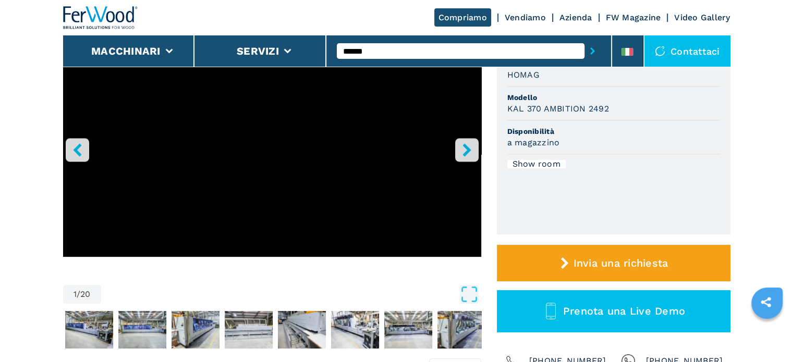
scroll to position [194, 0]
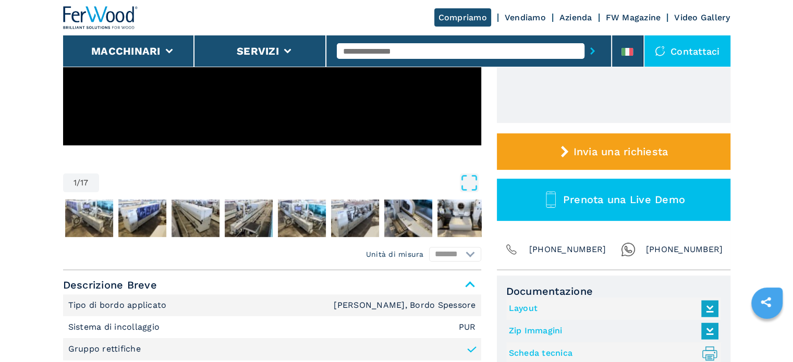
scroll to position [313, 0]
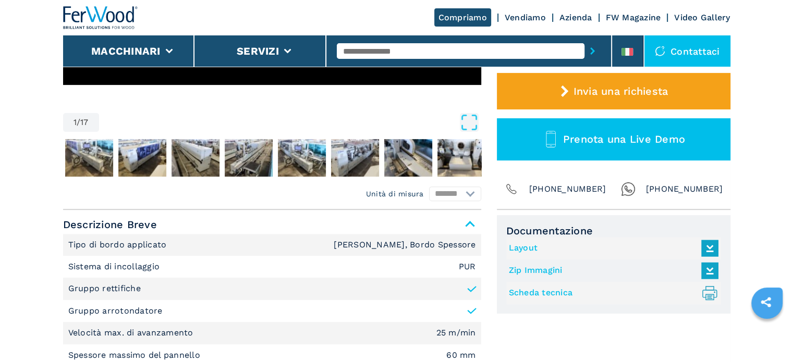
click at [528, 249] on link "Layout" at bounding box center [611, 248] width 204 height 17
click at [378, 54] on input "text" at bounding box center [461, 51] width 248 height 16
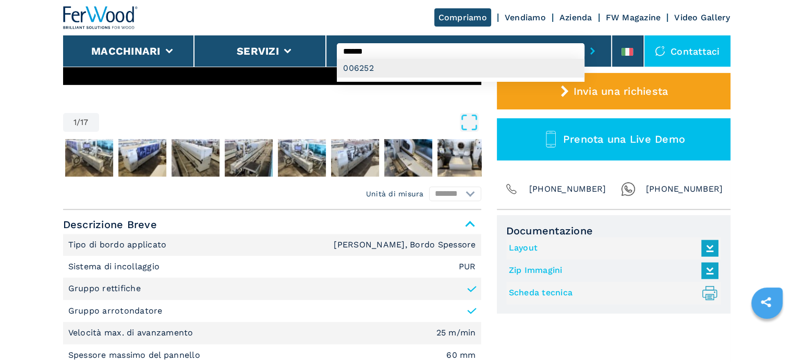
type input "******"
click at [378, 64] on div "006252" at bounding box center [461, 68] width 248 height 19
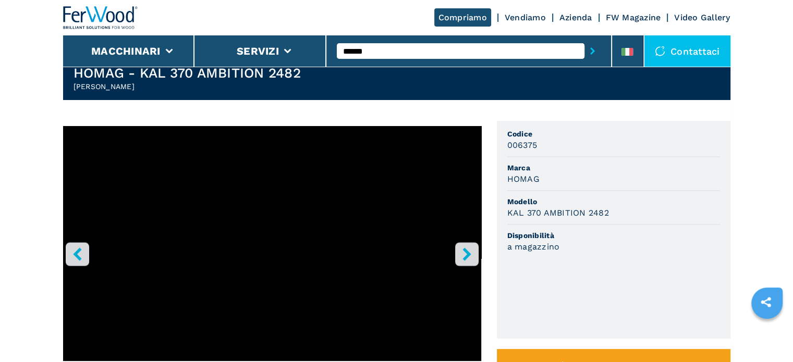
scroll to position [52, 0]
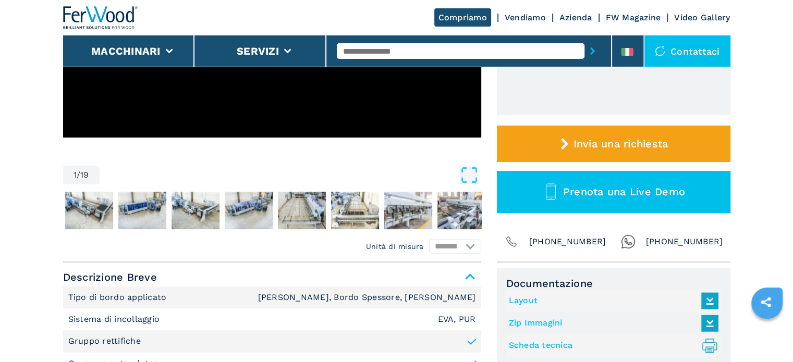
scroll to position [261, 0]
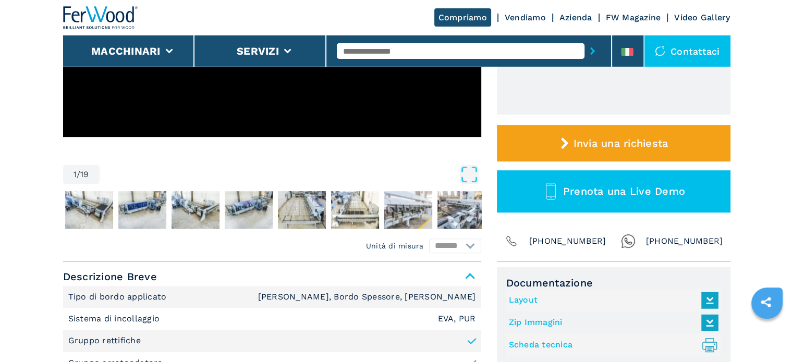
click at [525, 299] on link "Layout" at bounding box center [611, 300] width 204 height 17
